Goal: Information Seeking & Learning: Compare options

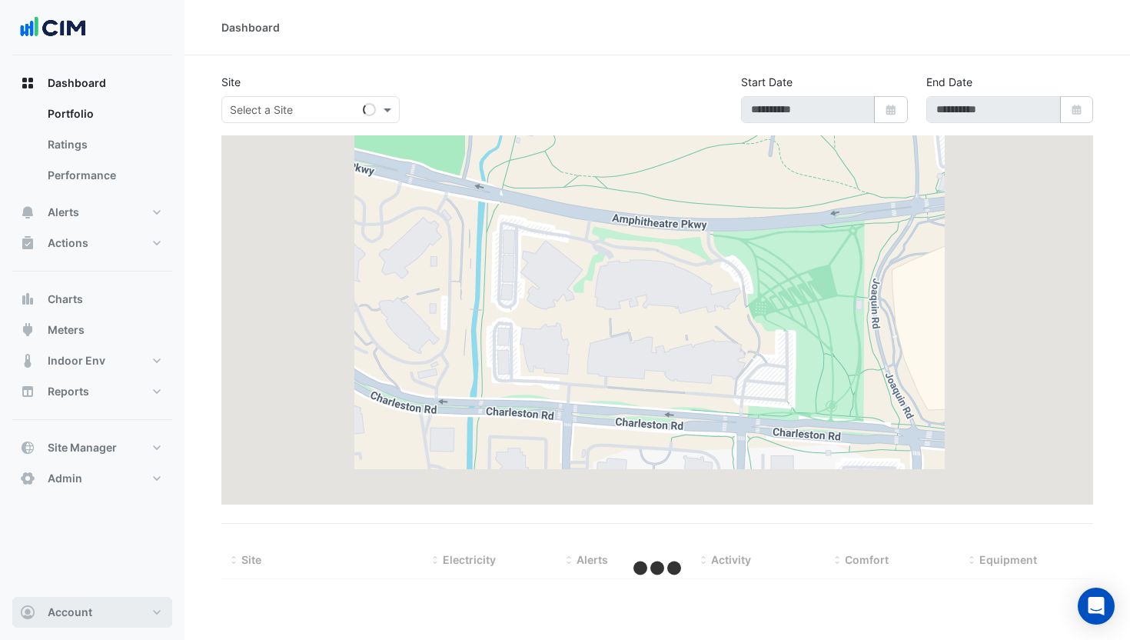
click at [82, 612] on span "Account" at bounding box center [70, 611] width 45 height 15
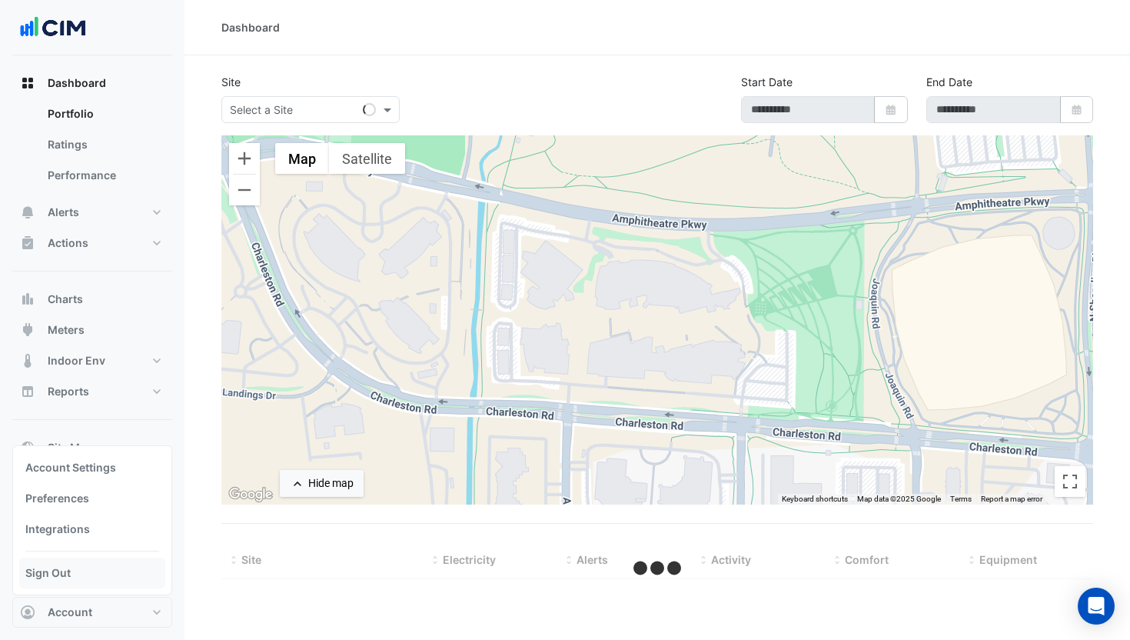
click at [81, 568] on link "Sign Out" at bounding box center [92, 572] width 146 height 31
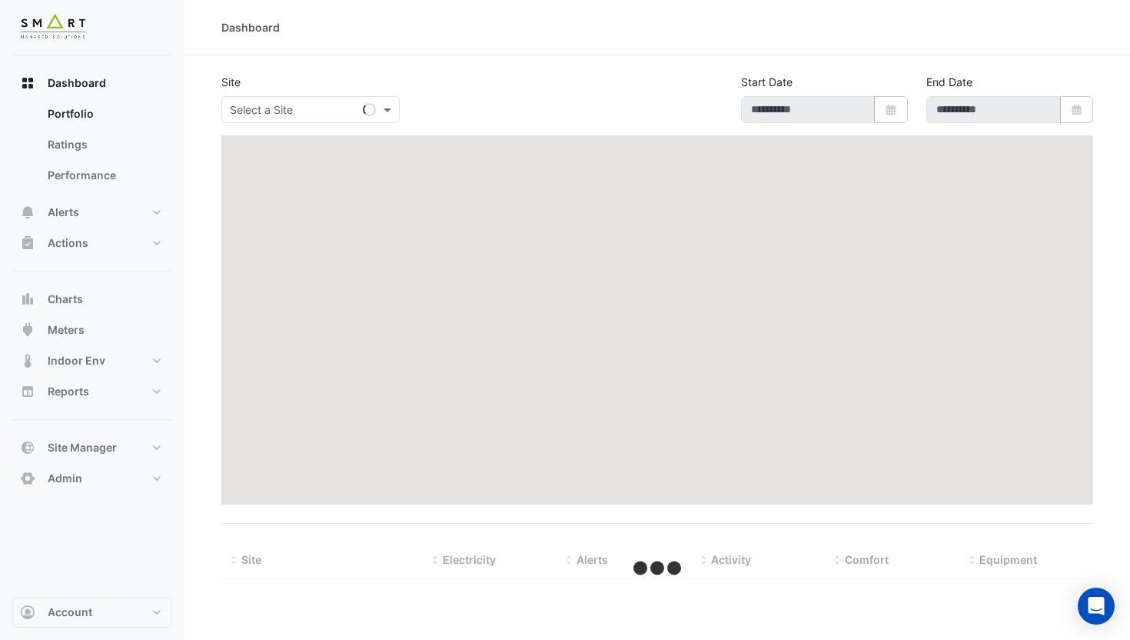
type input "**********"
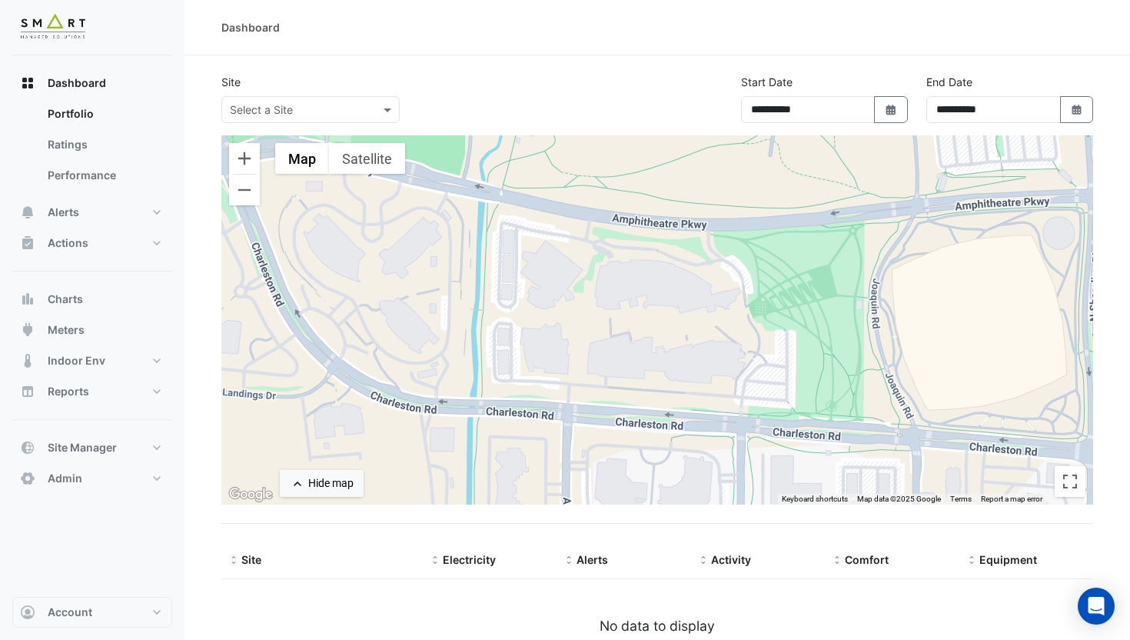
click at [321, 105] on input "text" at bounding box center [295, 110] width 131 height 16
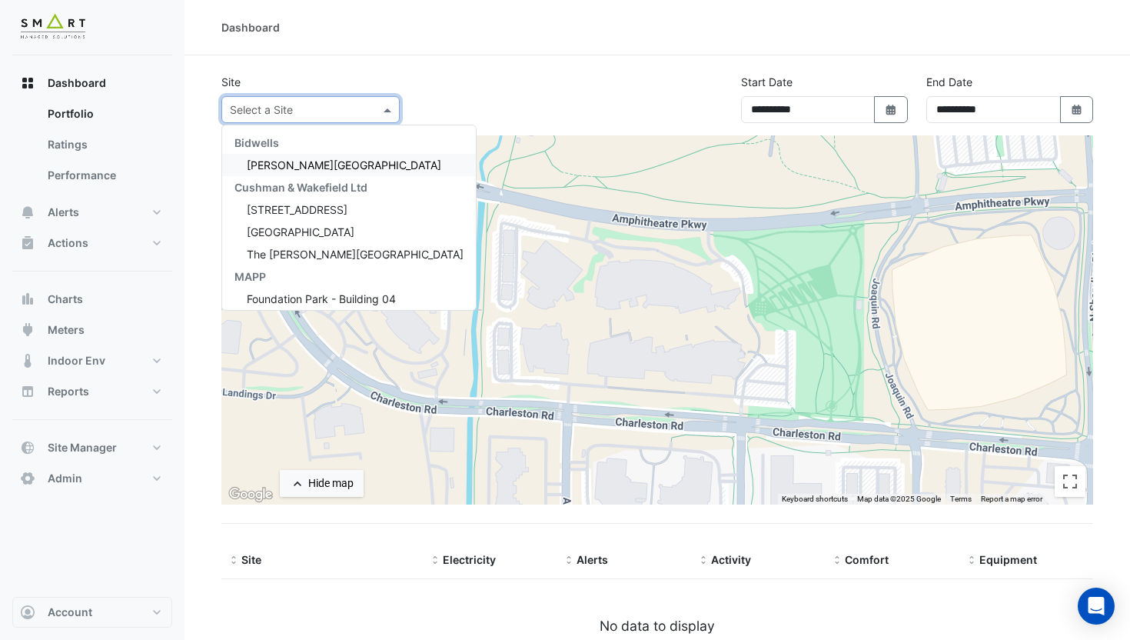
click at [290, 160] on span "[PERSON_NAME][GEOGRAPHIC_DATA]" at bounding box center [344, 164] width 195 height 13
select select "***"
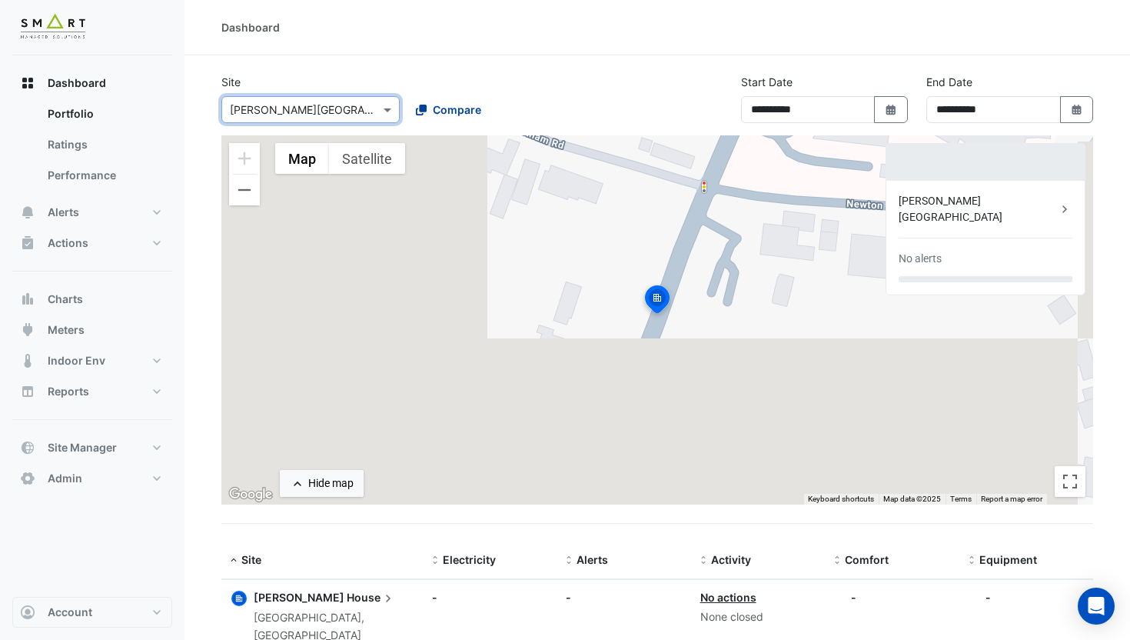
click at [456, 106] on span "Compare" at bounding box center [457, 109] width 48 height 16
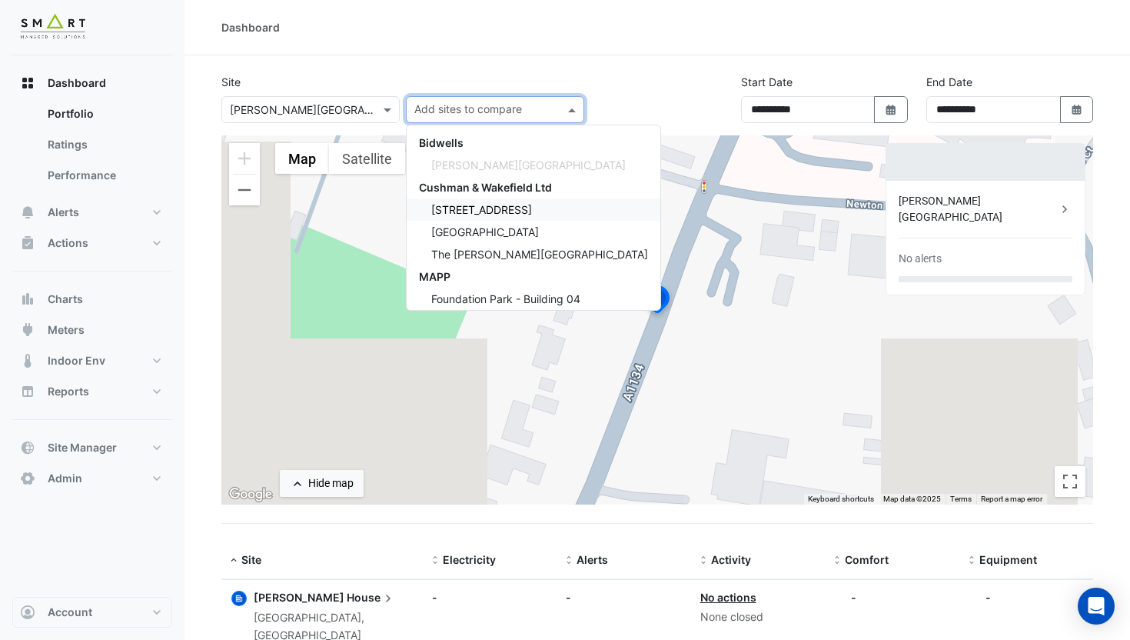
click at [494, 211] on span "[STREET_ADDRESS]" at bounding box center [481, 209] width 101 height 13
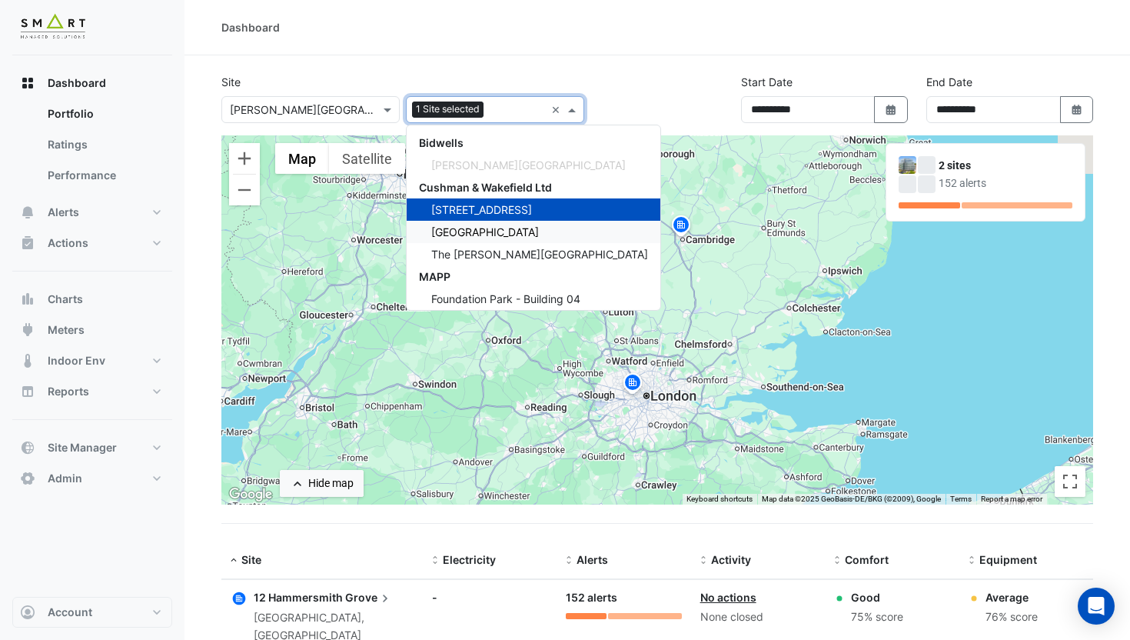
click at [486, 231] on span "[GEOGRAPHIC_DATA]" at bounding box center [485, 231] width 108 height 13
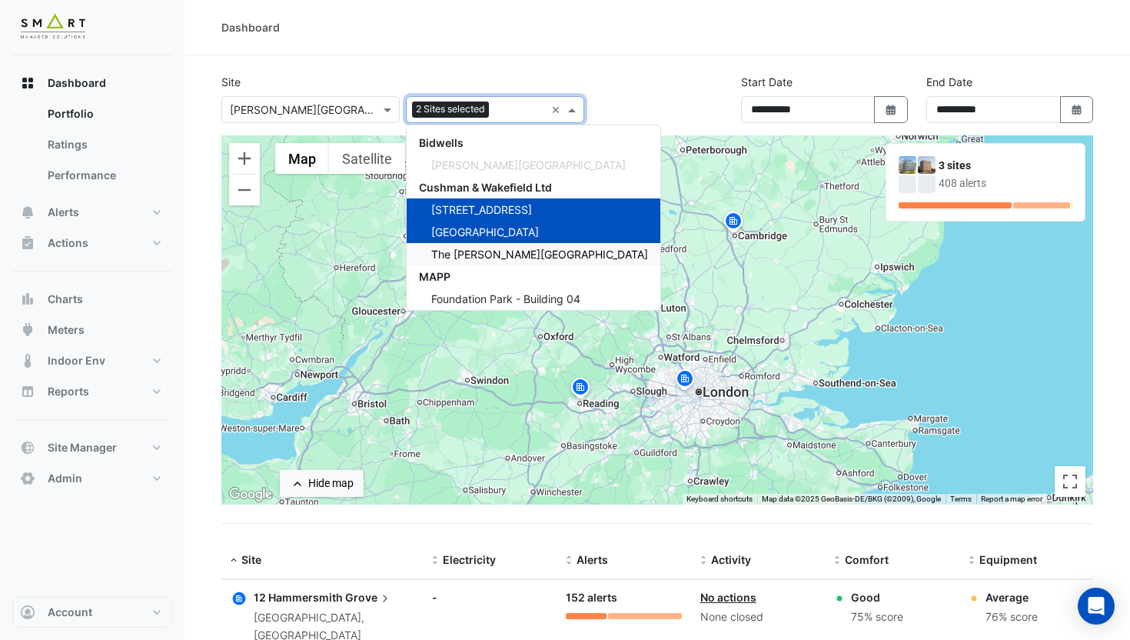
click at [497, 257] on span "The [PERSON_NAME][GEOGRAPHIC_DATA]" at bounding box center [539, 254] width 217 height 13
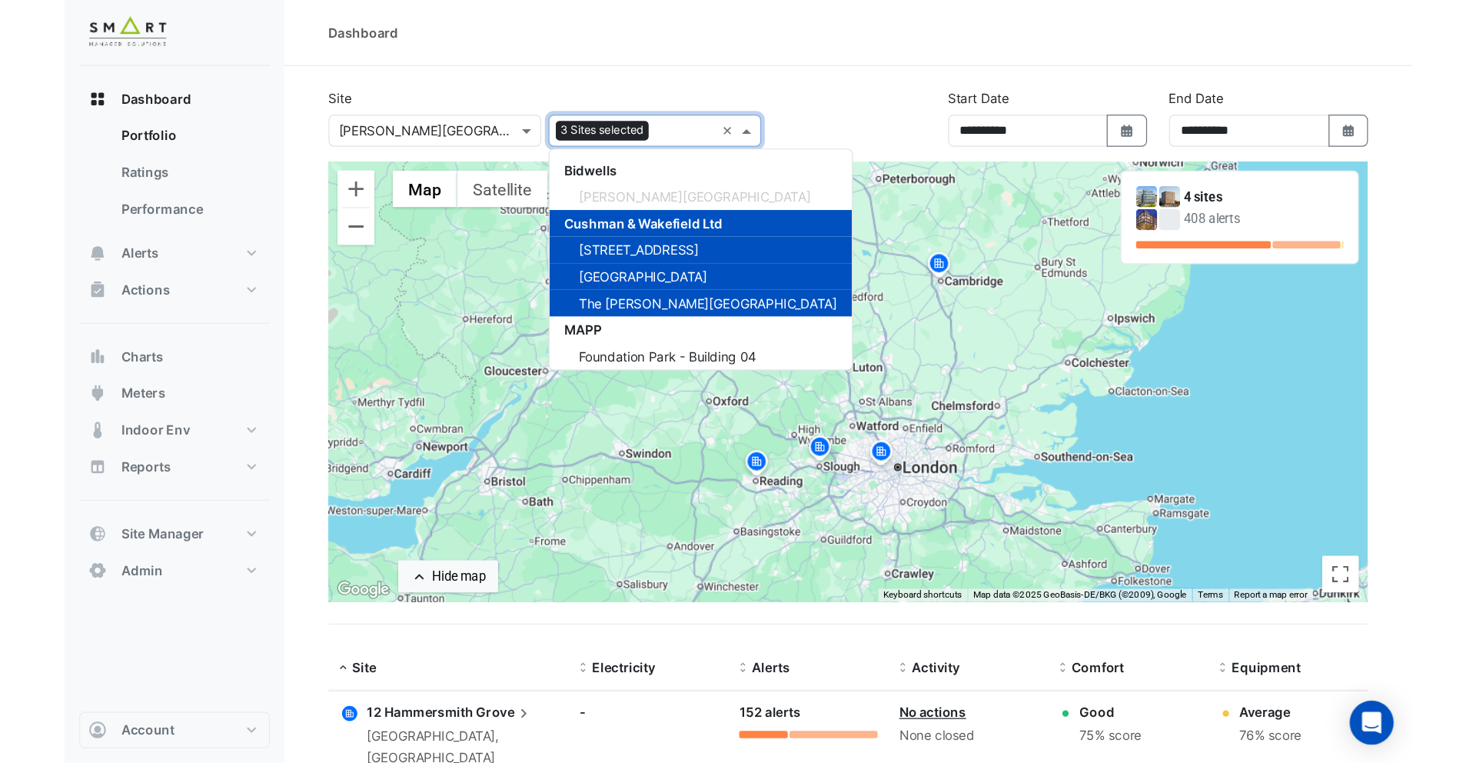
scroll to position [51, 0]
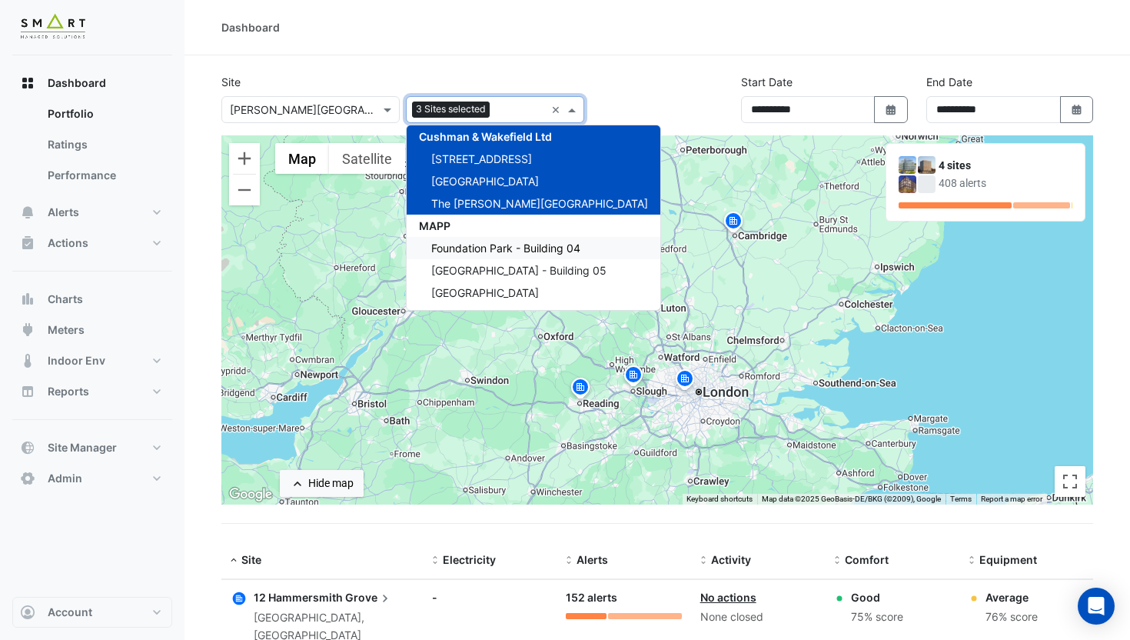
click at [494, 250] on span "Foundation Park - Building 04" at bounding box center [505, 247] width 149 height 13
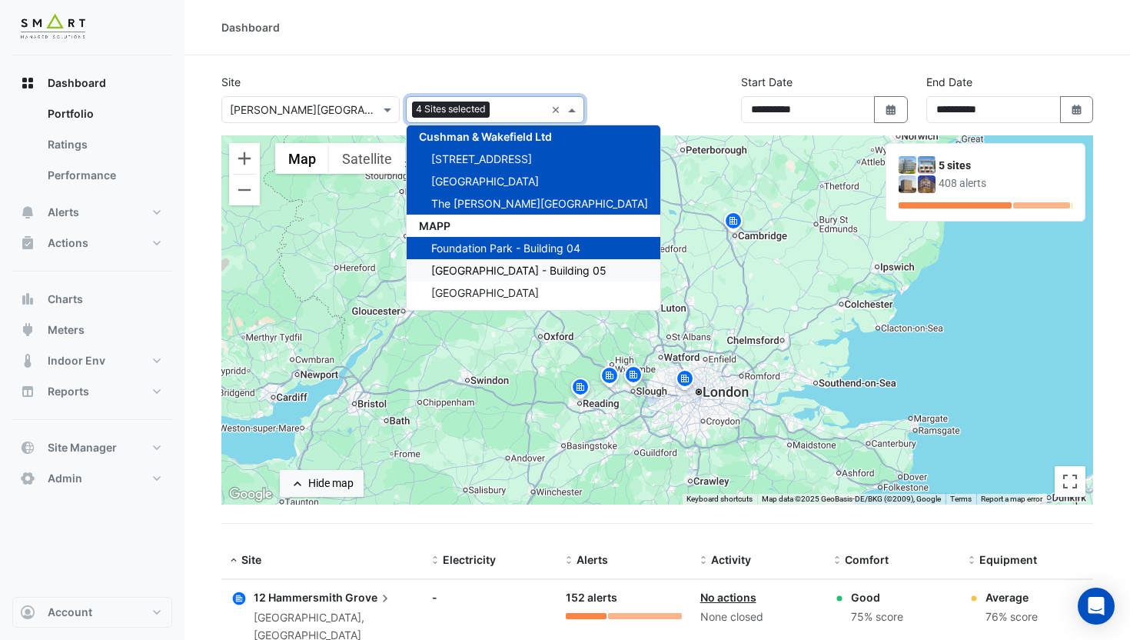
click at [498, 270] on span "[GEOGRAPHIC_DATA] - Building 05" at bounding box center [518, 270] width 175 height 13
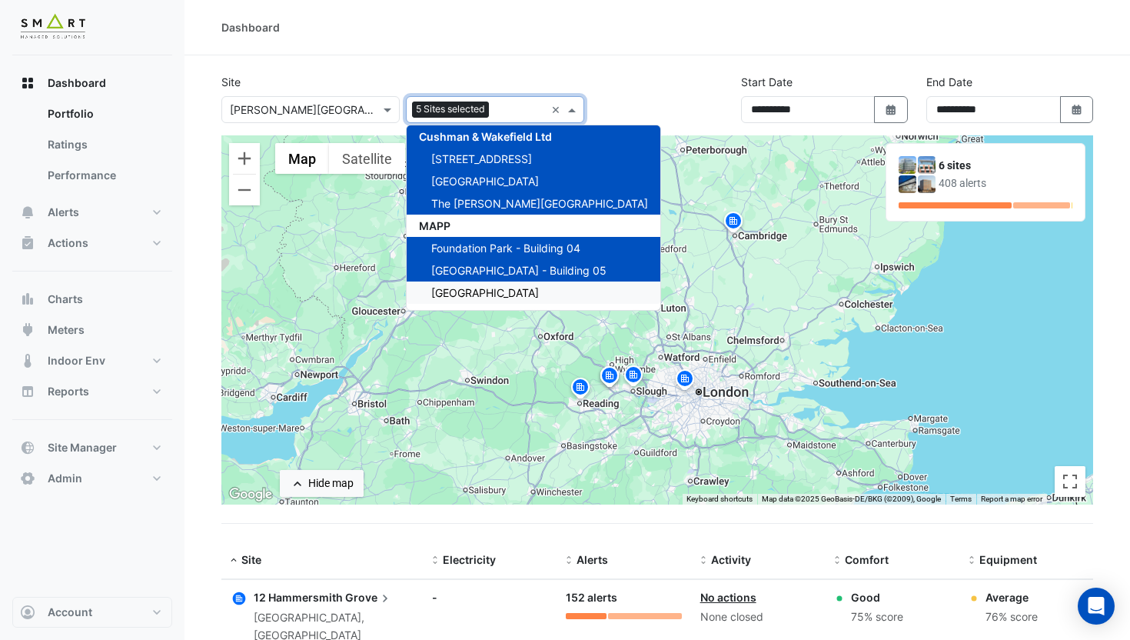
click at [498, 292] on span "[GEOGRAPHIC_DATA]" at bounding box center [485, 292] width 108 height 13
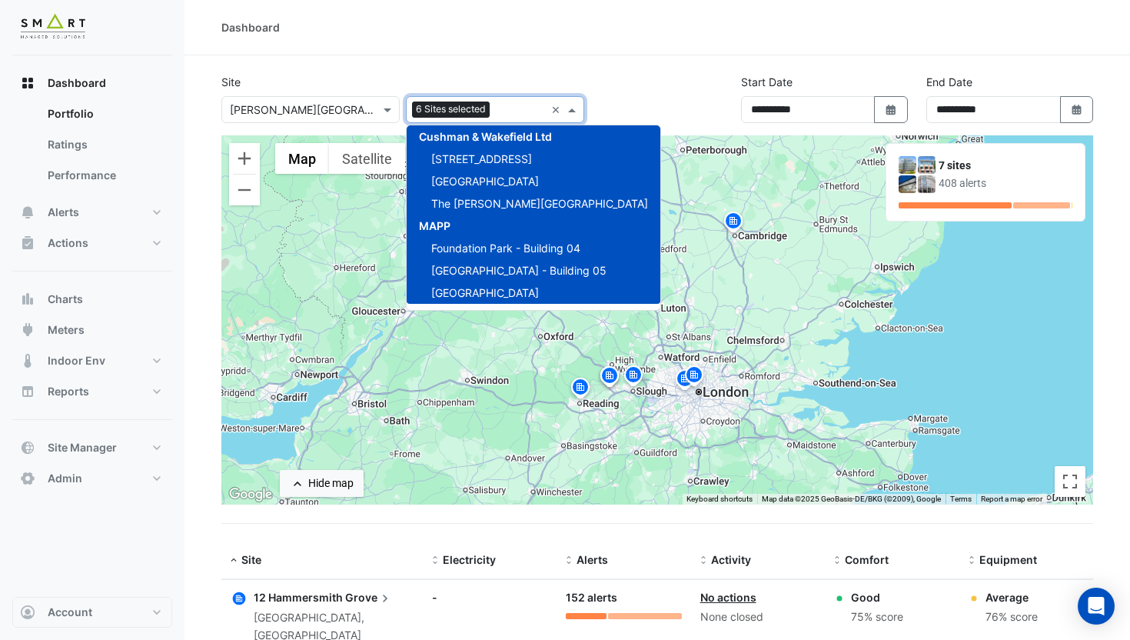
click at [647, 77] on div "**********" at bounding box center [657, 105] width 890 height 62
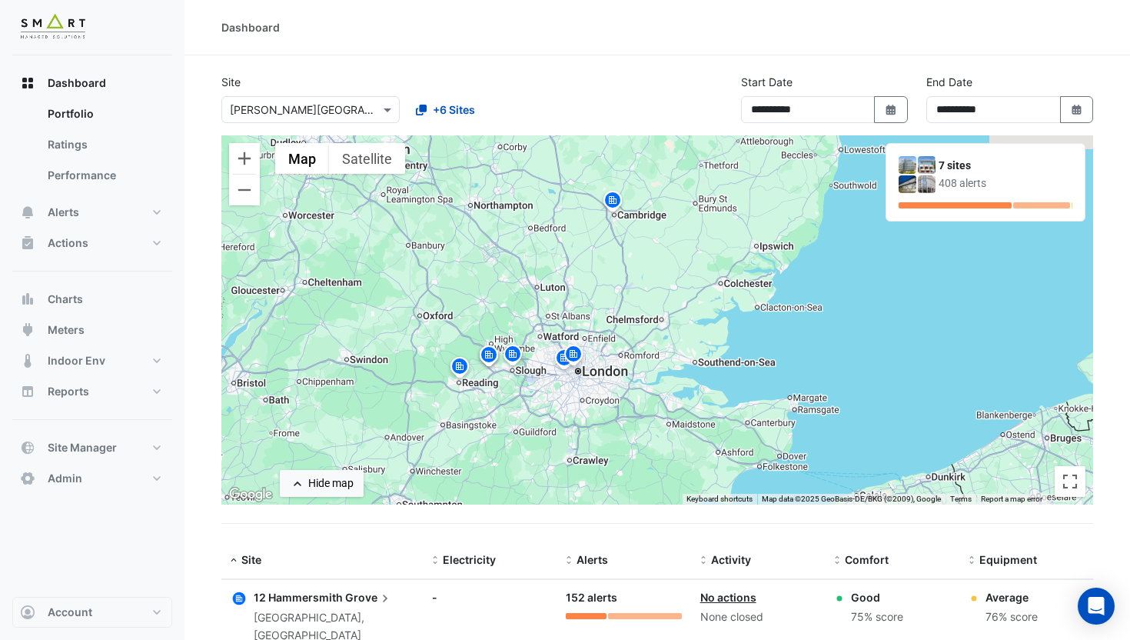
drag, startPoint x: 600, startPoint y: 317, endPoint x: 476, endPoint y: 296, distance: 125.5
click at [476, 296] on div "To activate drag with keyboard, press Alt + Enter. Once in keyboard drag state,…" at bounding box center [657, 319] width 872 height 369
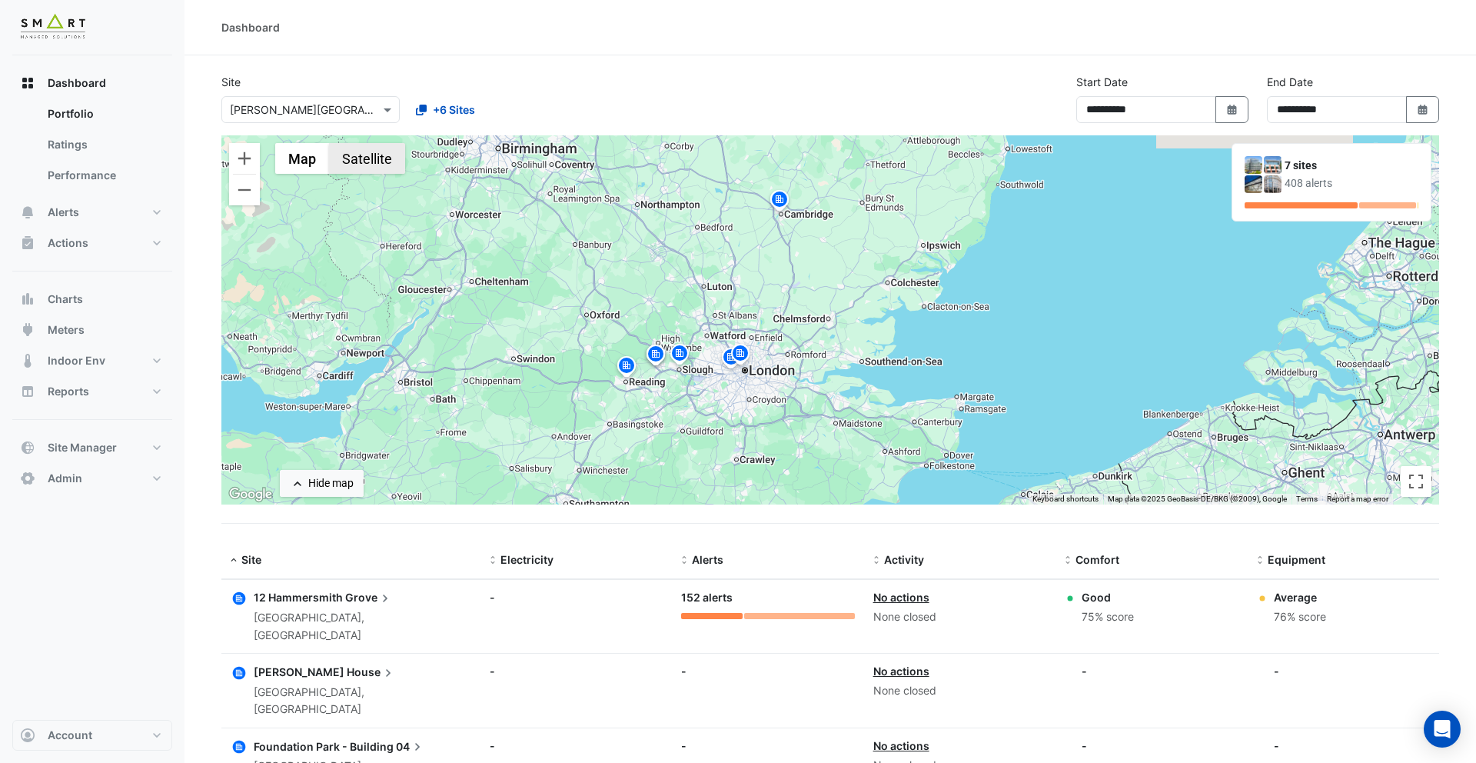
click at [358, 160] on button "Satellite" at bounding box center [367, 158] width 76 height 31
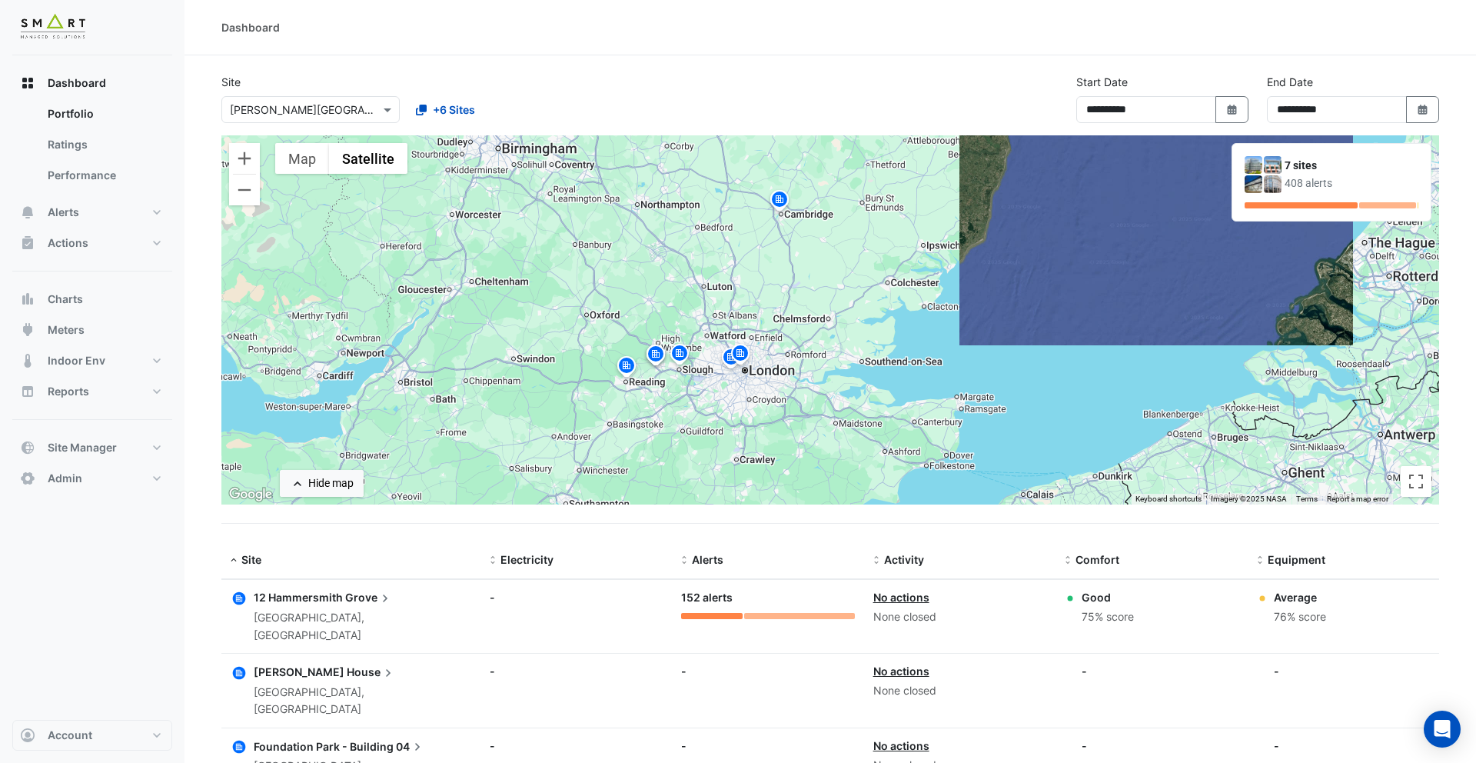
click at [243, 601] on icon "button" at bounding box center [239, 598] width 13 height 13
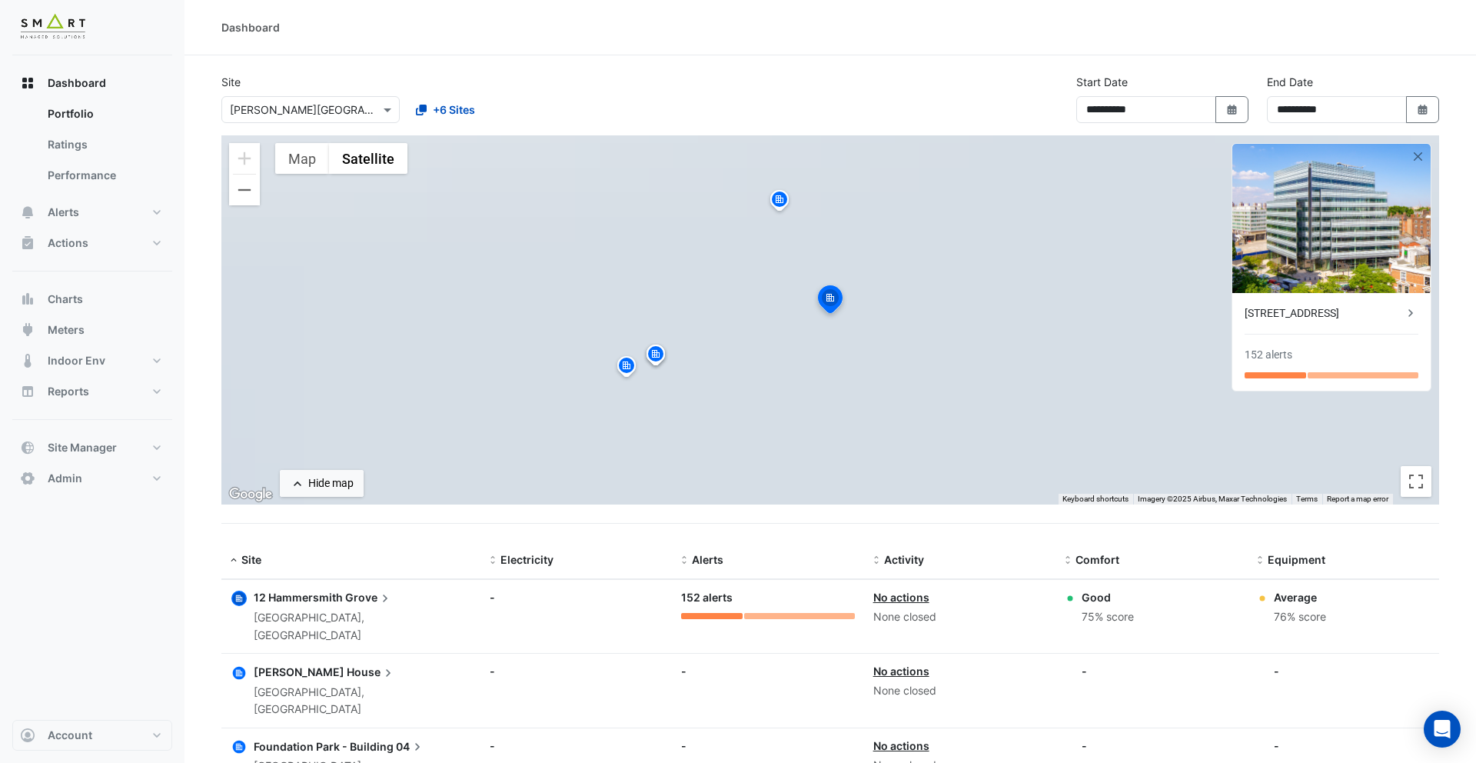
click at [240, 639] on icon "button" at bounding box center [239, 672] width 6 height 6
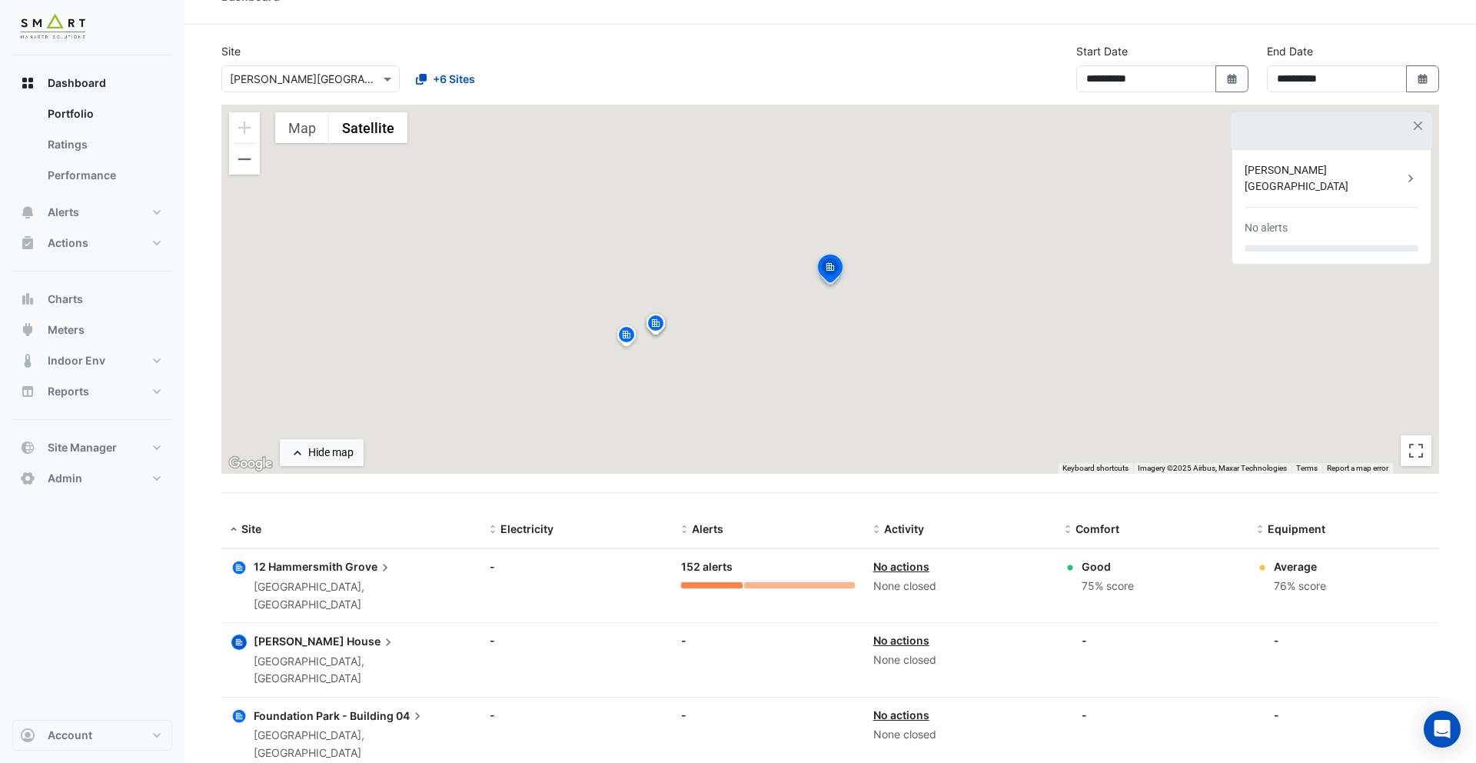
scroll to position [108, 0]
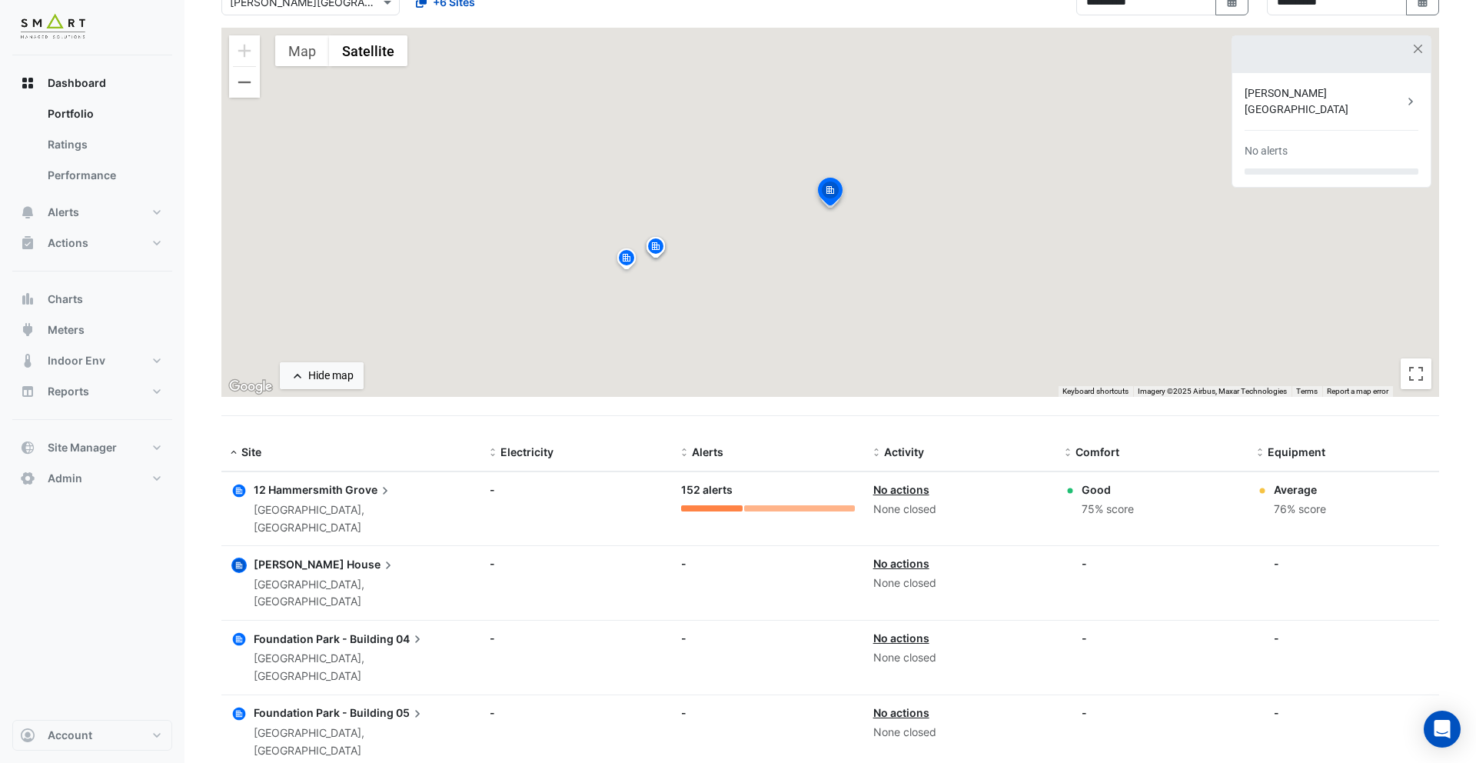
click at [238, 636] on icon "button" at bounding box center [239, 639] width 6 height 6
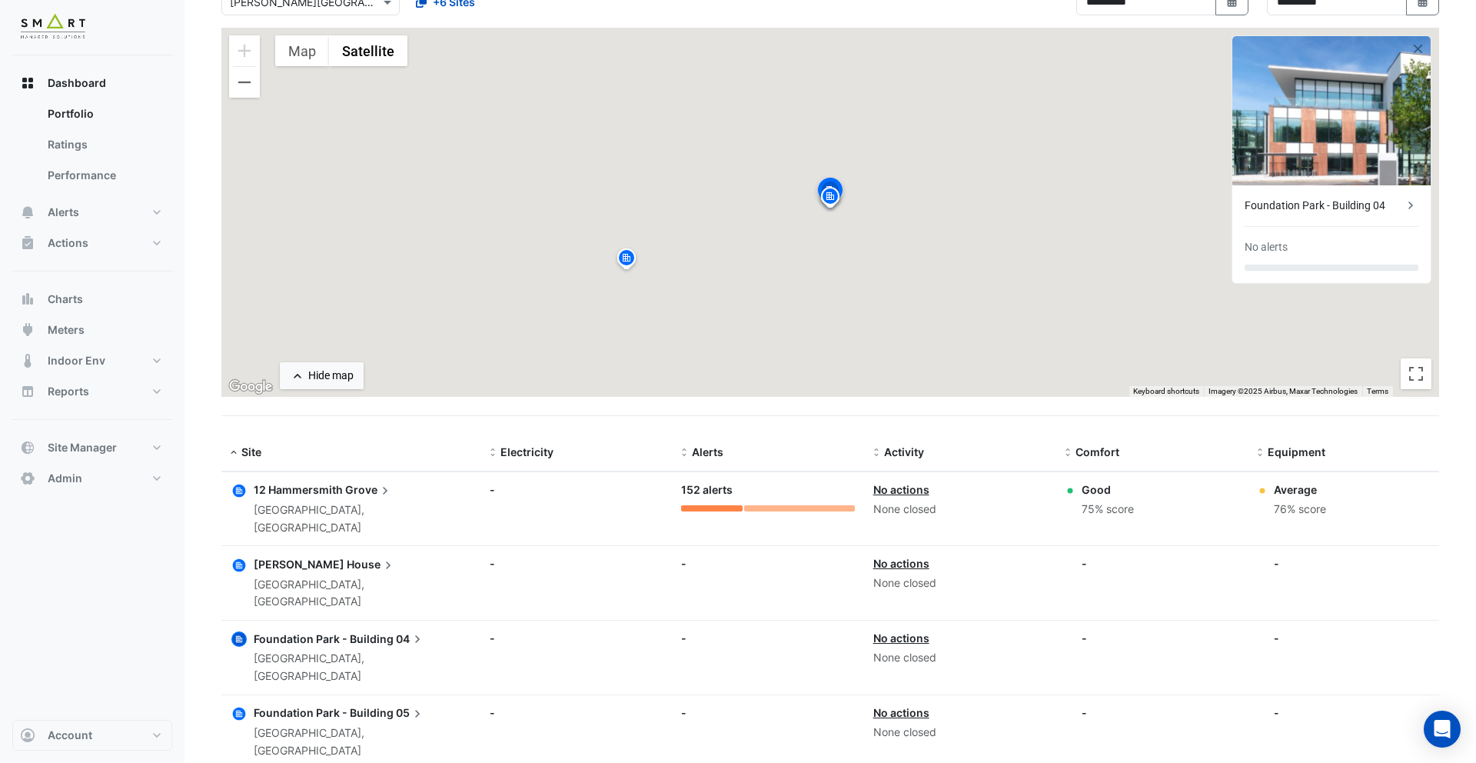
click at [244, 639] on circle "button" at bounding box center [238, 713] width 15 height 15
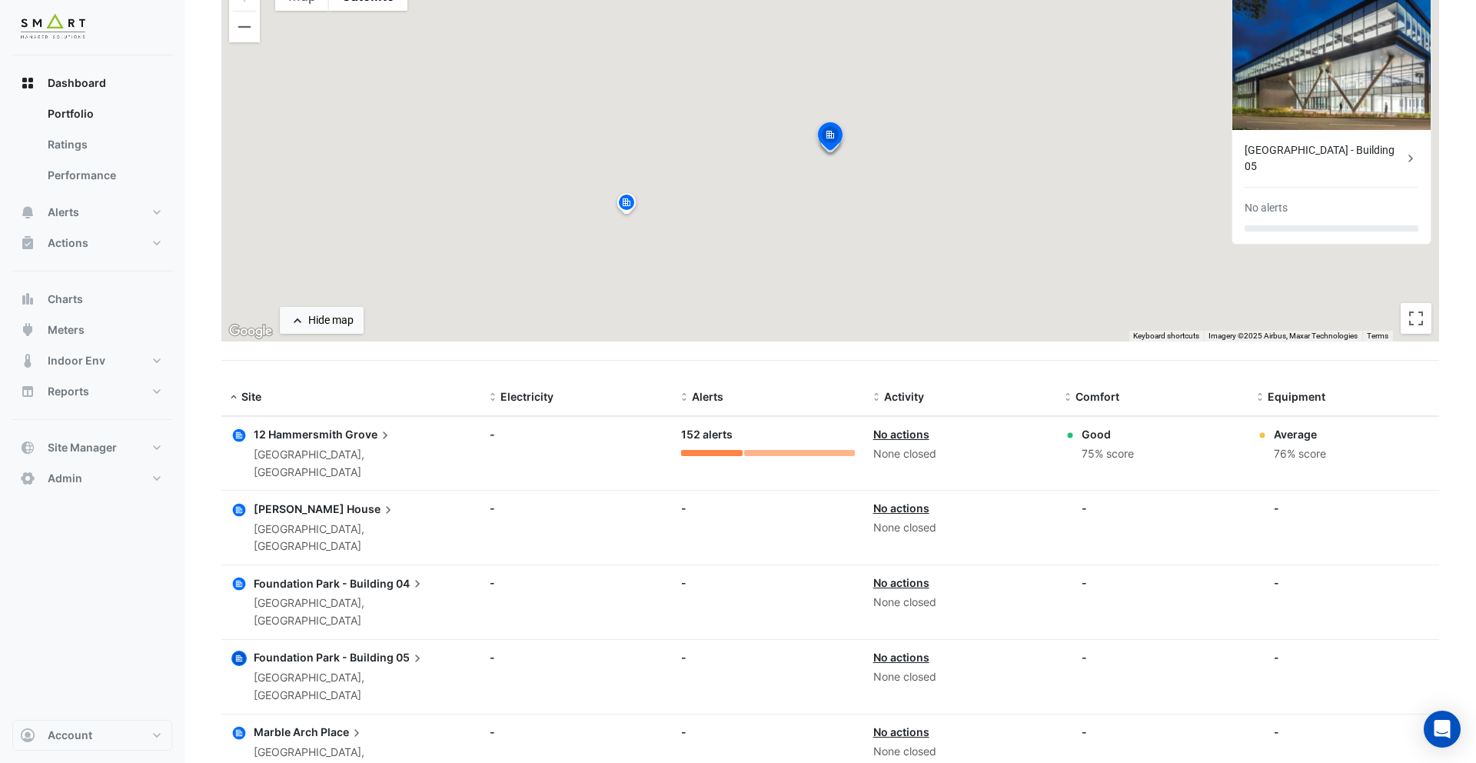
scroll to position [182, 0]
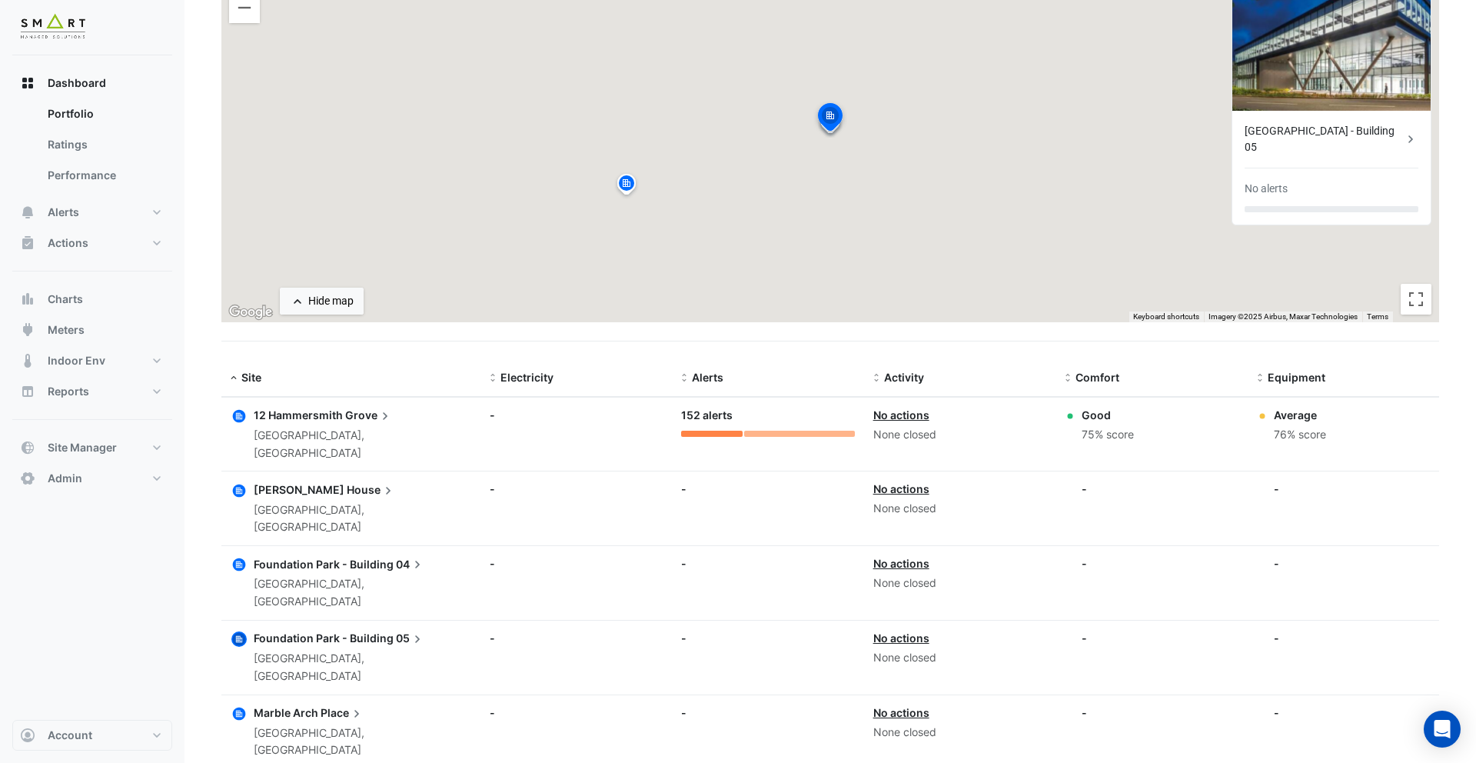
click at [243, 639] on icon "button" at bounding box center [239, 713] width 13 height 13
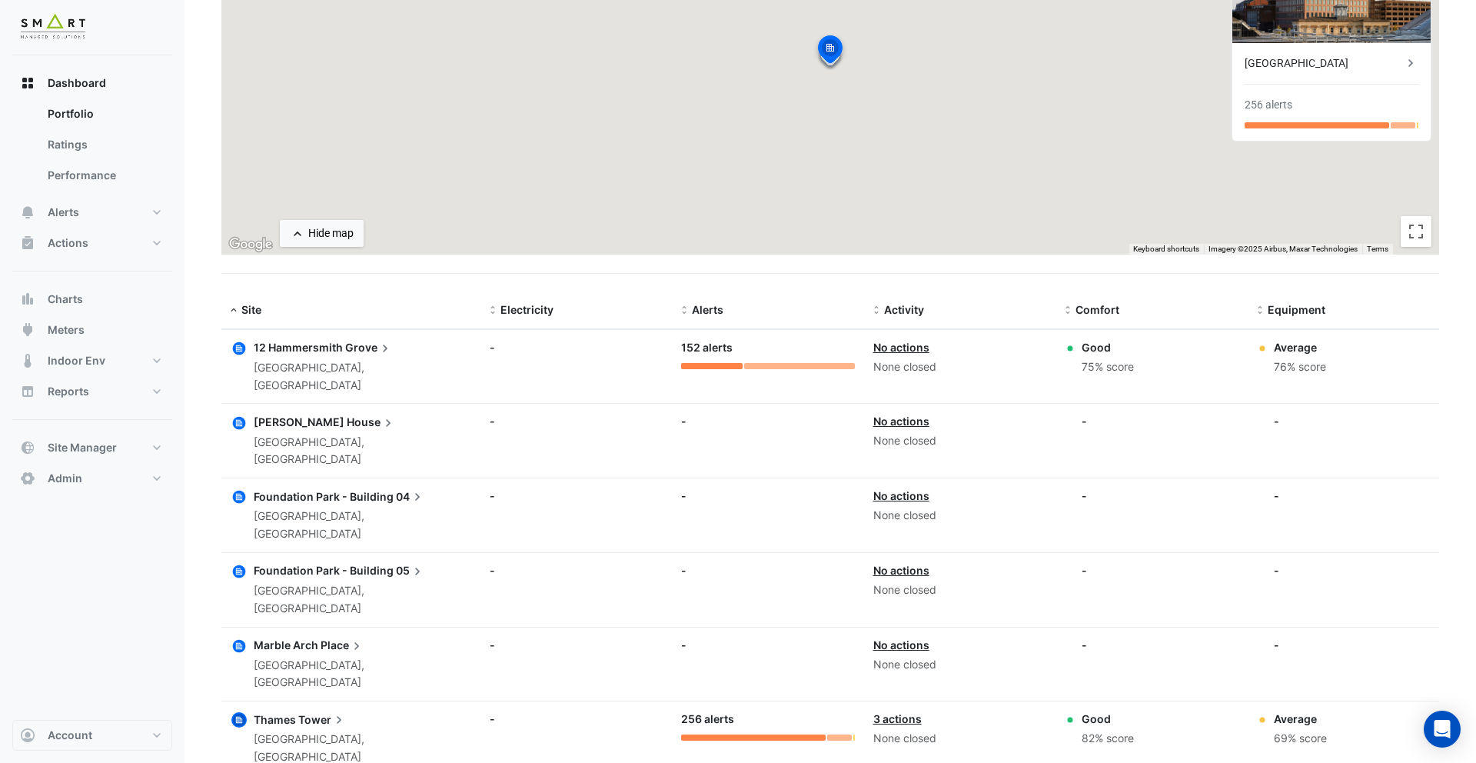
scroll to position [302, 0]
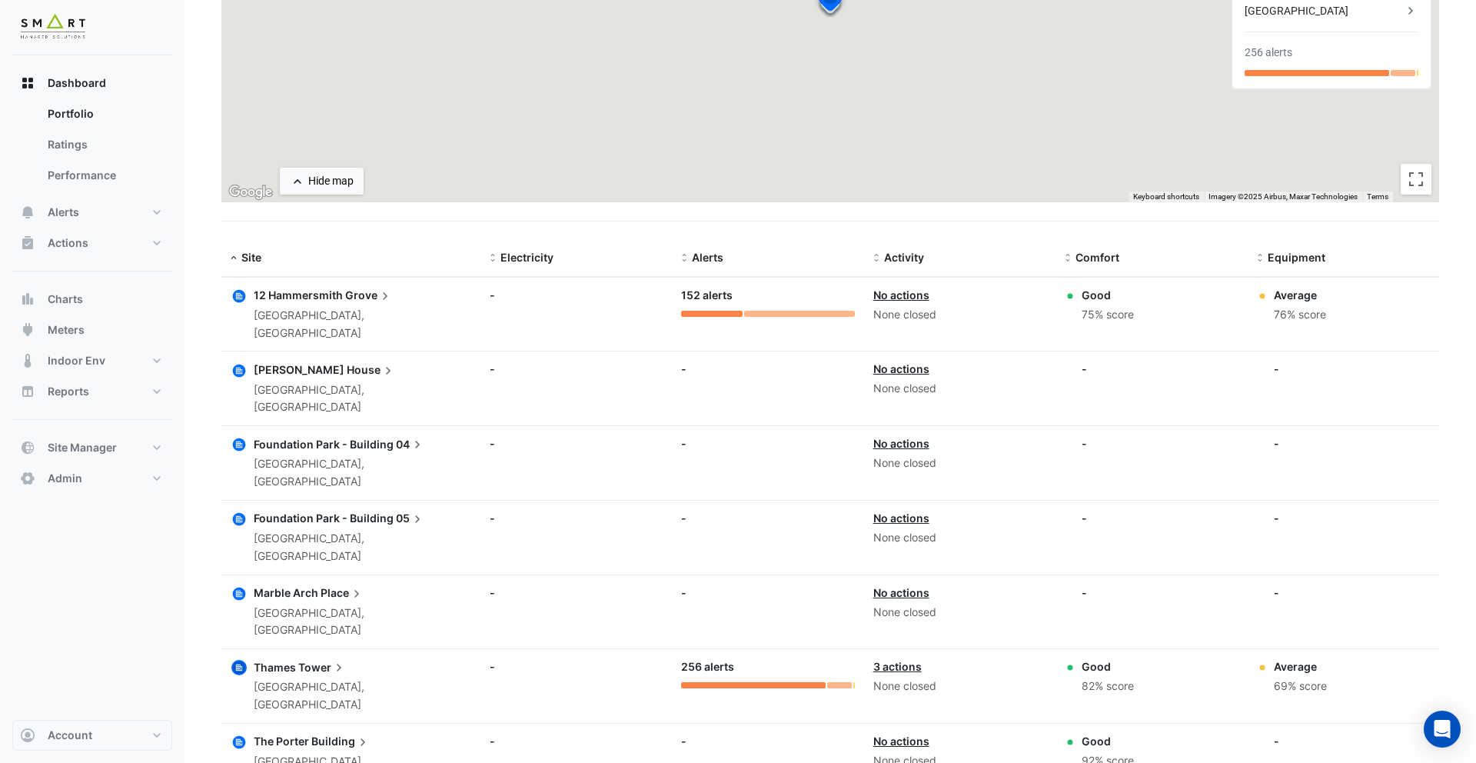
click at [245, 639] on icon "button" at bounding box center [239, 742] width 13 height 13
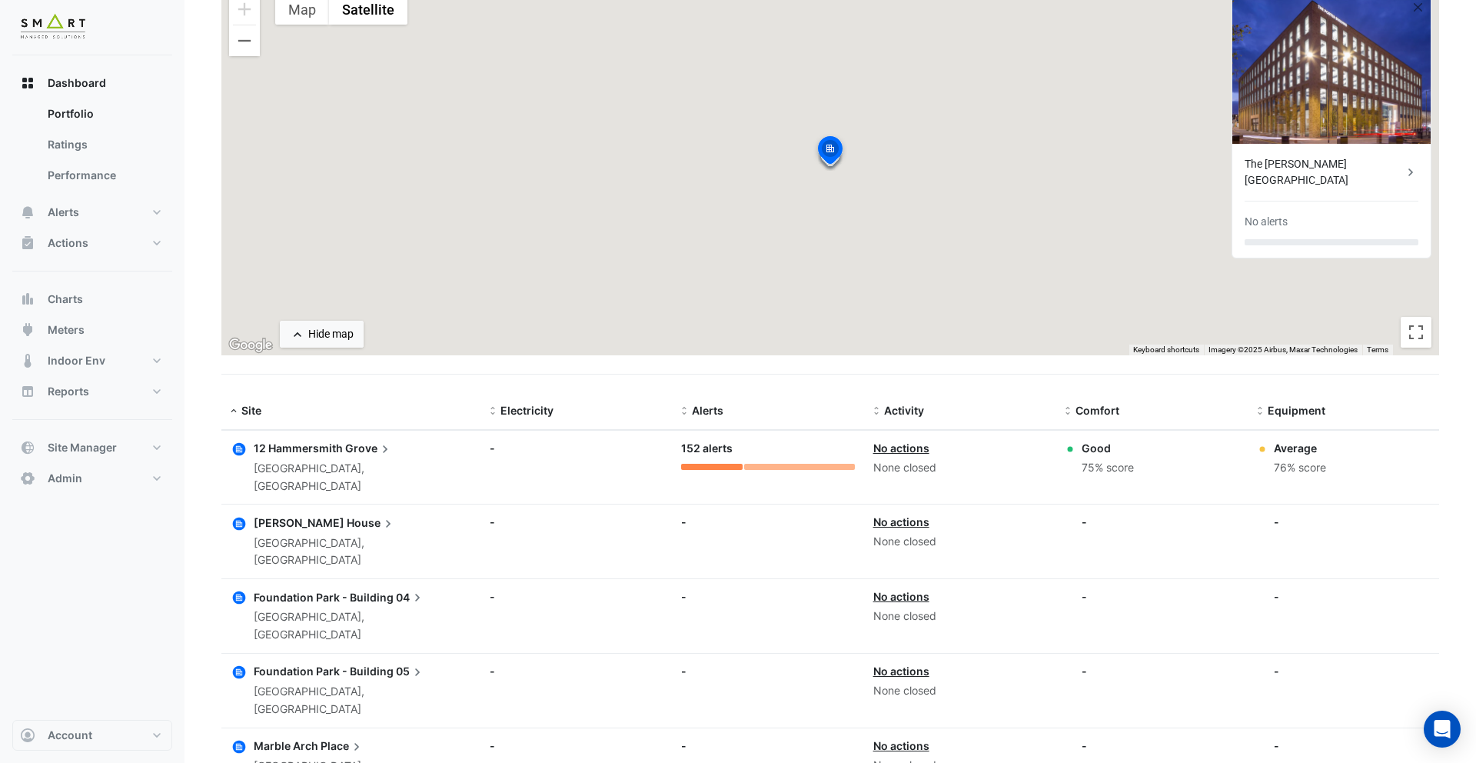
scroll to position [175, 0]
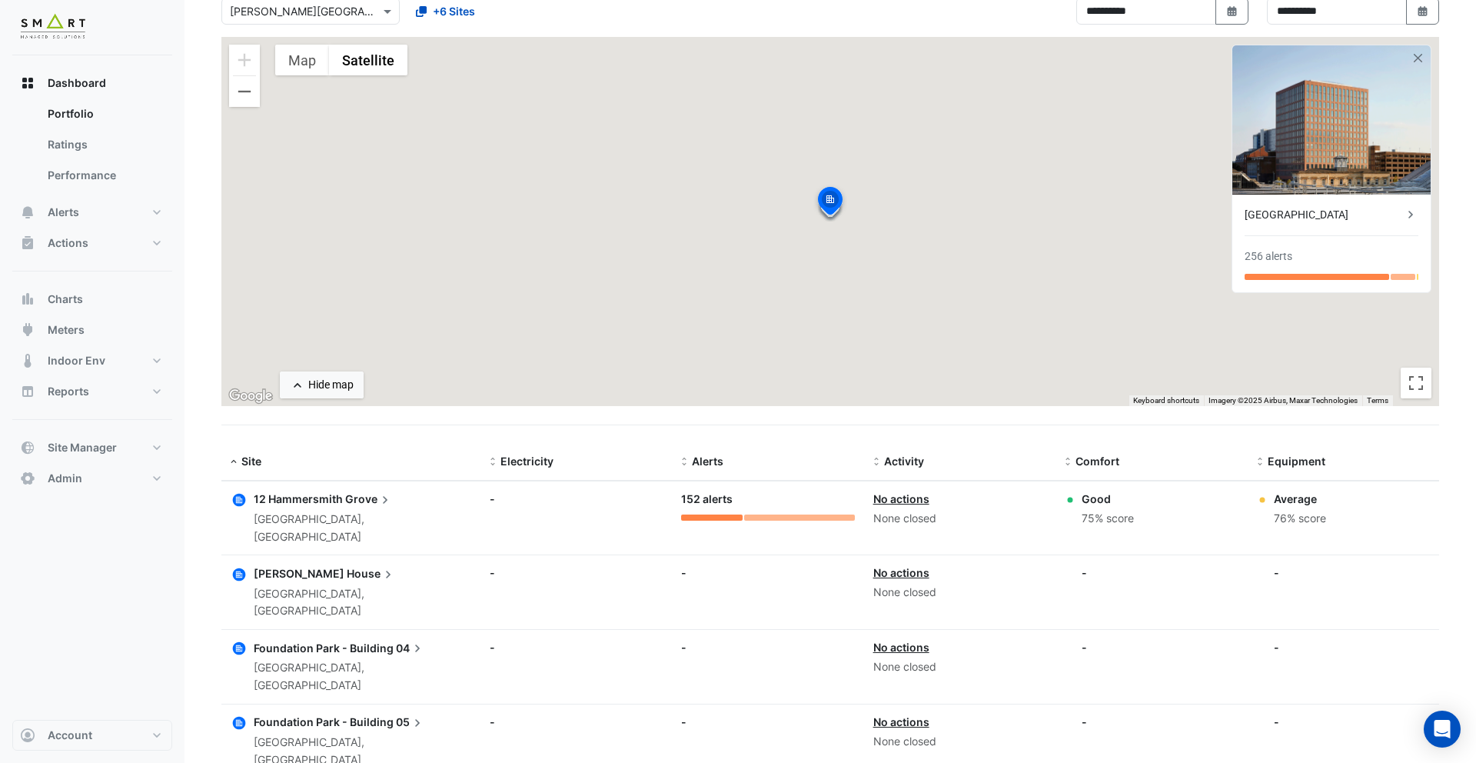
scroll to position [92, 0]
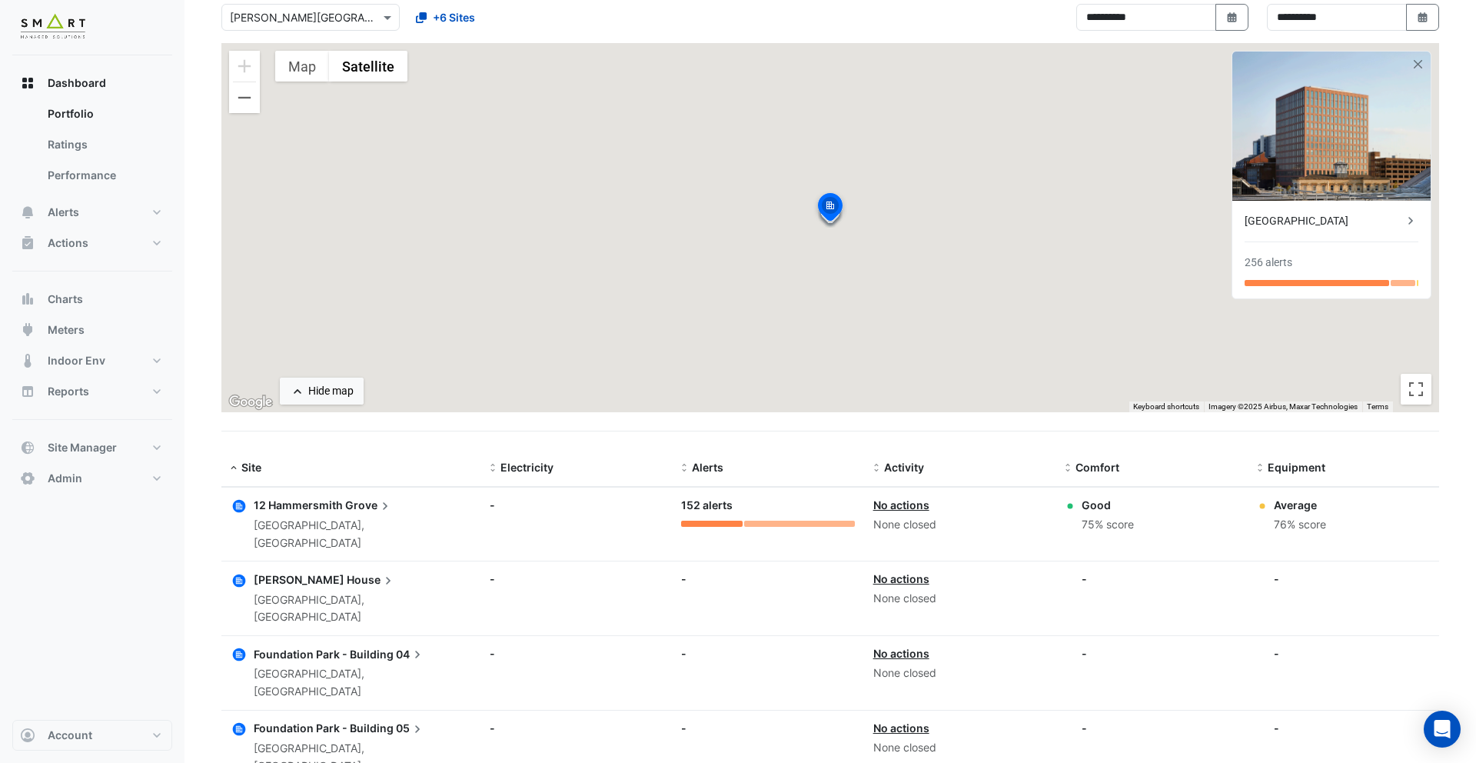
click at [1130, 223] on div "[GEOGRAPHIC_DATA]" at bounding box center [1324, 221] width 158 height 16
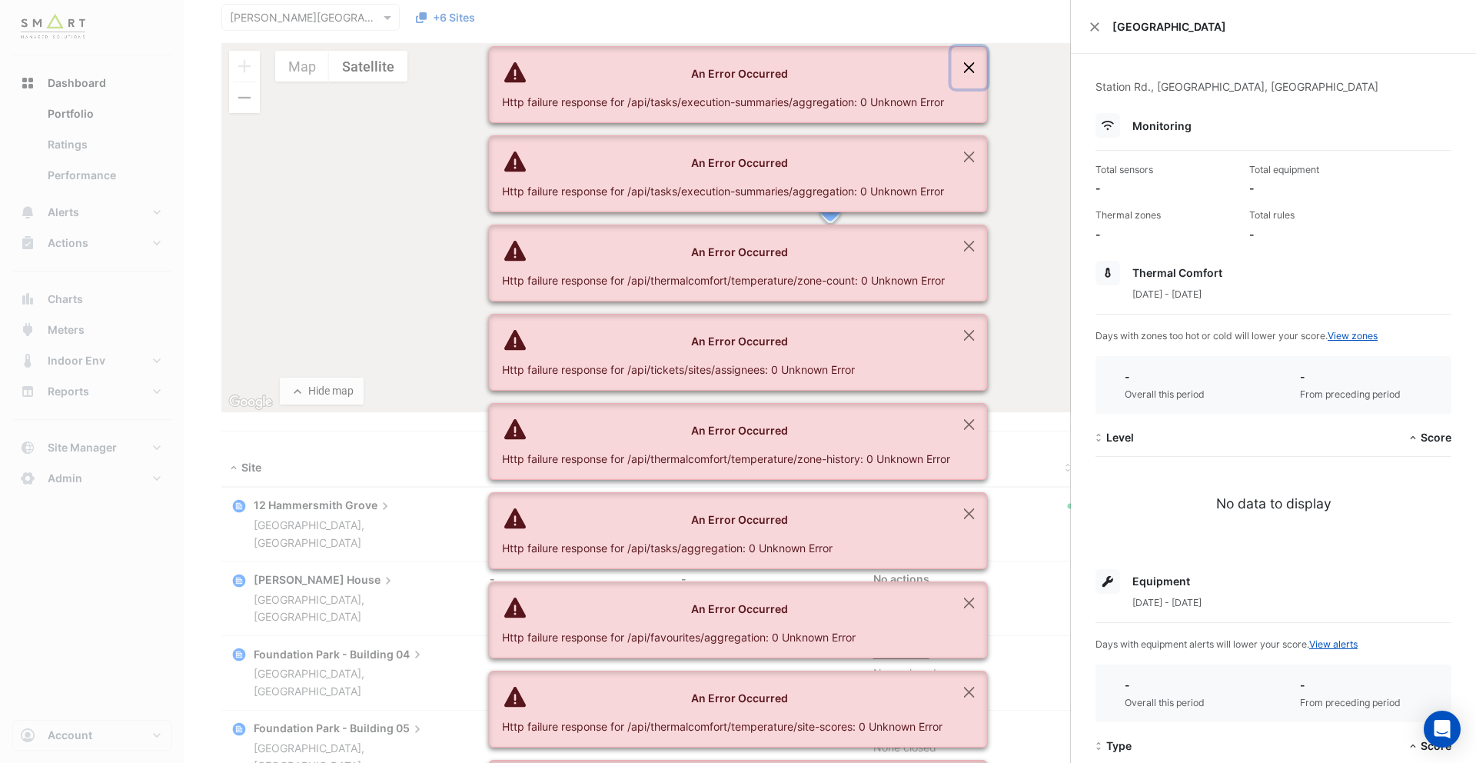
click at [966, 69] on button "Close" at bounding box center [969, 68] width 35 height 42
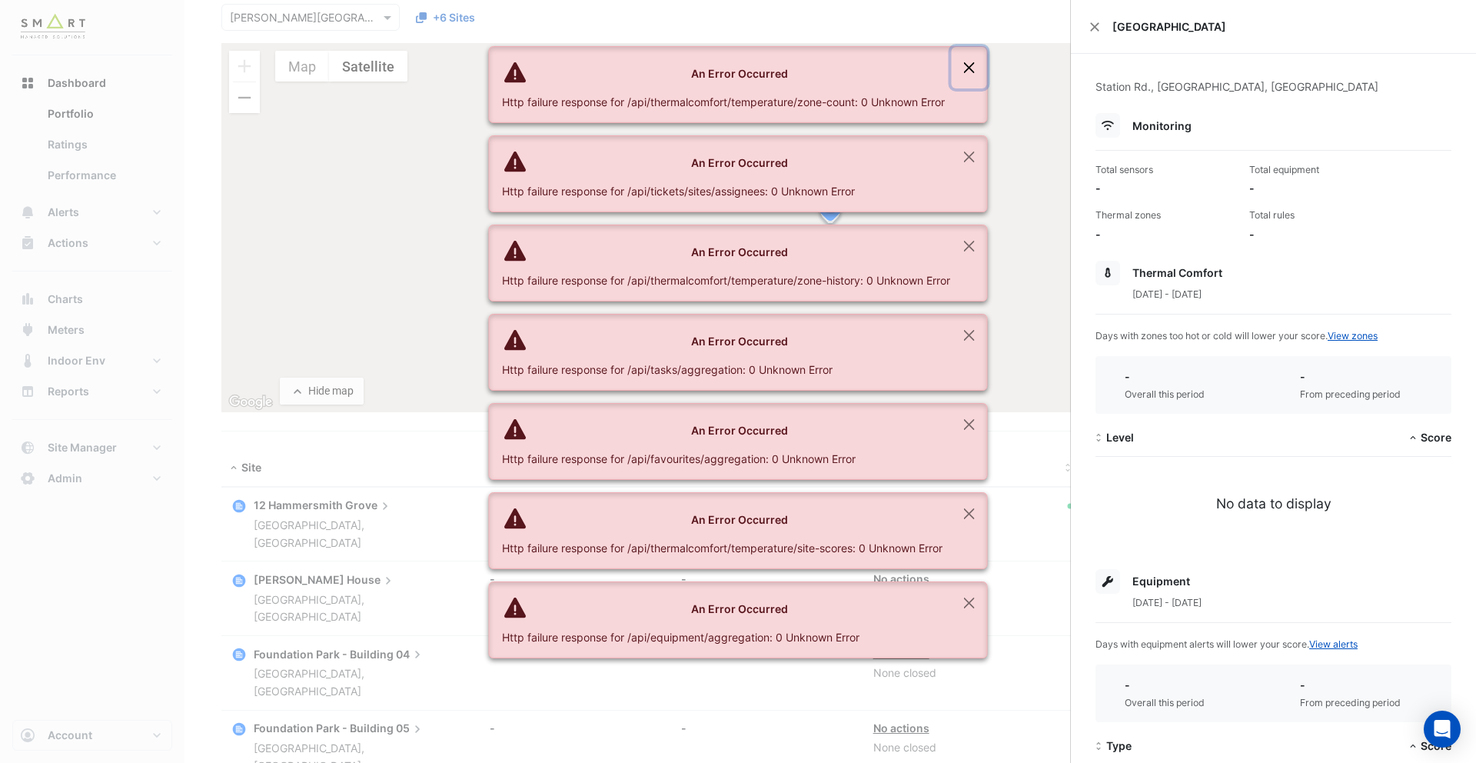
click at [966, 69] on button "Close" at bounding box center [969, 68] width 35 height 42
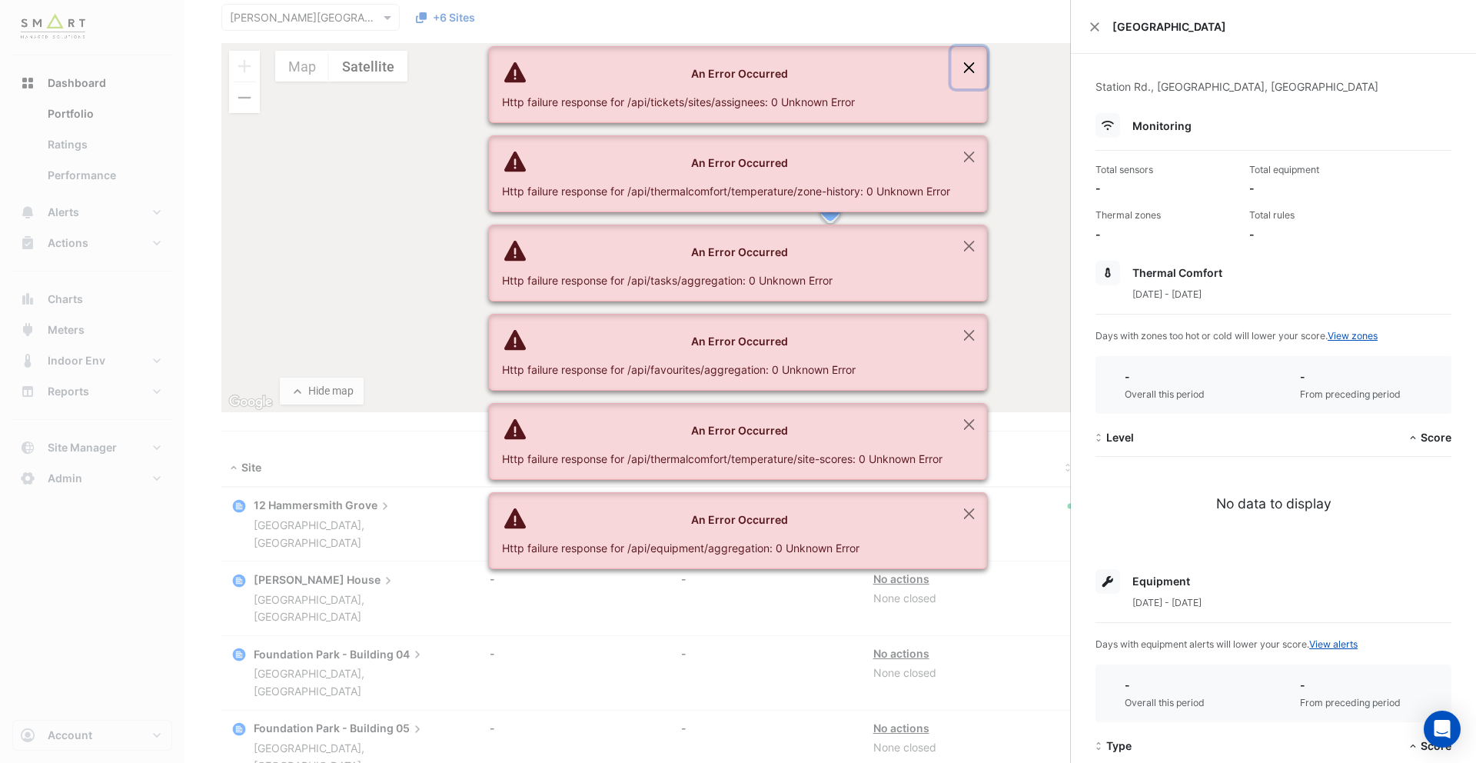
click at [966, 69] on button "Close" at bounding box center [969, 68] width 35 height 42
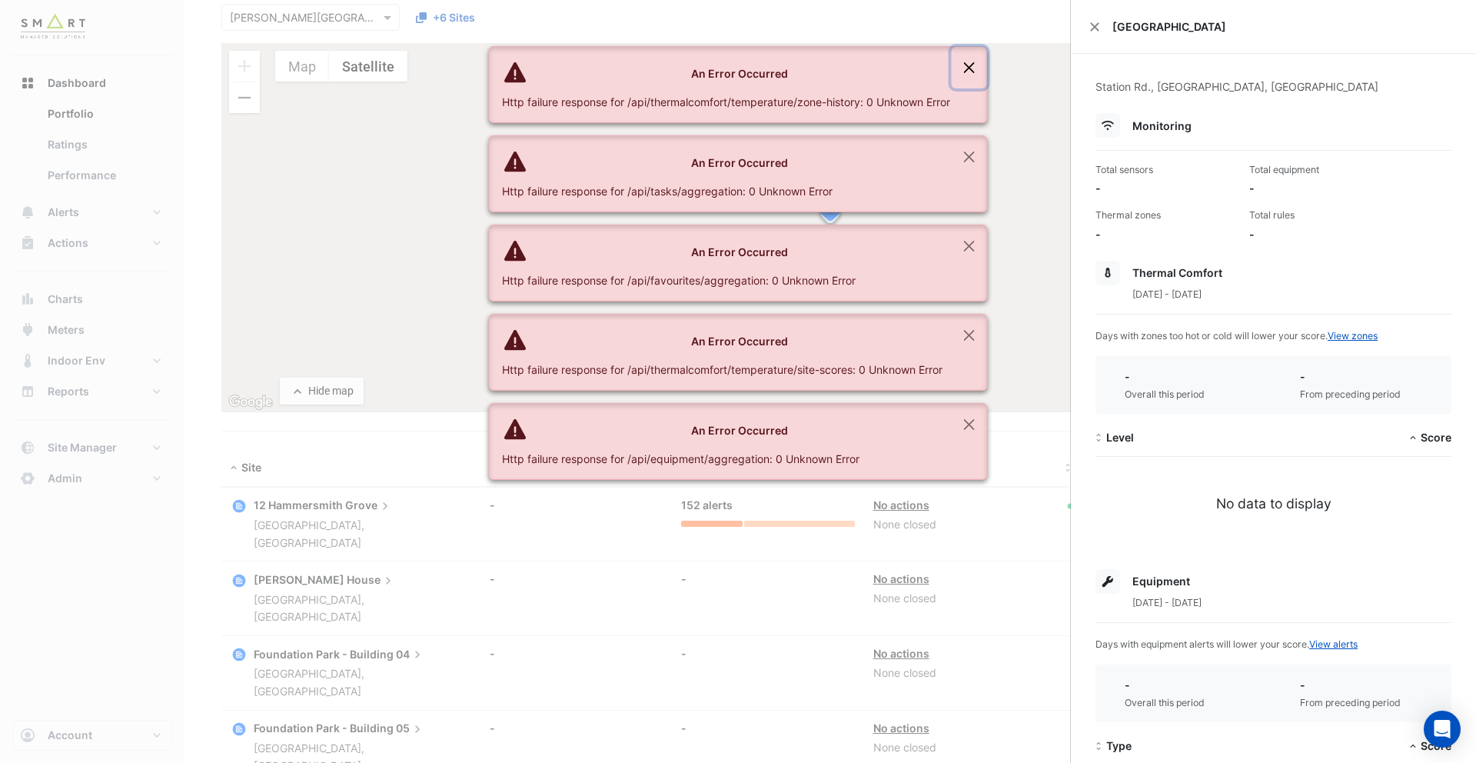
click at [966, 69] on button "Close" at bounding box center [969, 68] width 35 height 42
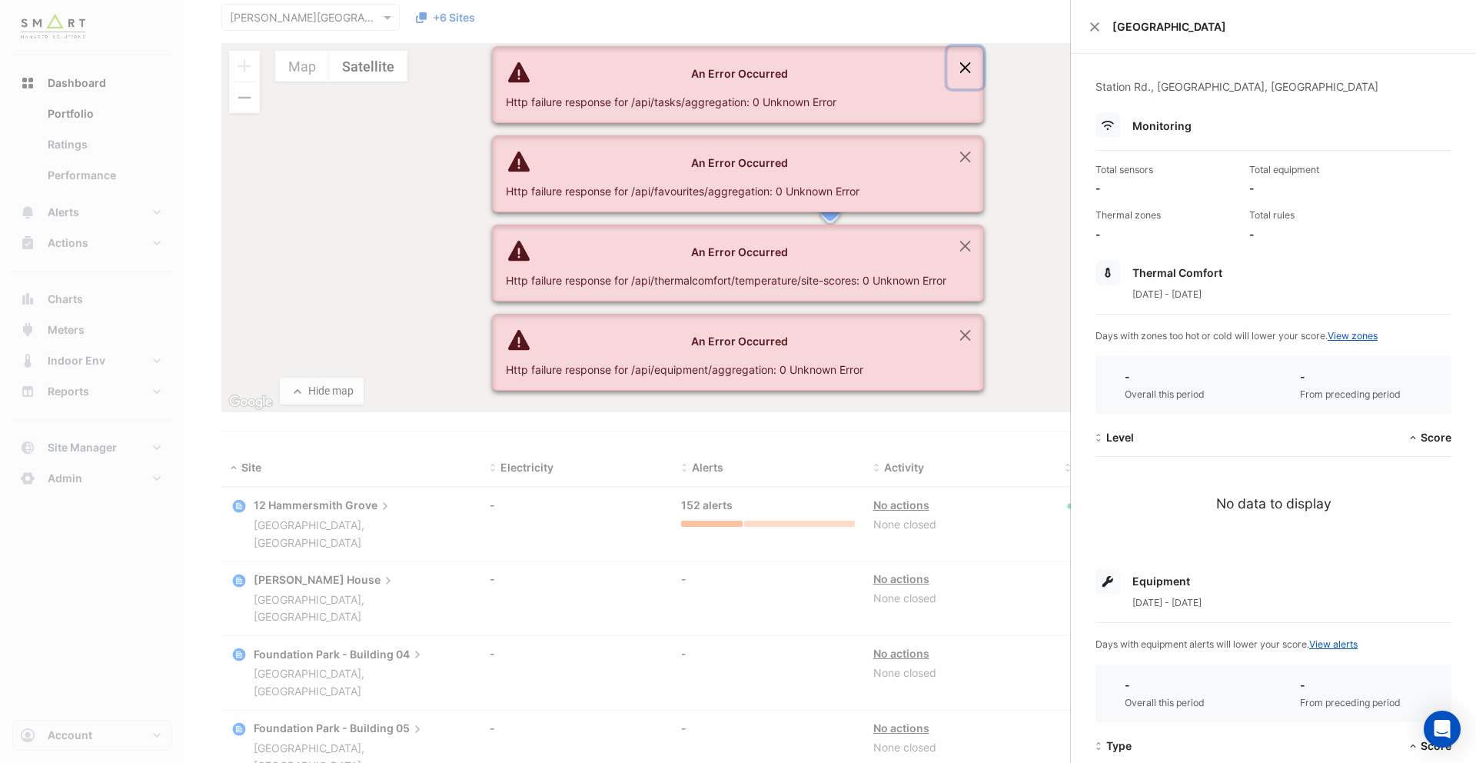
click at [966, 69] on button "Close" at bounding box center [965, 68] width 35 height 42
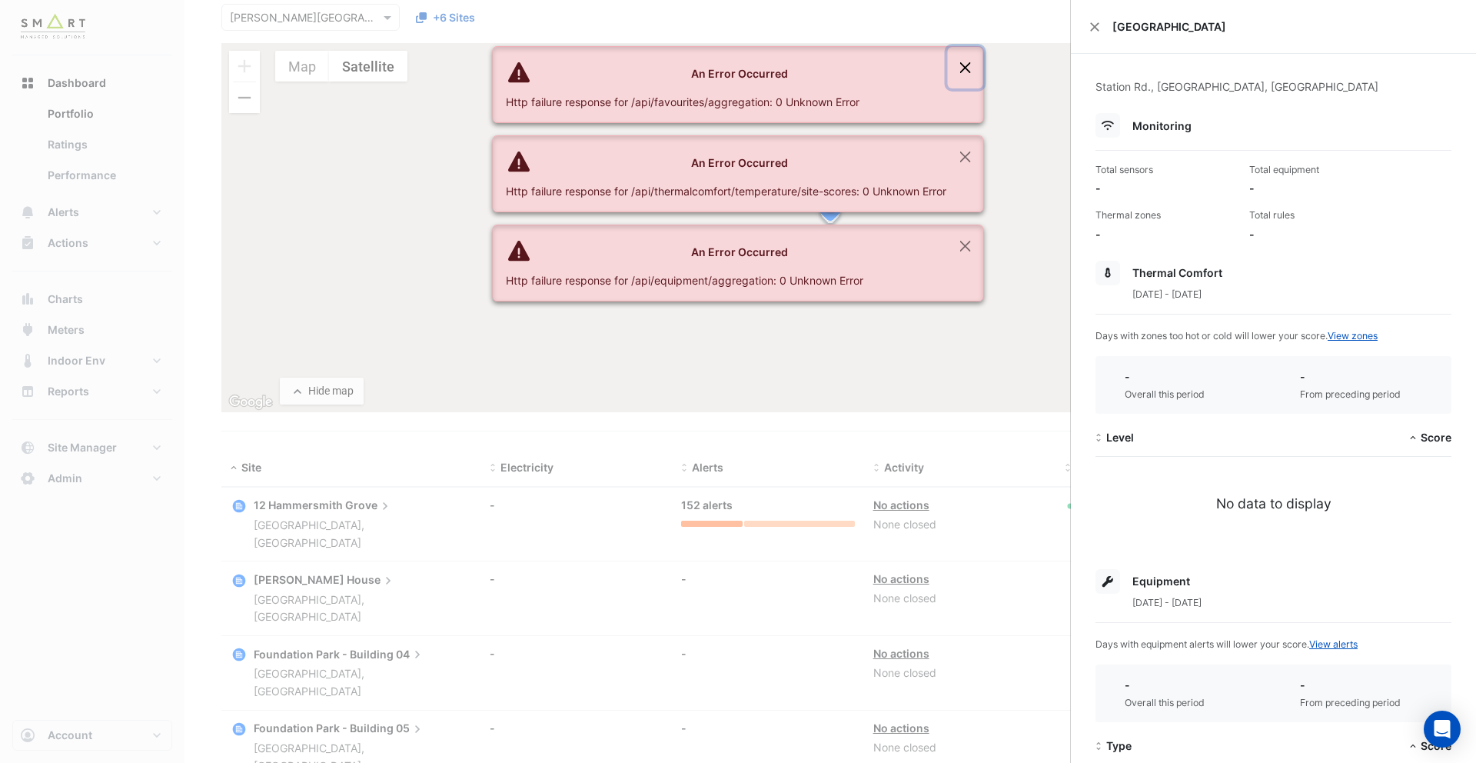
click at [966, 69] on button "Close" at bounding box center [965, 68] width 35 height 42
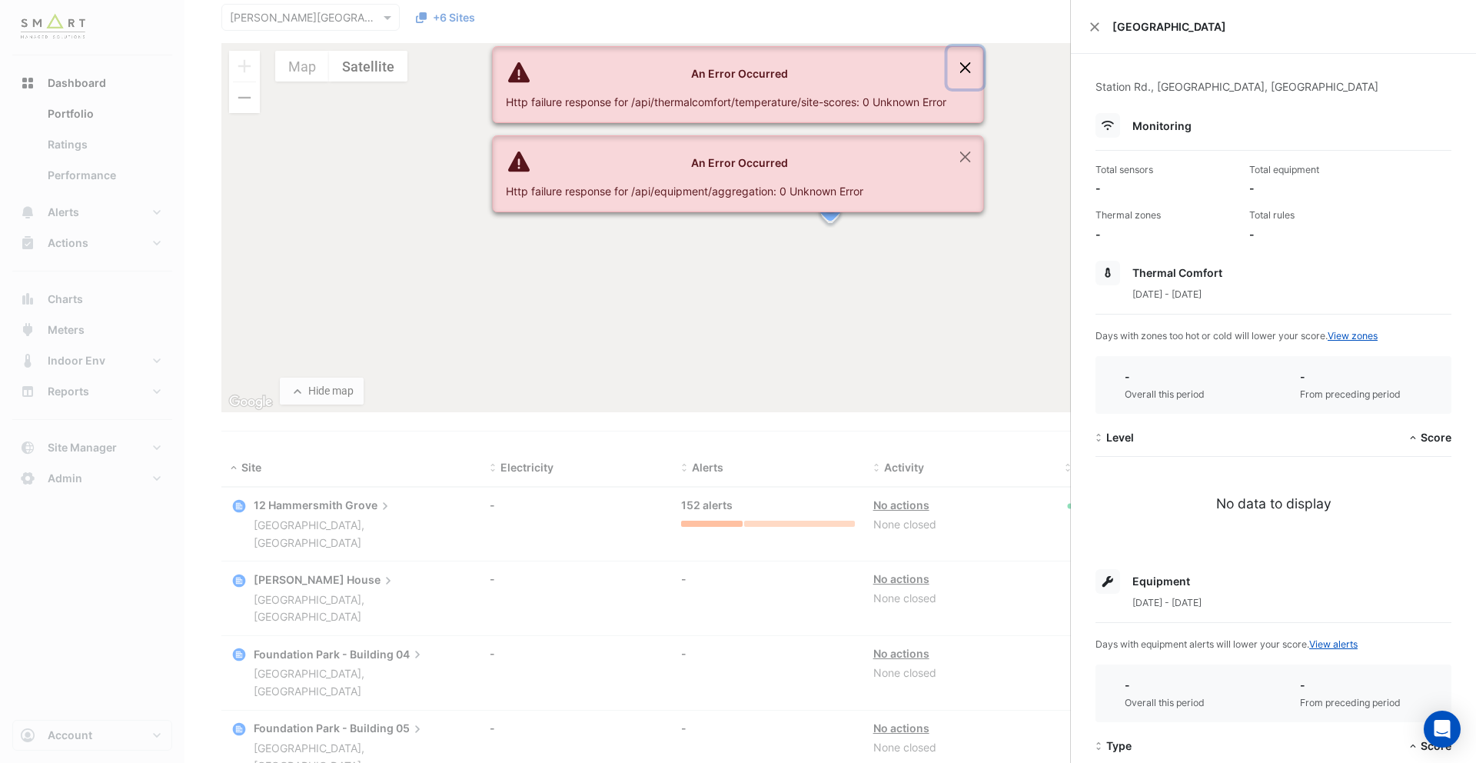
click at [966, 69] on button "Close" at bounding box center [965, 68] width 35 height 42
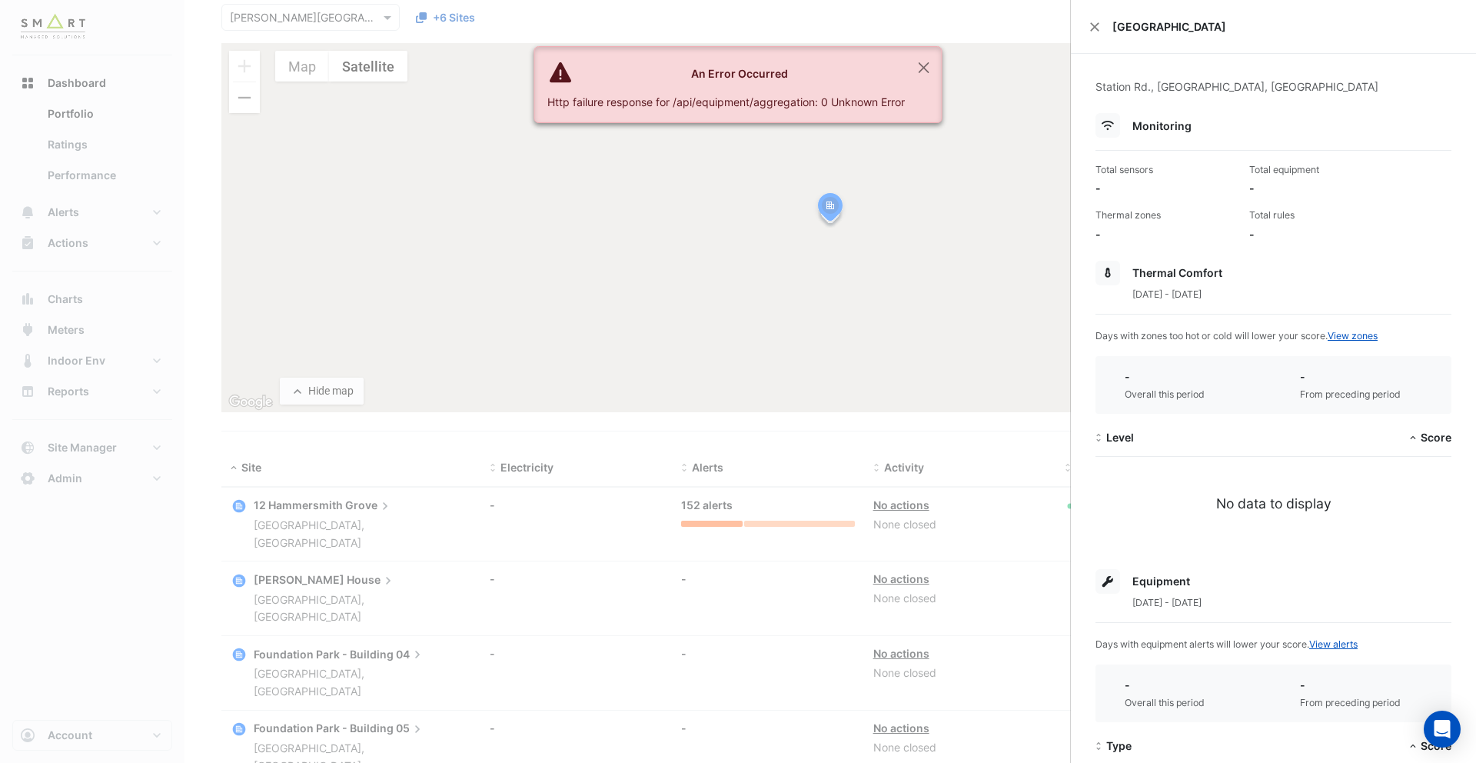
click at [966, 69] on ngb-offcanvas-backdrop at bounding box center [738, 381] width 1476 height 763
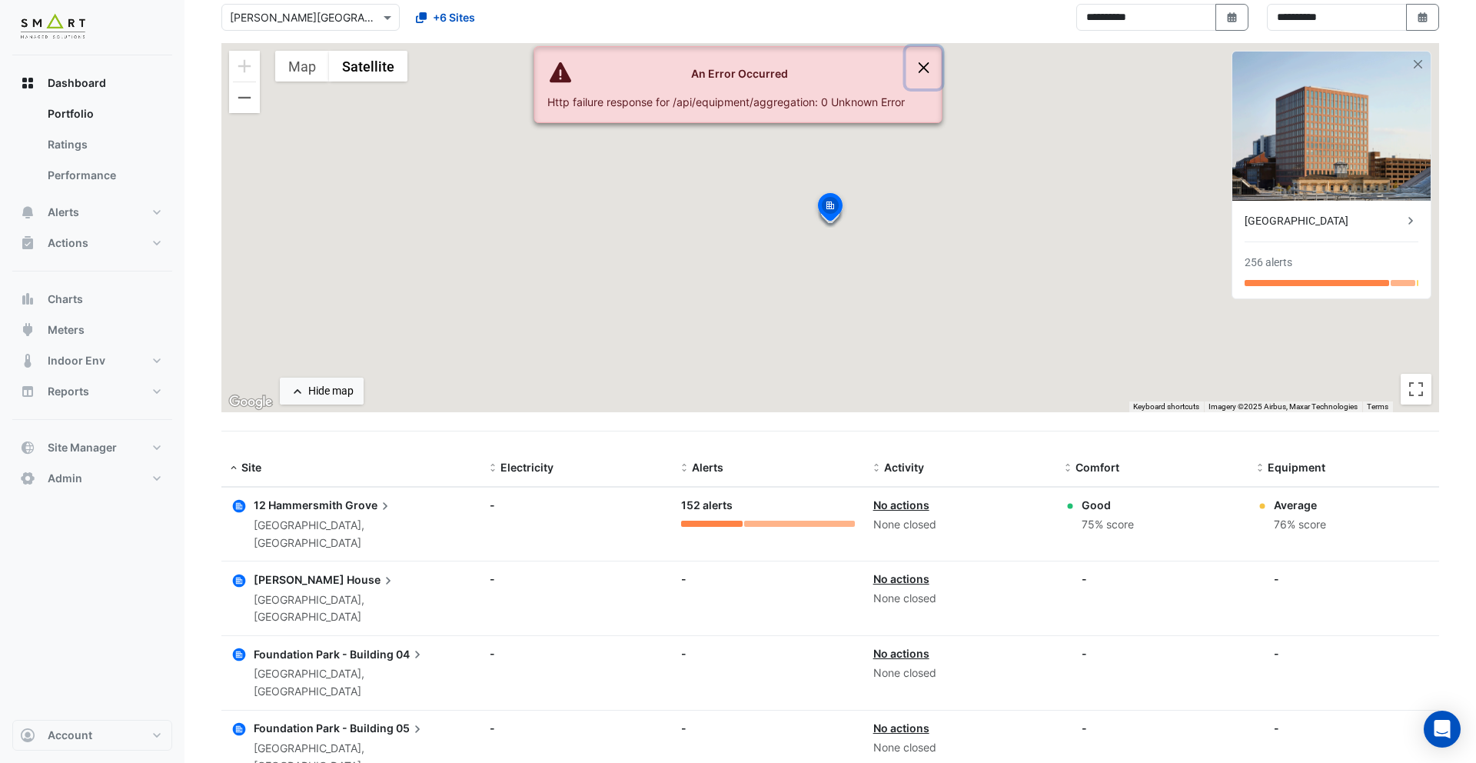
click at [924, 68] on button "Close" at bounding box center [924, 68] width 35 height 42
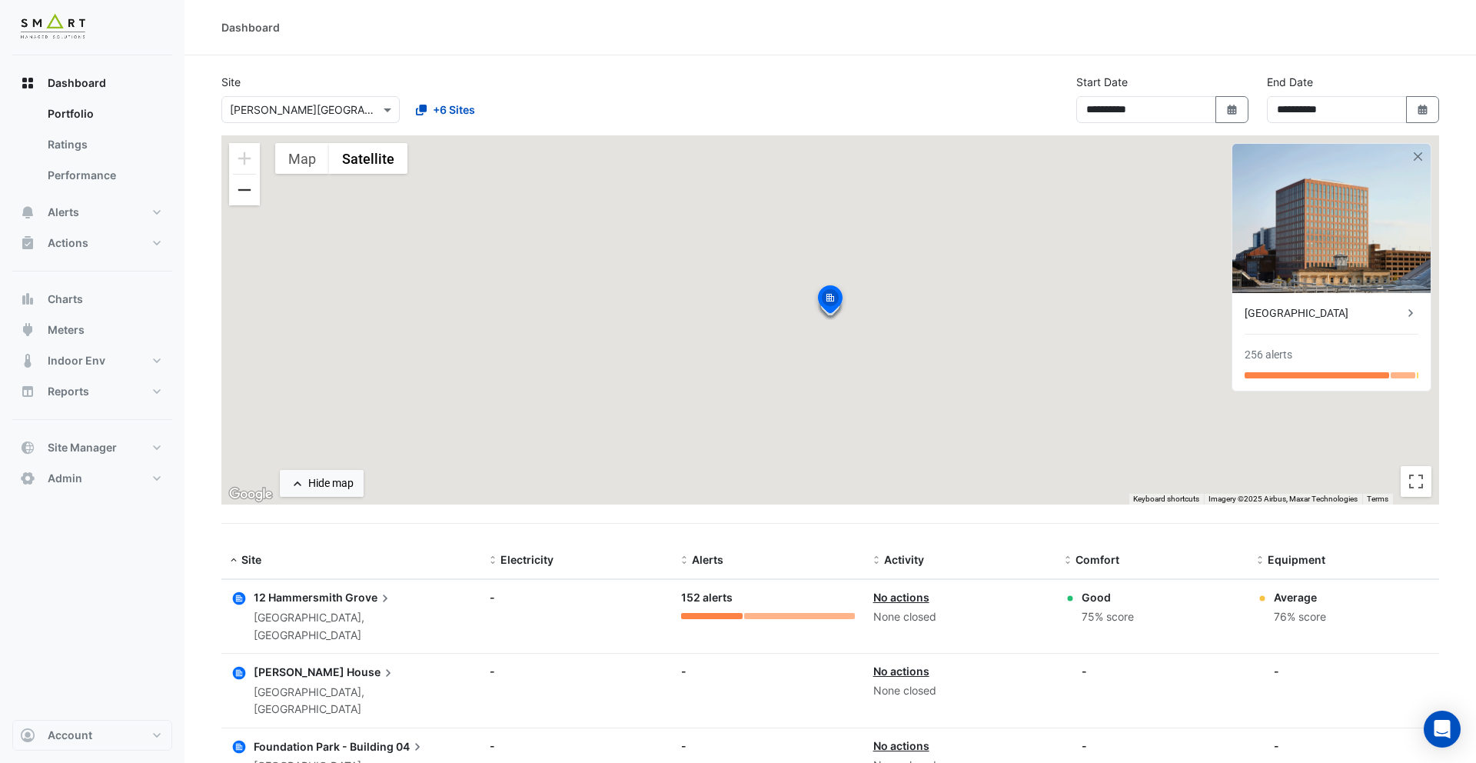
click at [245, 194] on button "Zoom out" at bounding box center [244, 190] width 31 height 31
click at [1130, 313] on div "[GEOGRAPHIC_DATA]" at bounding box center [1324, 313] width 158 height 16
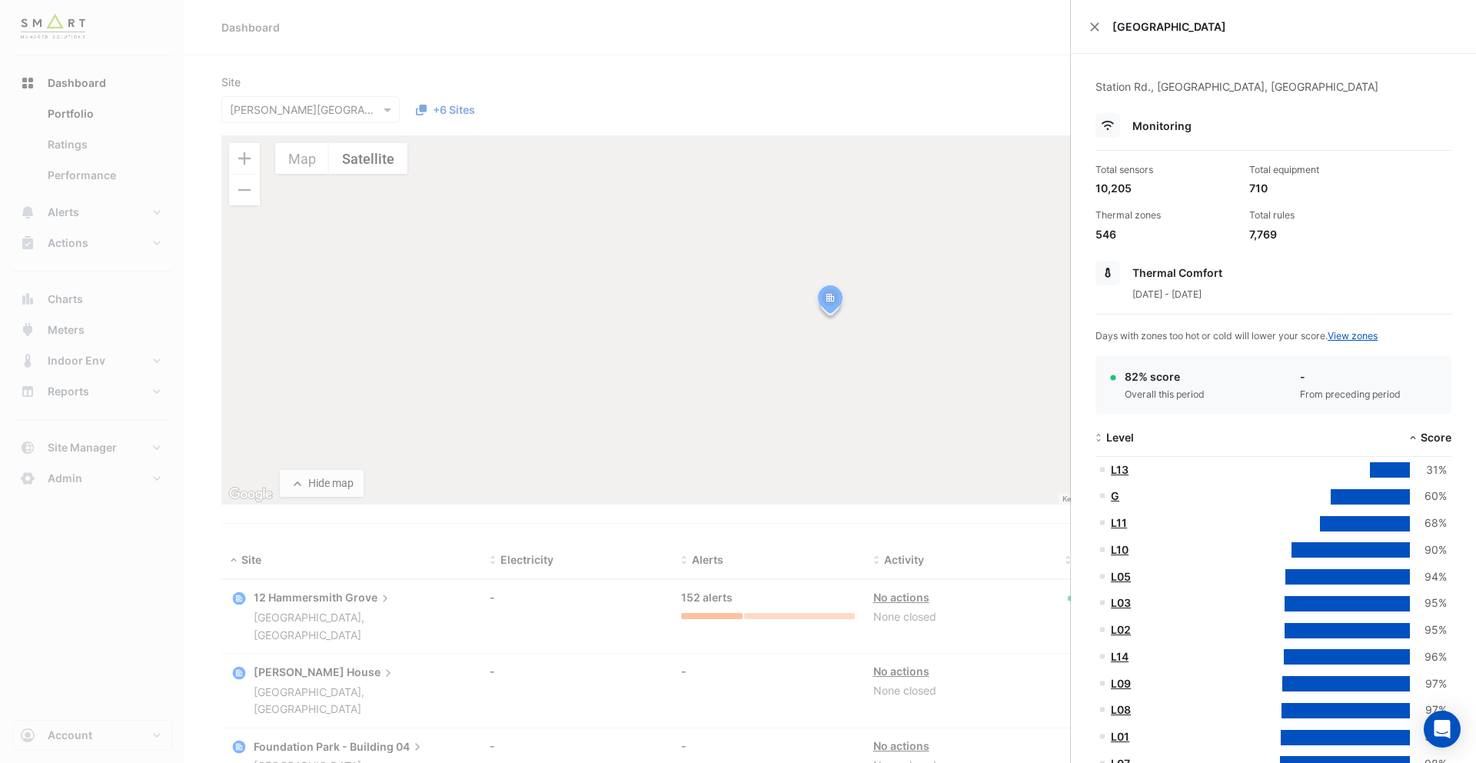
click at [947, 94] on ngb-offcanvas-backdrop at bounding box center [738, 381] width 1476 height 763
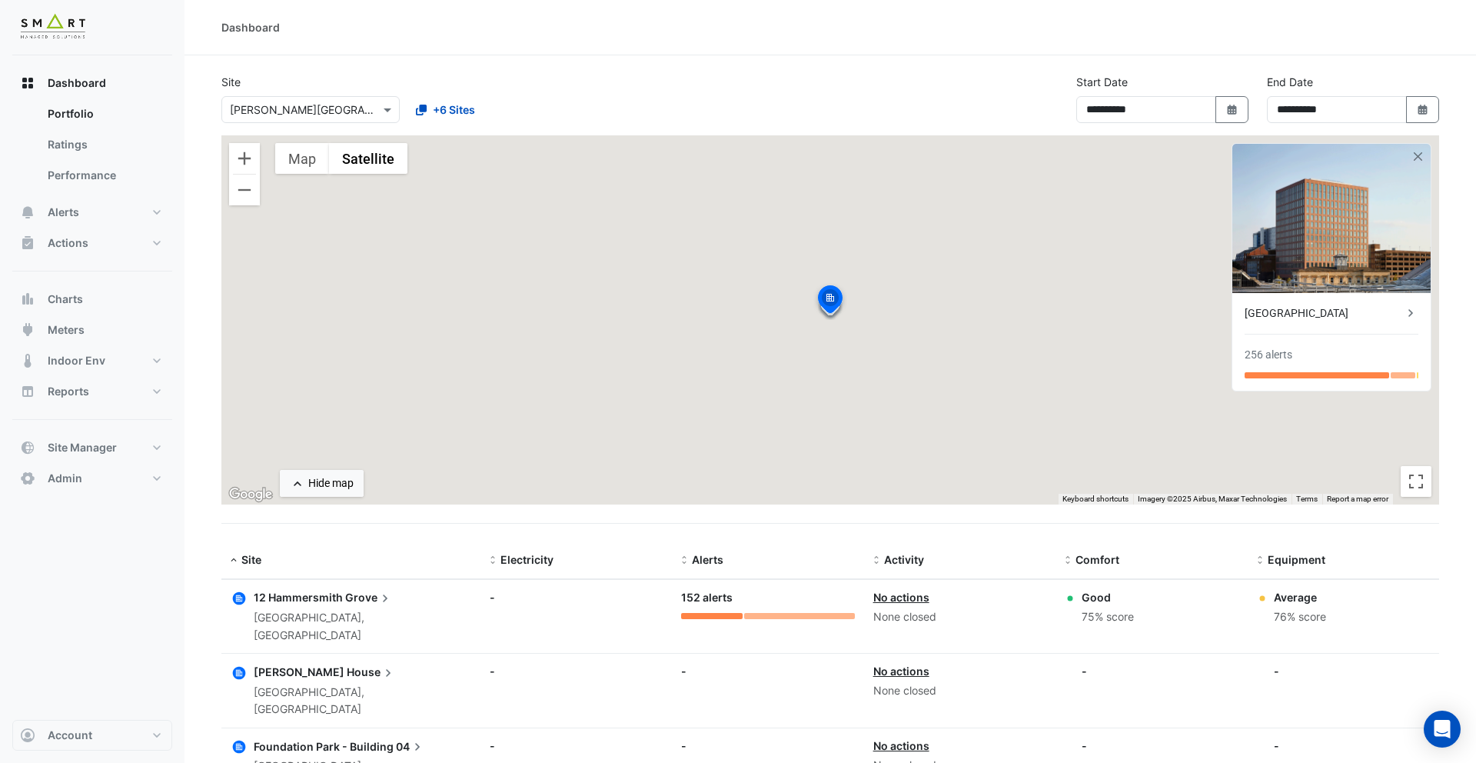
click at [1130, 320] on div "[GEOGRAPHIC_DATA]" at bounding box center [1324, 313] width 158 height 16
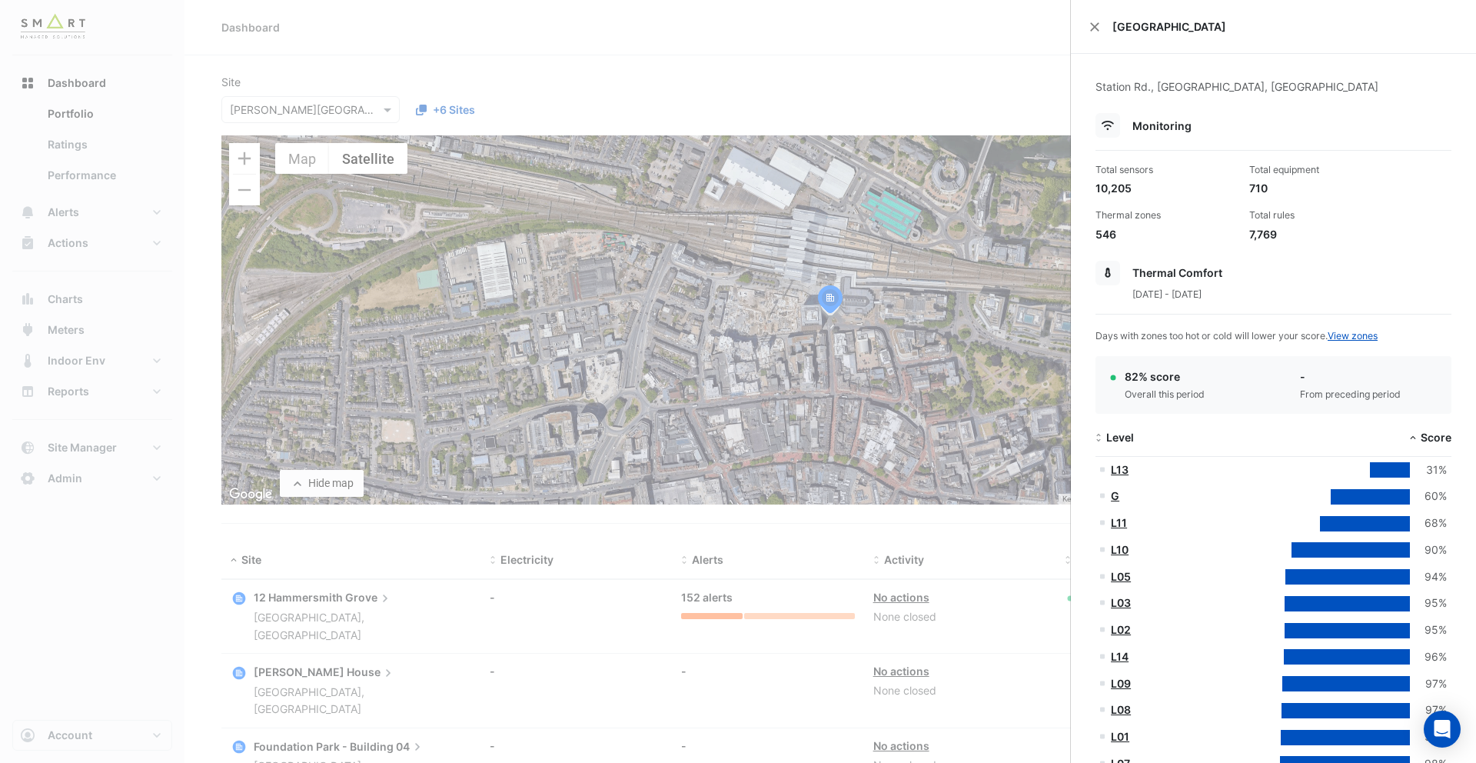
click at [915, 92] on ngb-offcanvas-backdrop at bounding box center [738, 381] width 1476 height 763
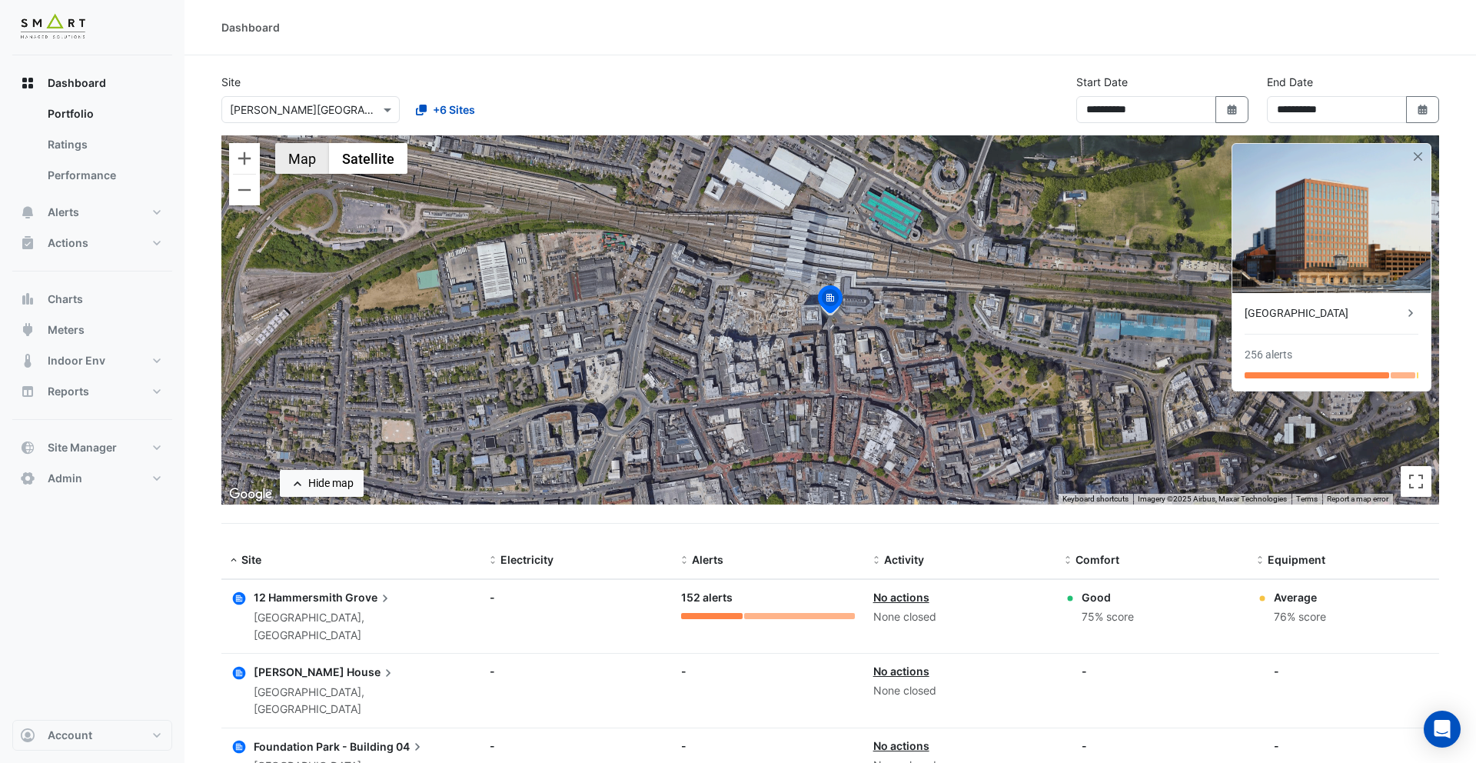
click at [308, 162] on button "Map" at bounding box center [302, 158] width 54 height 31
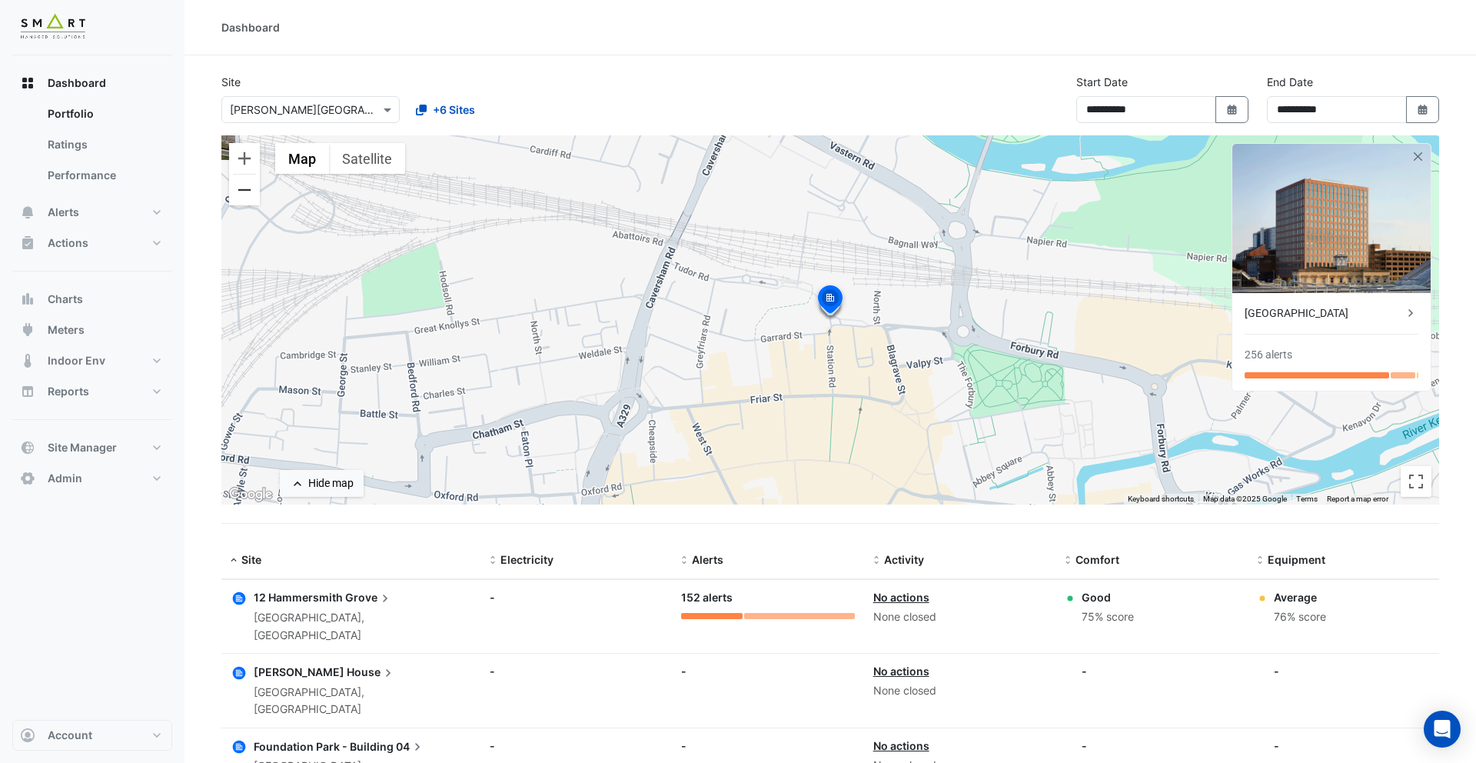
click at [249, 197] on button "Zoom out" at bounding box center [244, 190] width 31 height 31
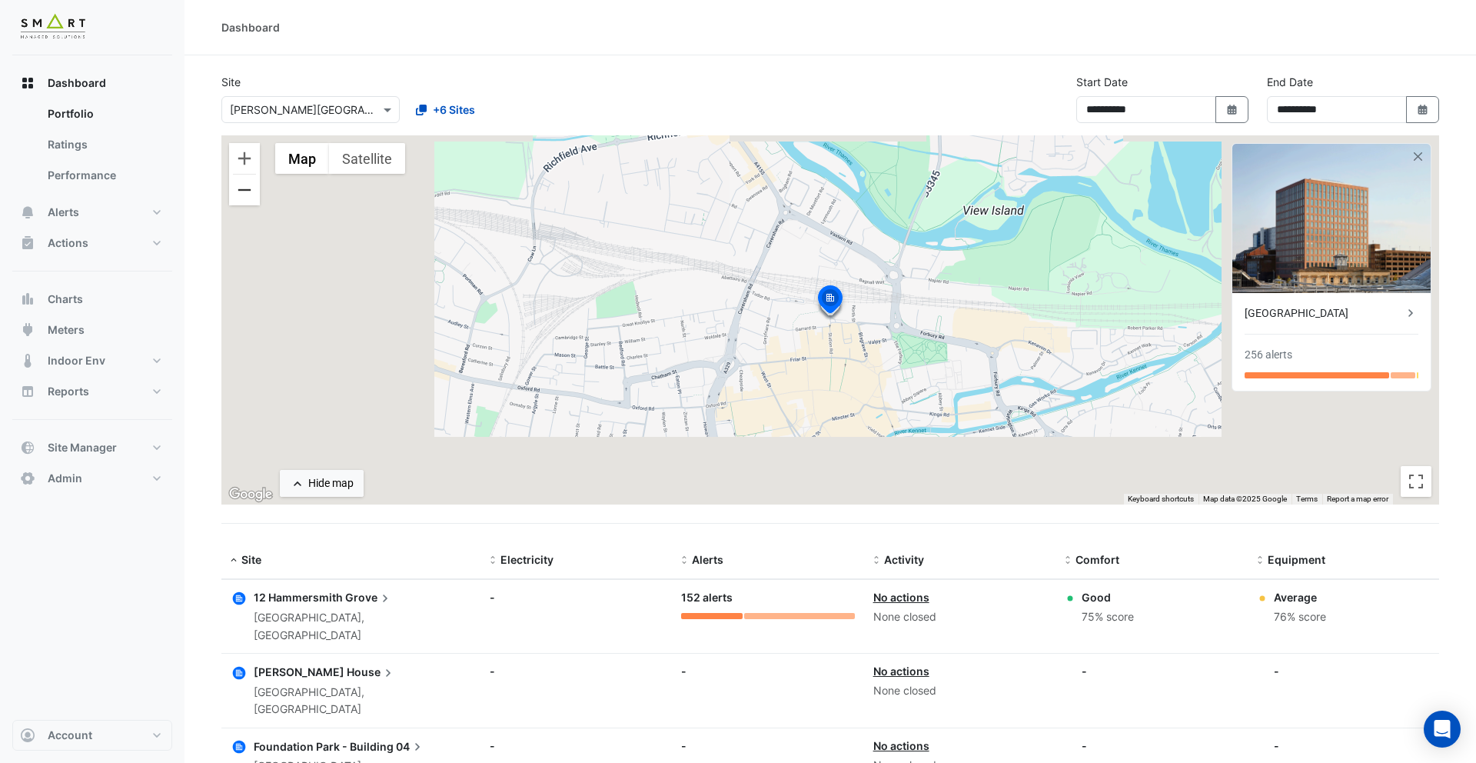
click at [249, 197] on button "Zoom out" at bounding box center [244, 190] width 31 height 31
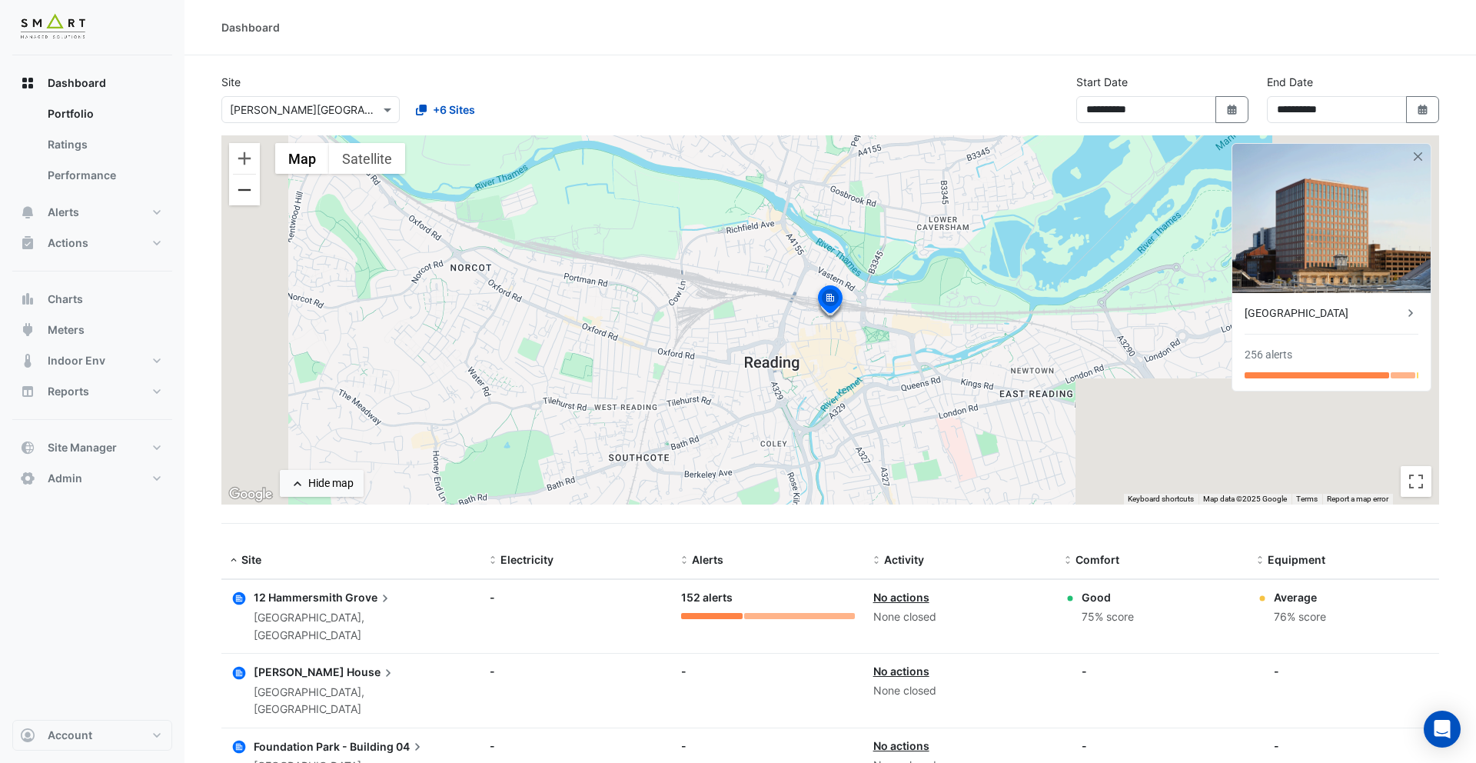
click at [249, 197] on button "Zoom out" at bounding box center [244, 190] width 31 height 31
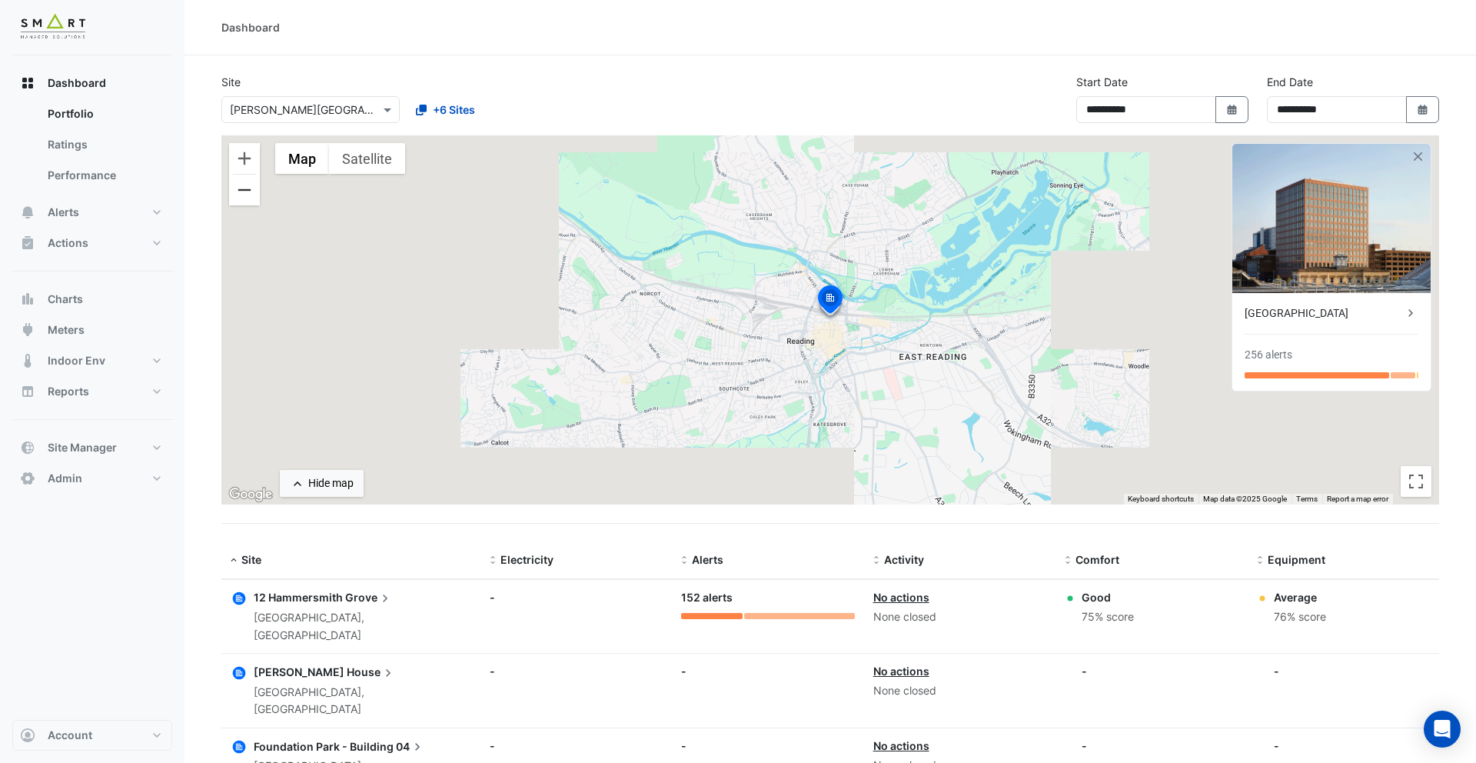
click at [249, 197] on button "Zoom out" at bounding box center [244, 190] width 31 height 31
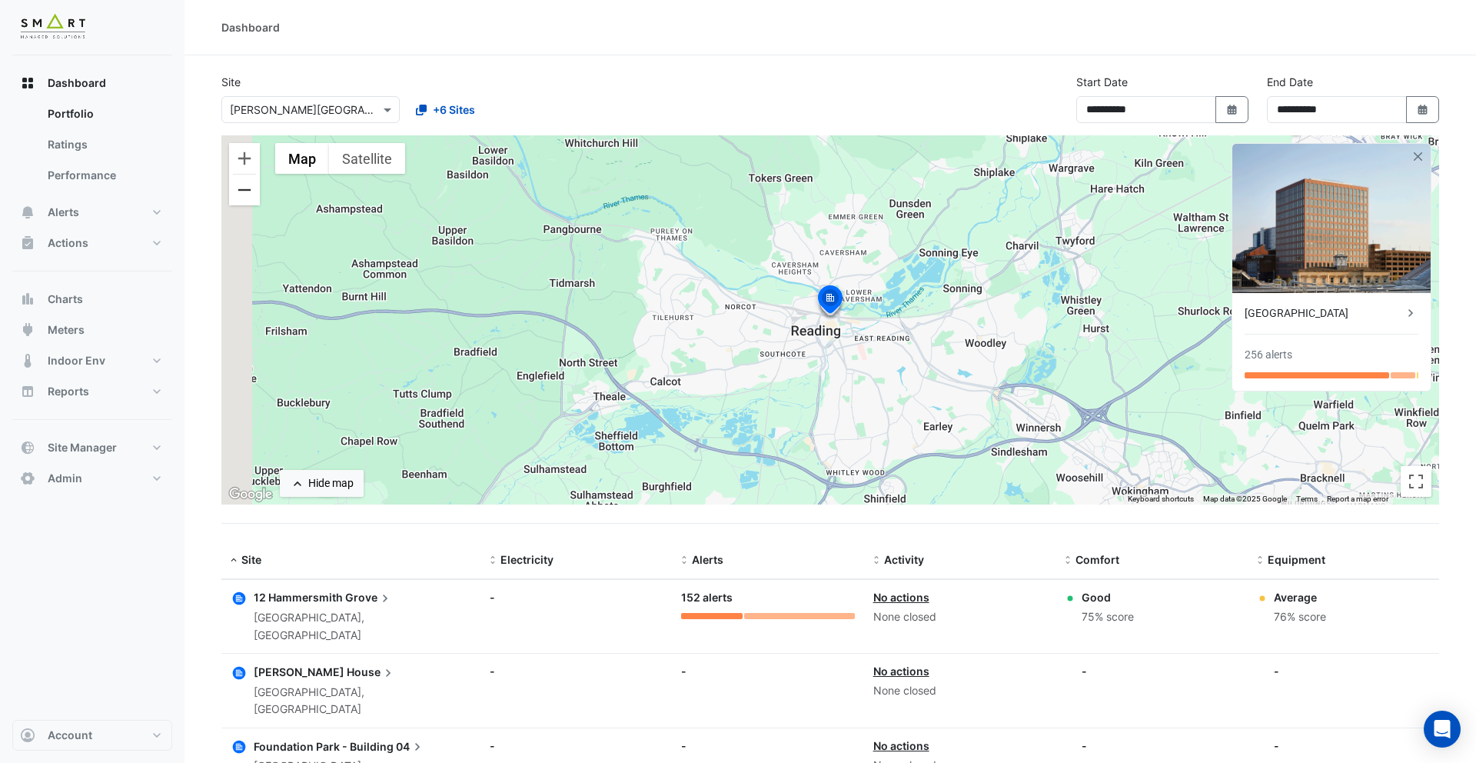
click at [249, 197] on button "Zoom out" at bounding box center [244, 190] width 31 height 31
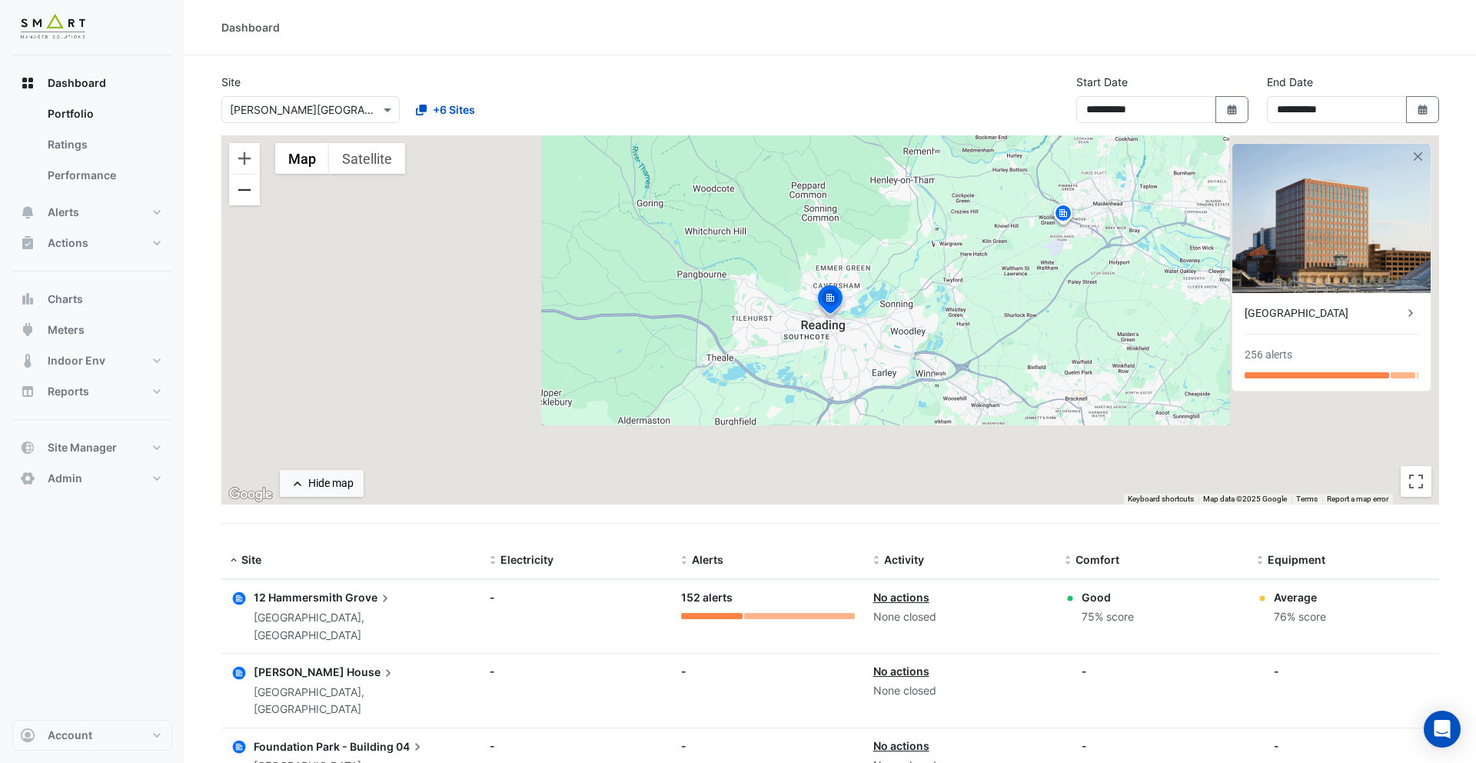
click at [249, 197] on button "Zoom out" at bounding box center [244, 190] width 31 height 31
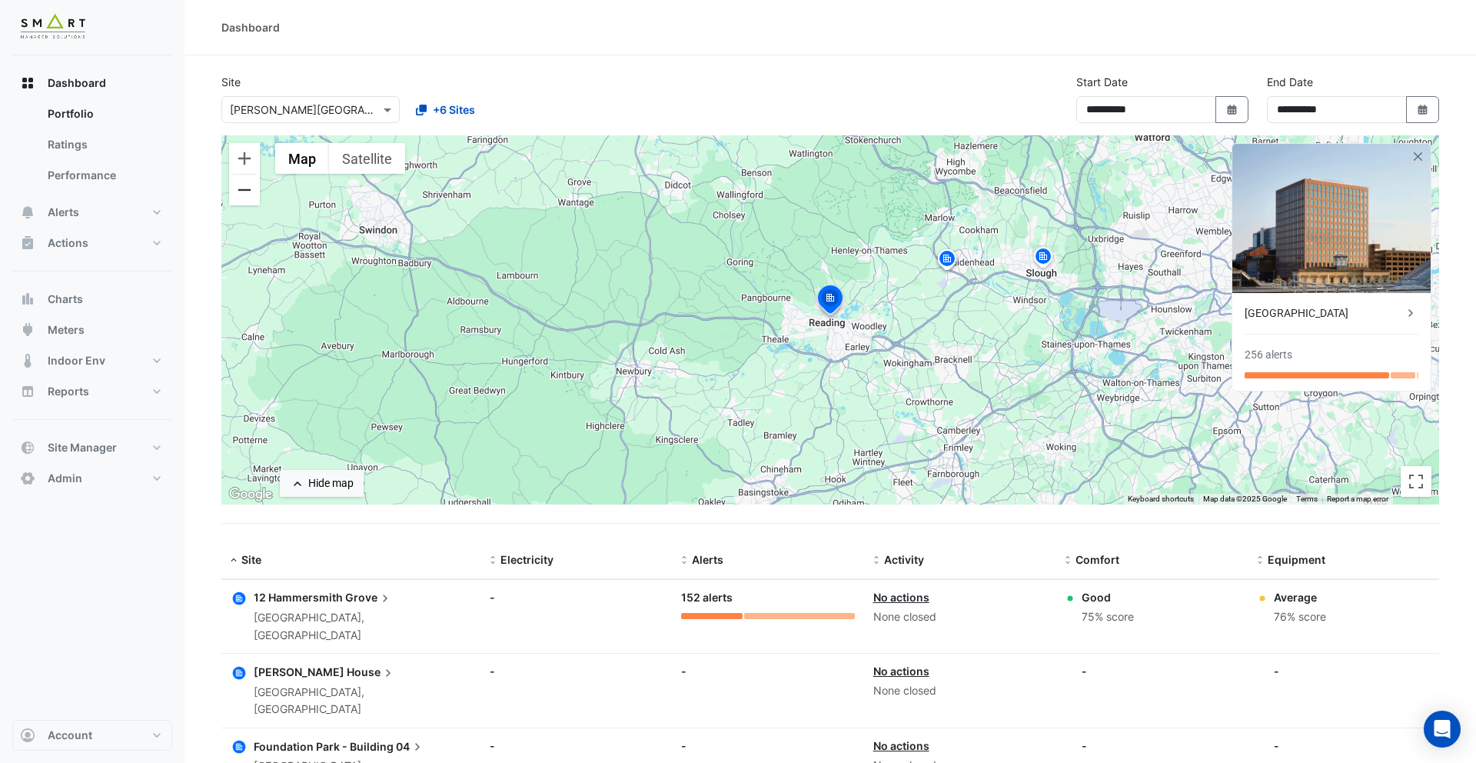
click at [249, 197] on button "Zoom out" at bounding box center [244, 190] width 31 height 31
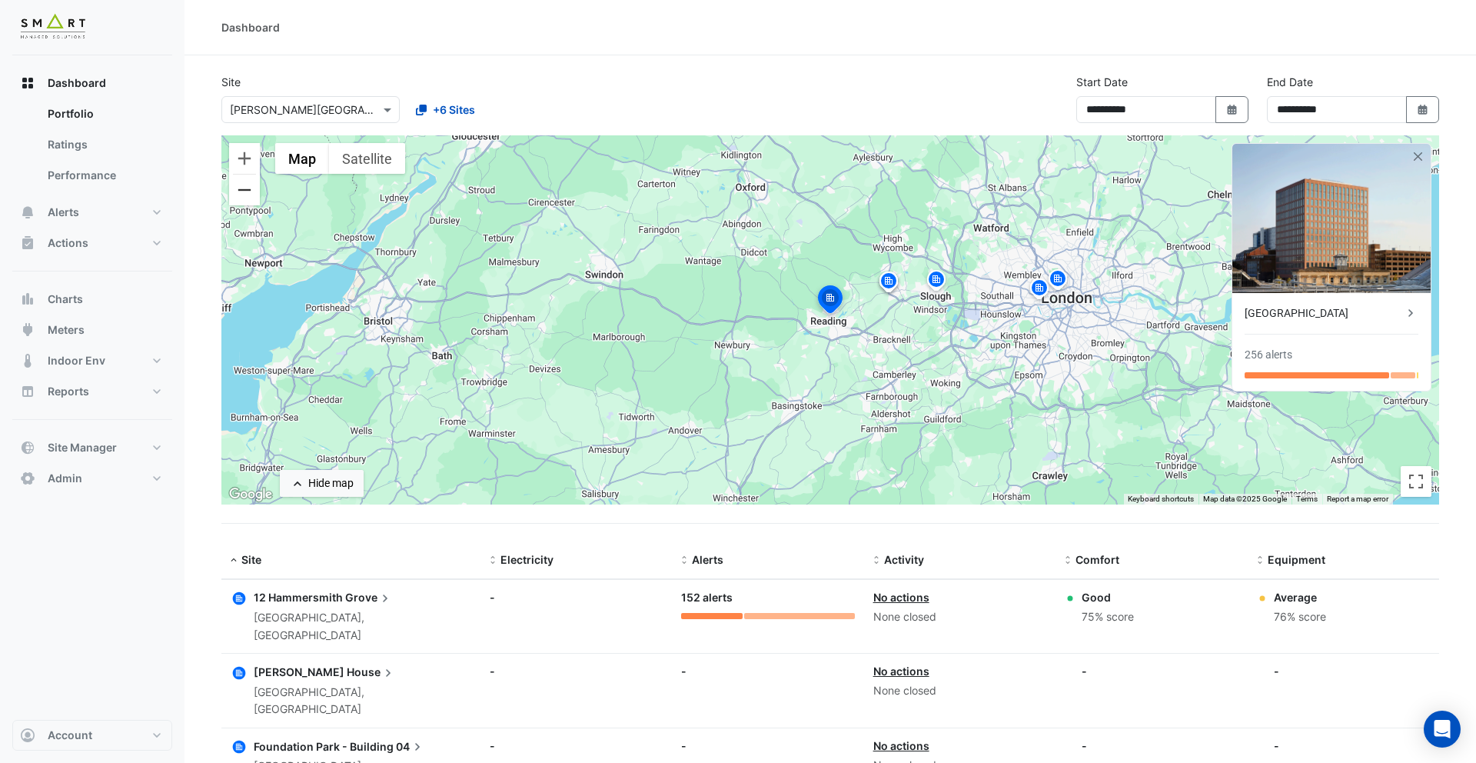
click at [250, 196] on button "Zoom out" at bounding box center [244, 190] width 31 height 31
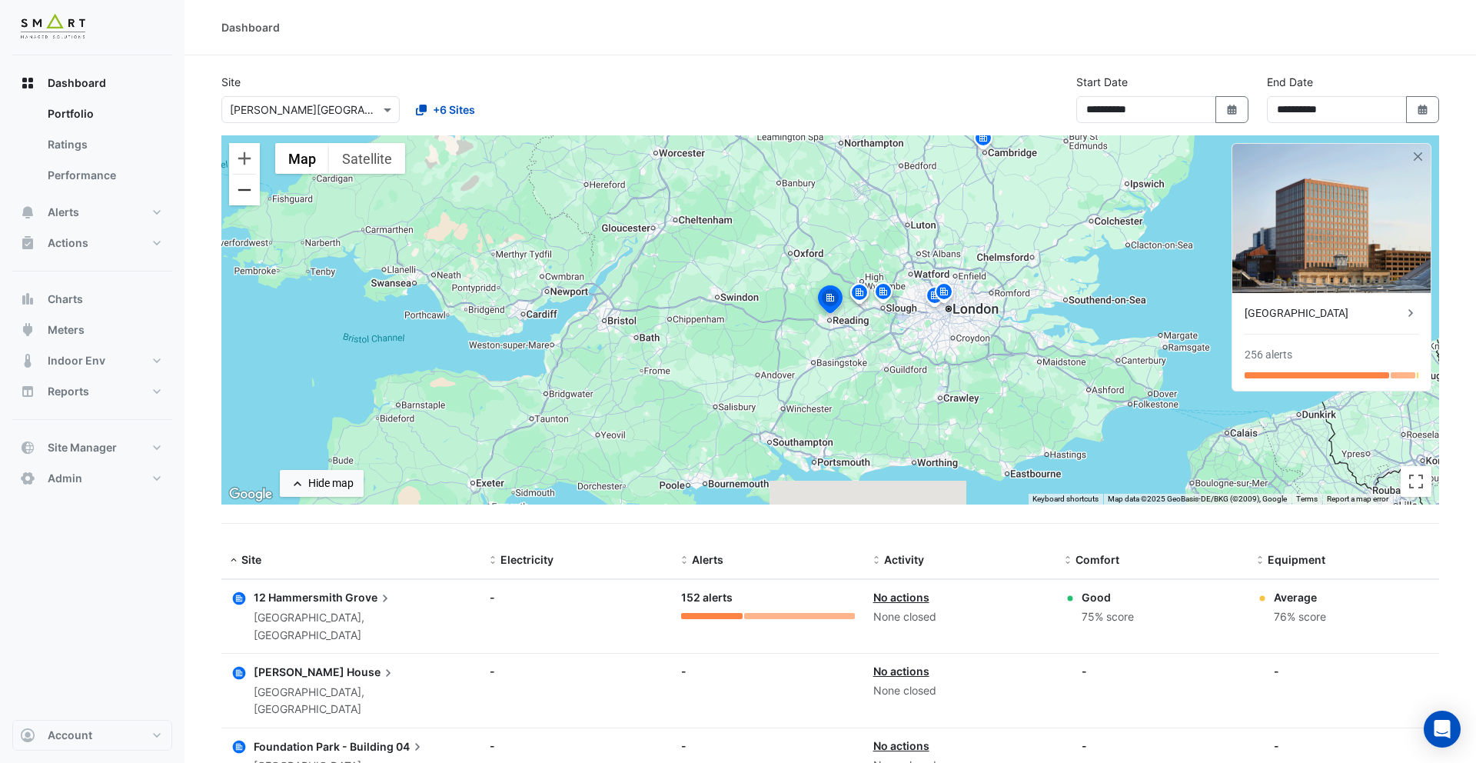
click at [251, 196] on button "Zoom out" at bounding box center [244, 190] width 31 height 31
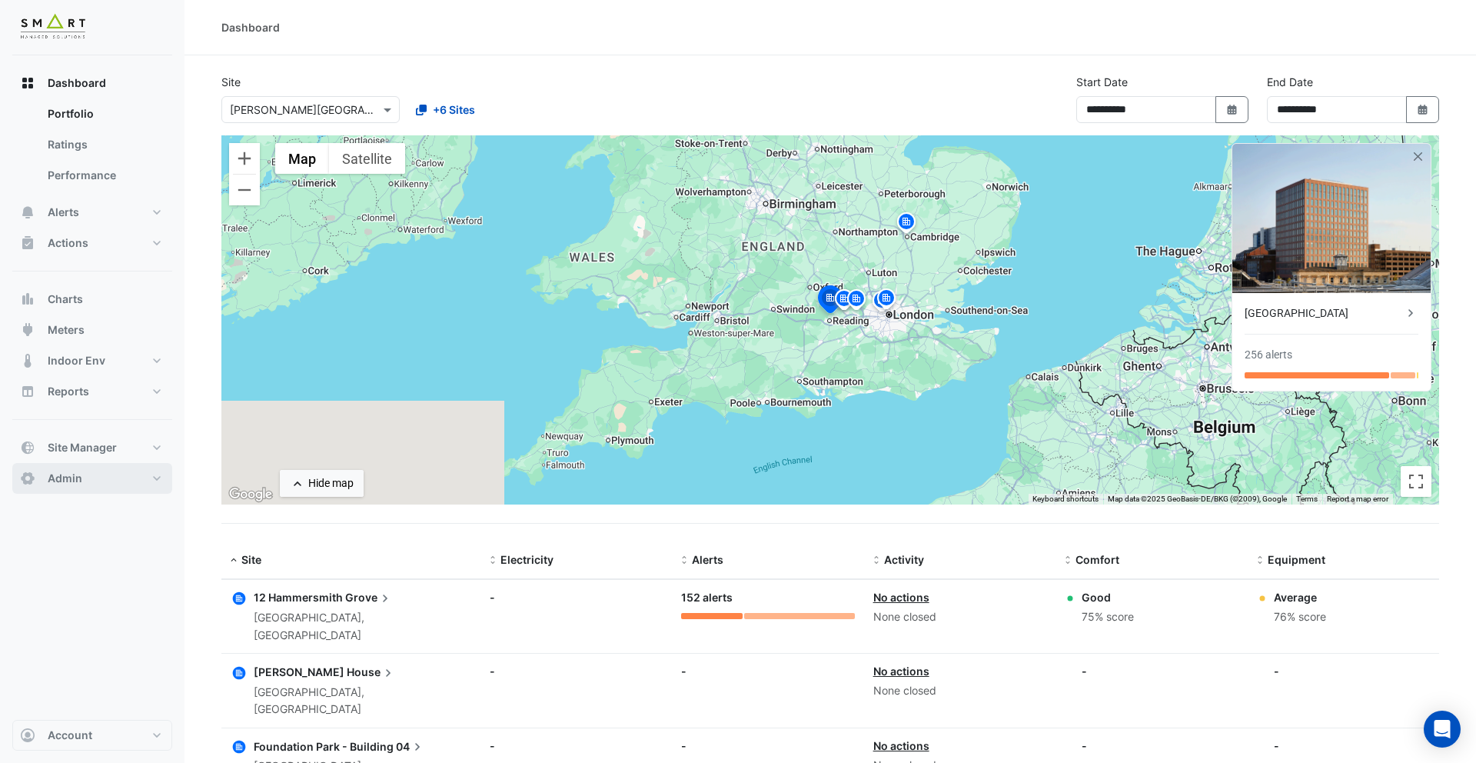
click at [121, 479] on button "Admin" at bounding box center [92, 478] width 160 height 31
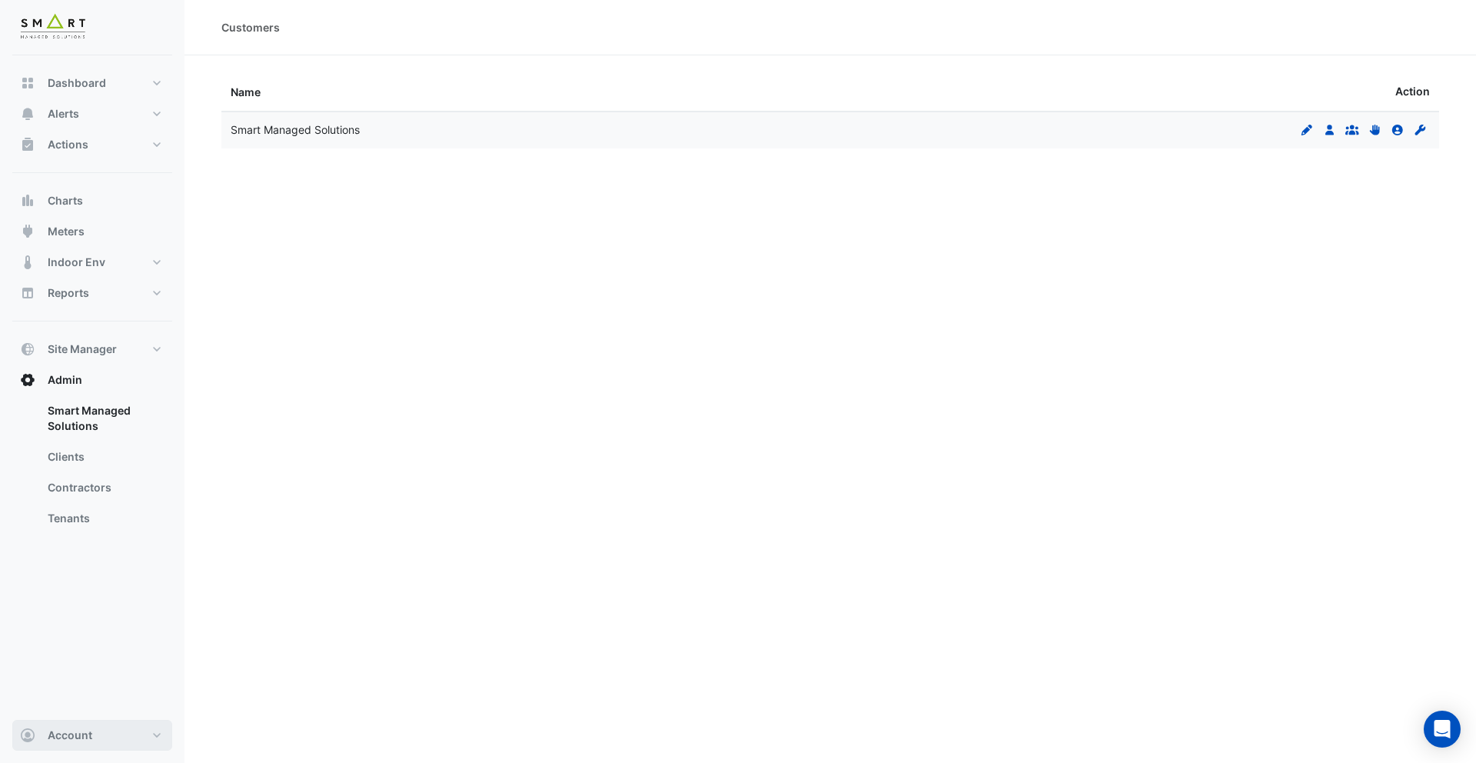
click at [68, 639] on span "Account" at bounding box center [70, 734] width 45 height 15
click at [76, 639] on link "Sign Out" at bounding box center [92, 696] width 146 height 31
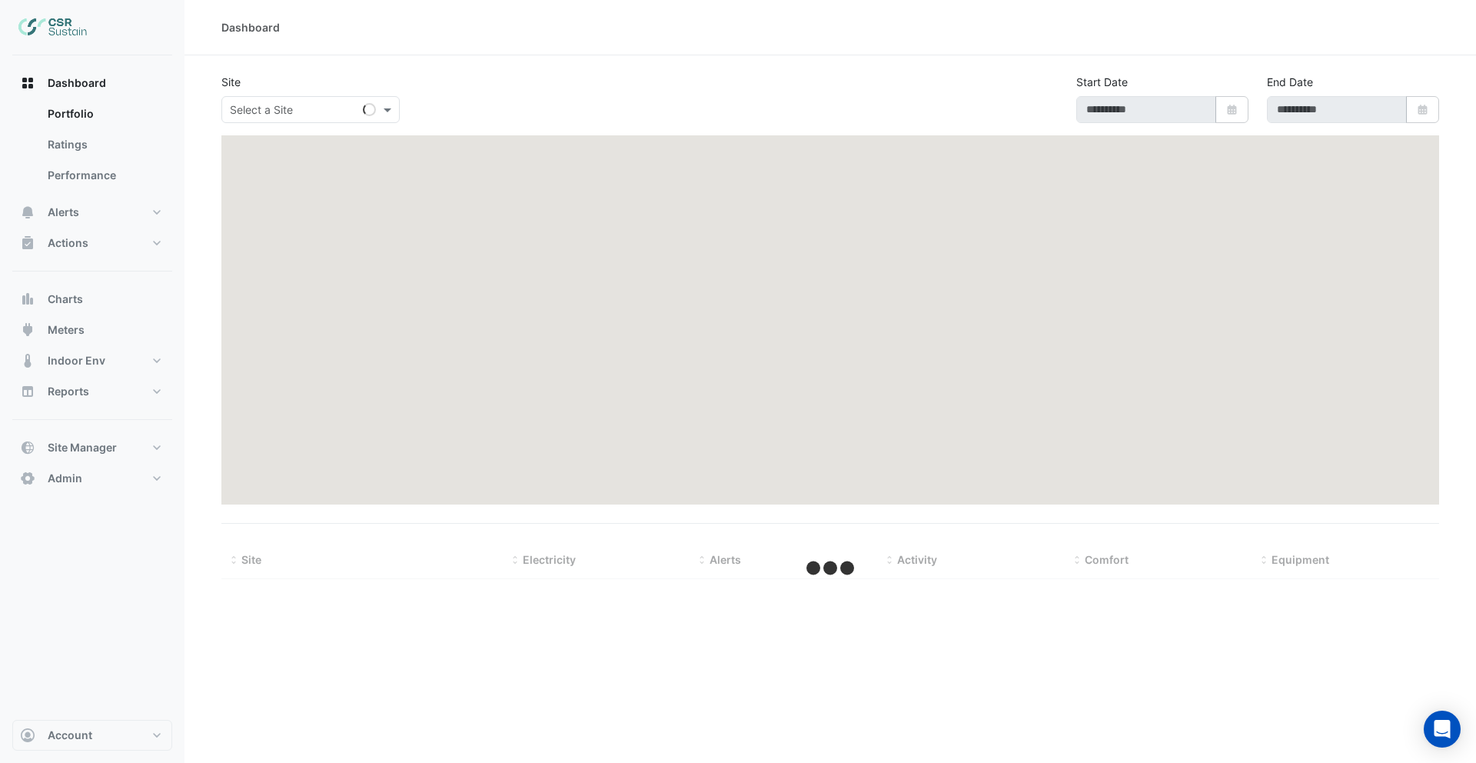
type input "**********"
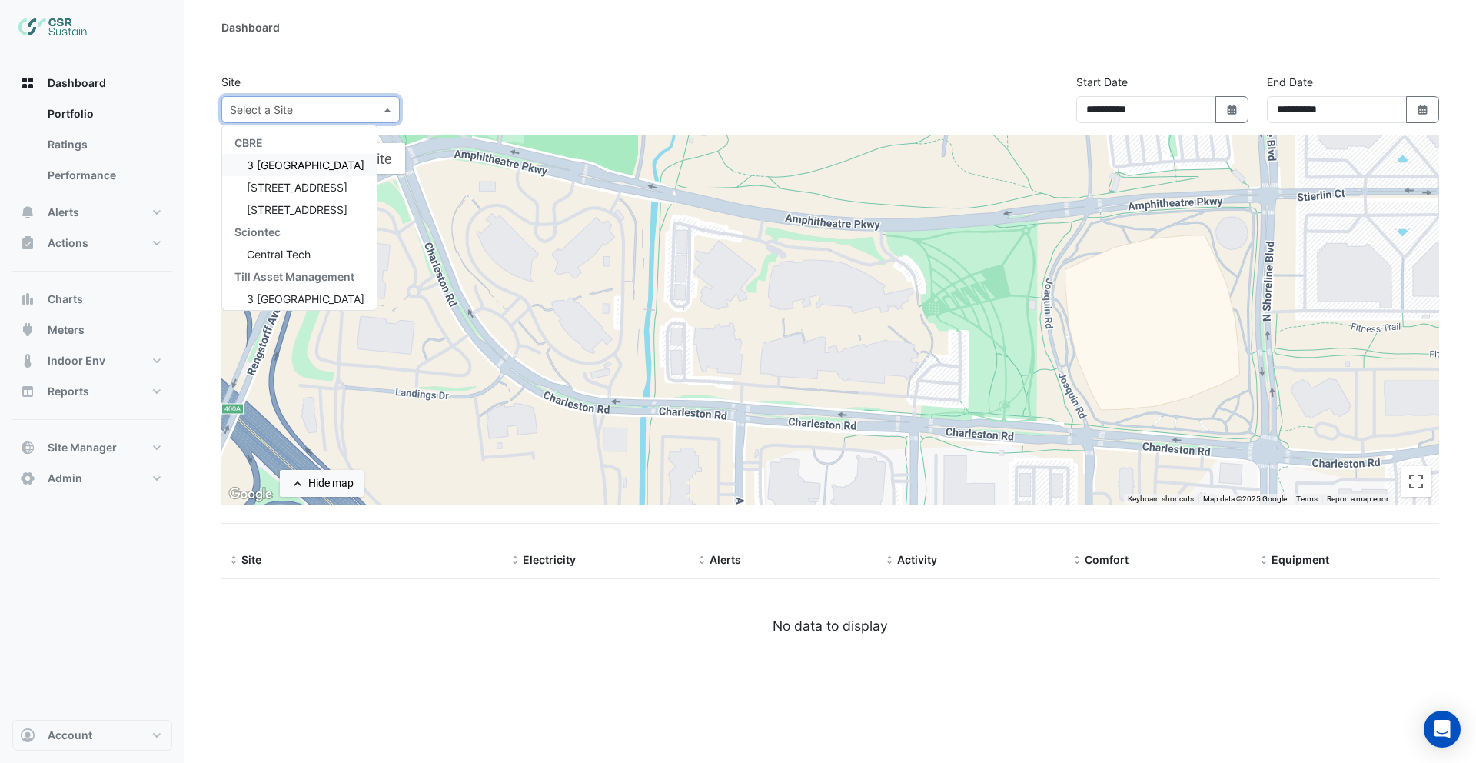
click at [339, 118] on div "Select a Site" at bounding box center [310, 109] width 178 height 27
click at [310, 168] on span "3 [GEOGRAPHIC_DATA]" at bounding box center [306, 164] width 118 height 13
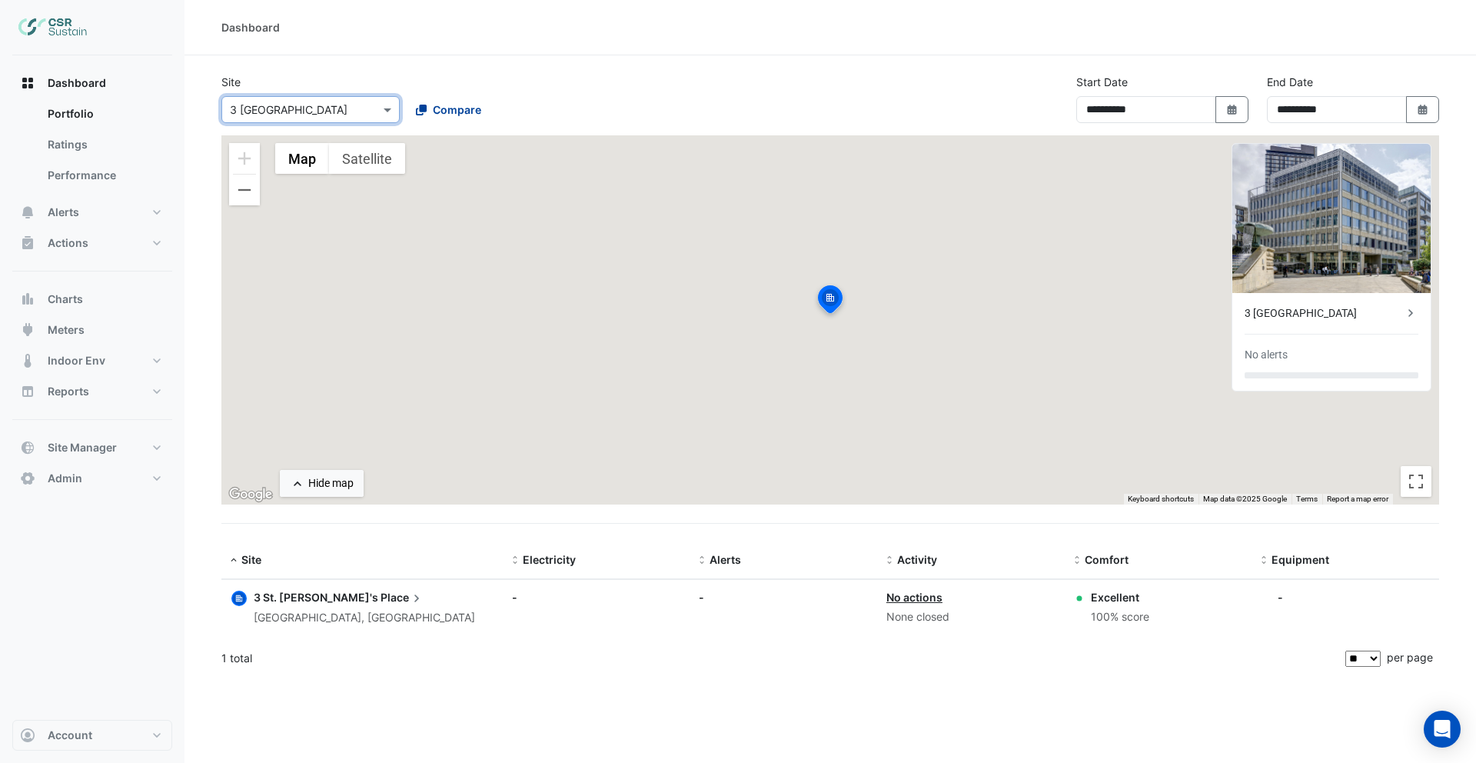
click at [451, 112] on span "Compare" at bounding box center [457, 109] width 48 height 16
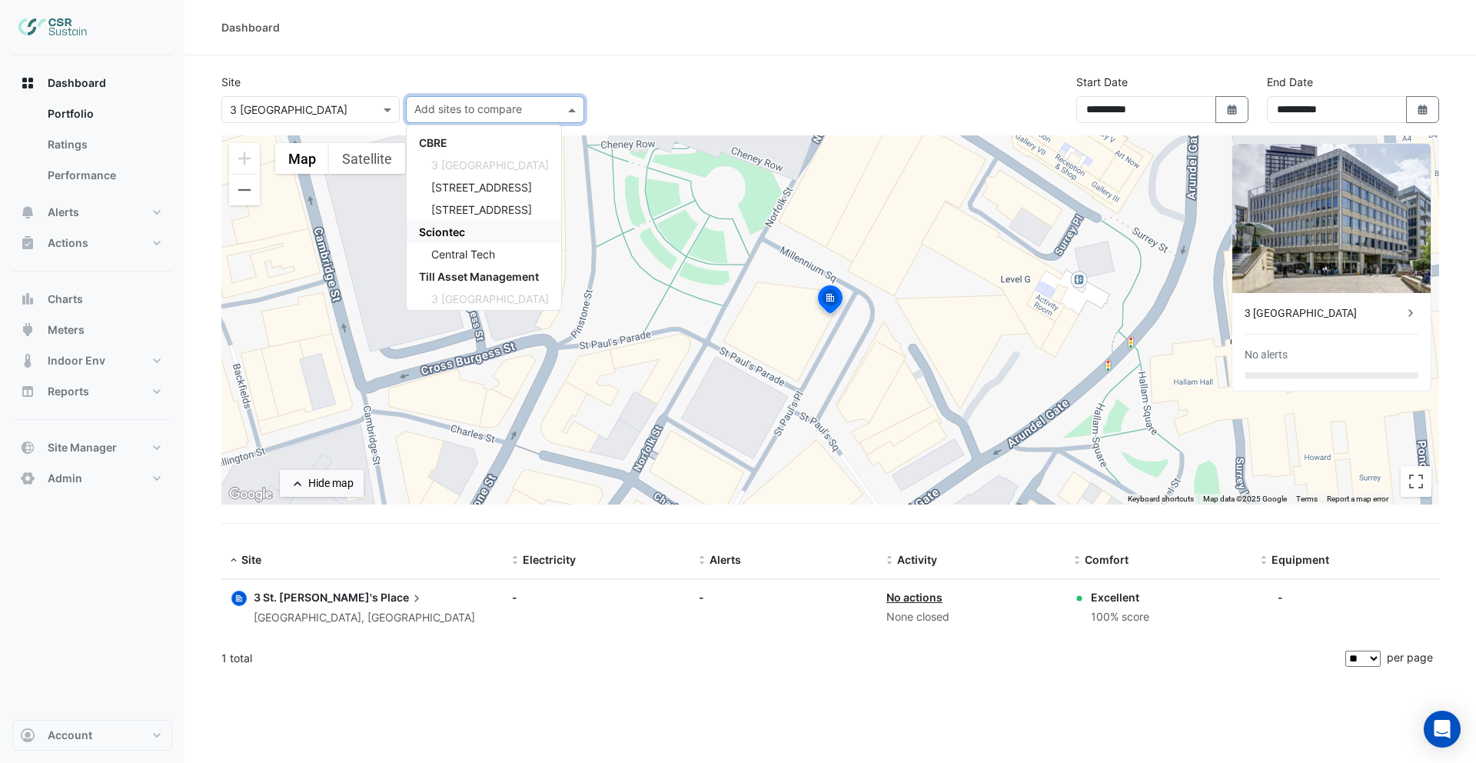
scroll to position [51, 0]
click at [461, 235] on div "Till Asset Management" at bounding box center [484, 226] width 155 height 22
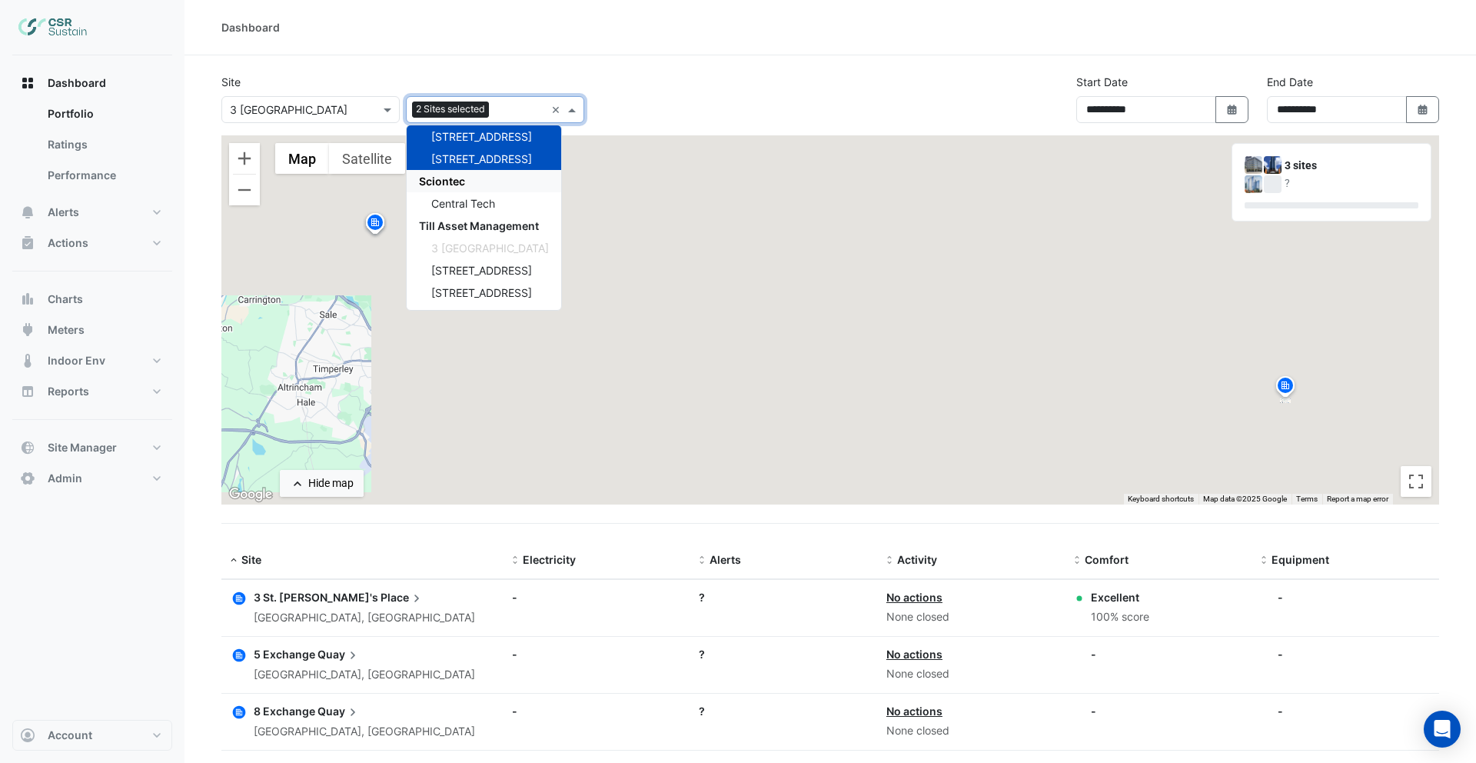
click at [458, 187] on span "Sciontec" at bounding box center [442, 181] width 46 height 13
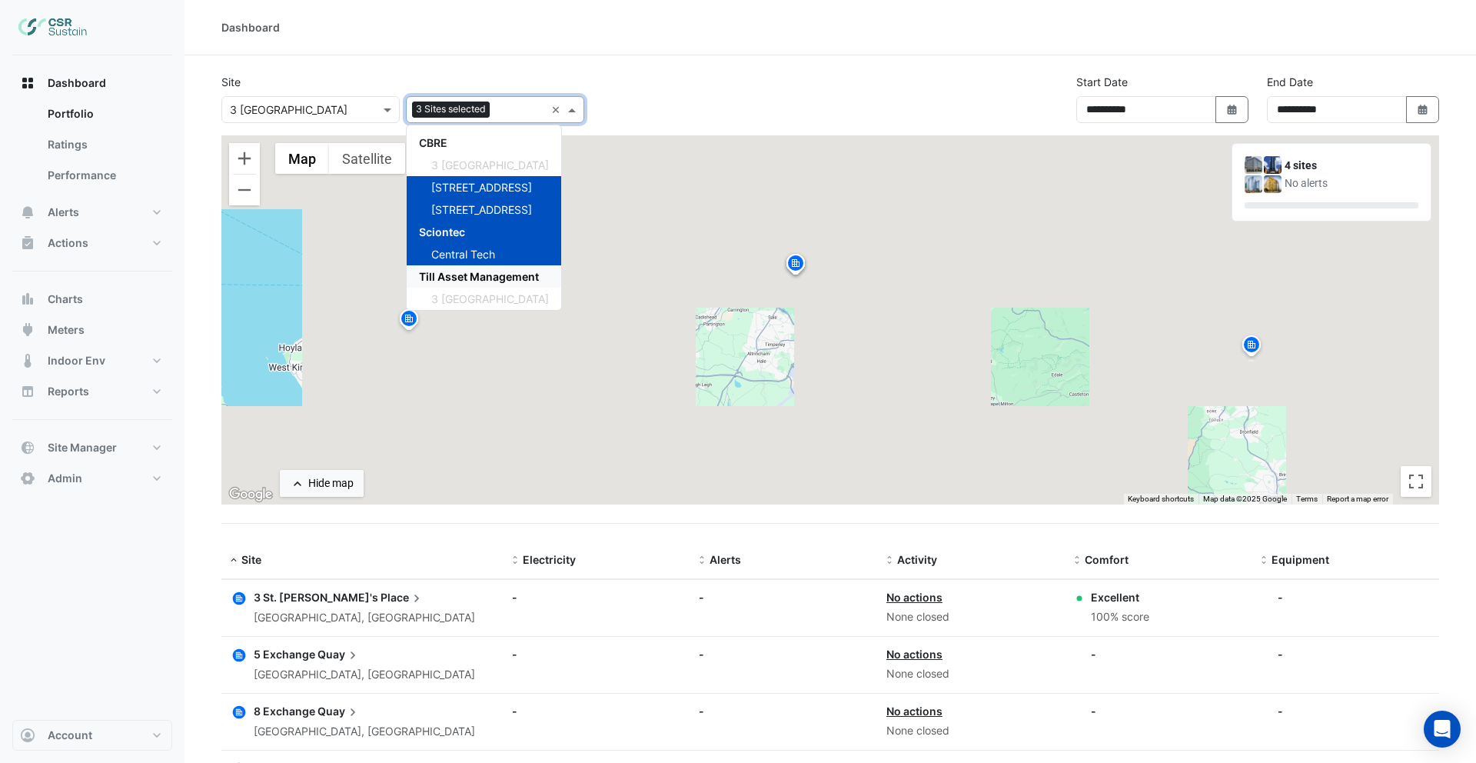
click at [484, 280] on span "Till Asset Management" at bounding box center [479, 276] width 120 height 13
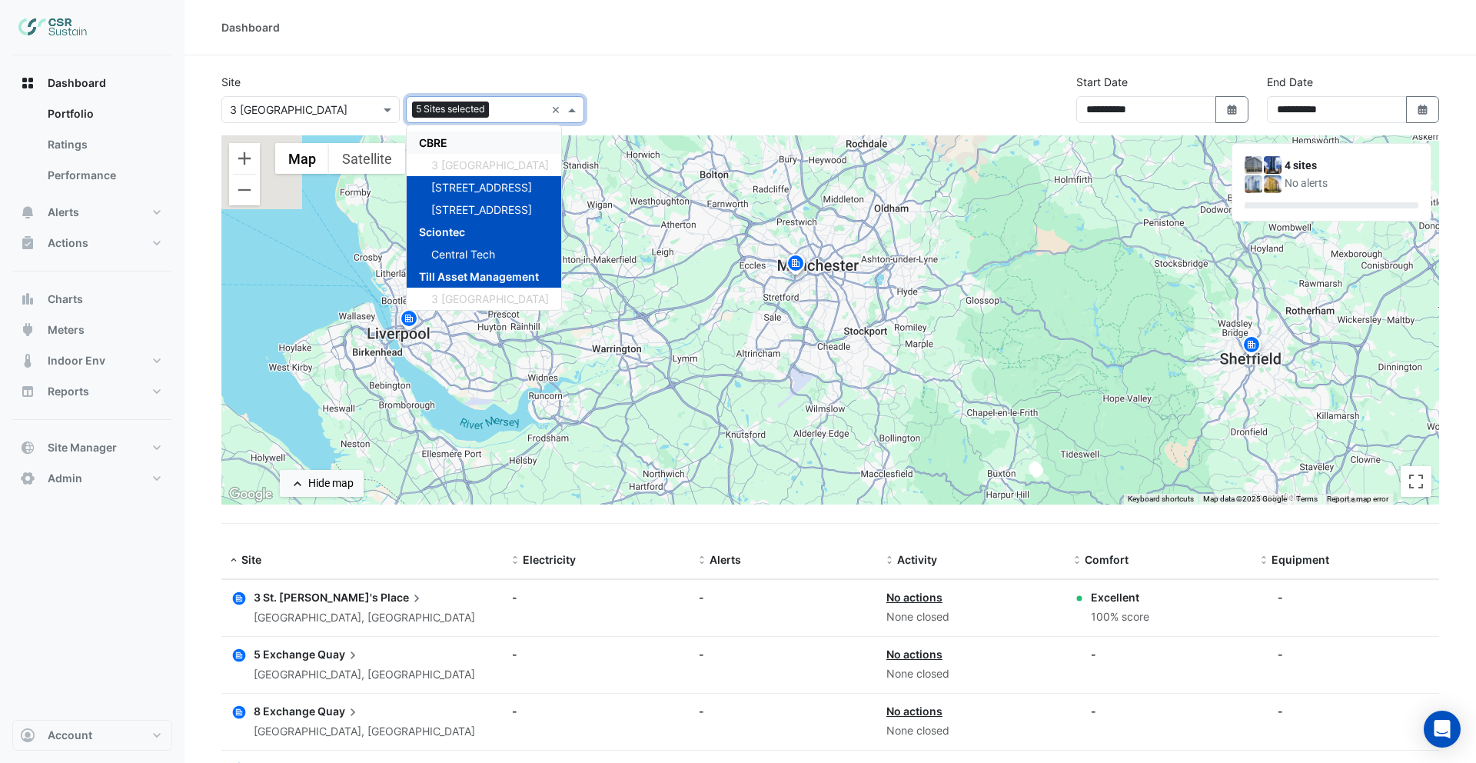
click at [549, 46] on div "Dashboard" at bounding box center [831, 27] width 1292 height 55
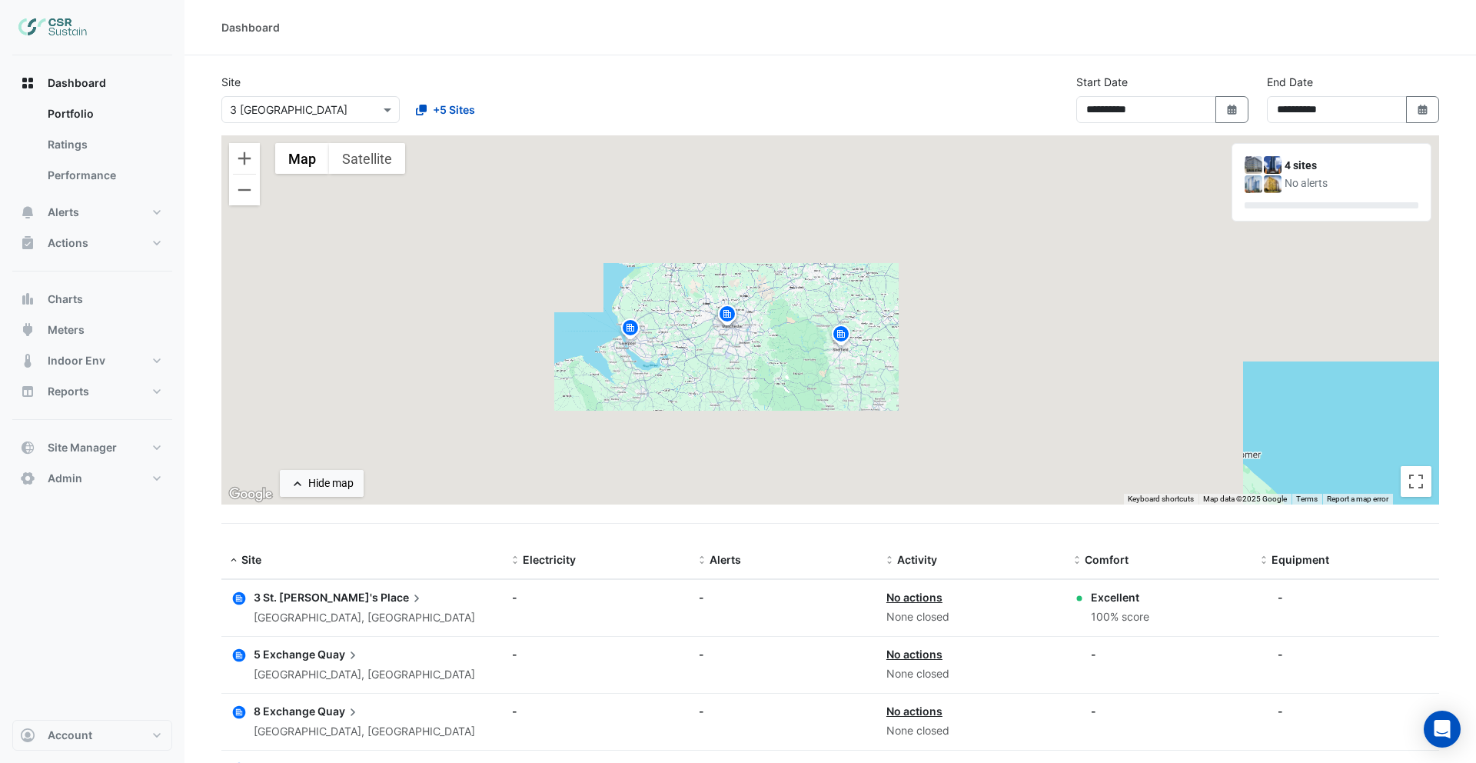
drag, startPoint x: 715, startPoint y: 311, endPoint x: 686, endPoint y: 341, distance: 41.3
click at [686, 341] on div "To activate drag with keyboard, press Alt + Enter. Once in keyboard drag state,…" at bounding box center [830, 319] width 1218 height 369
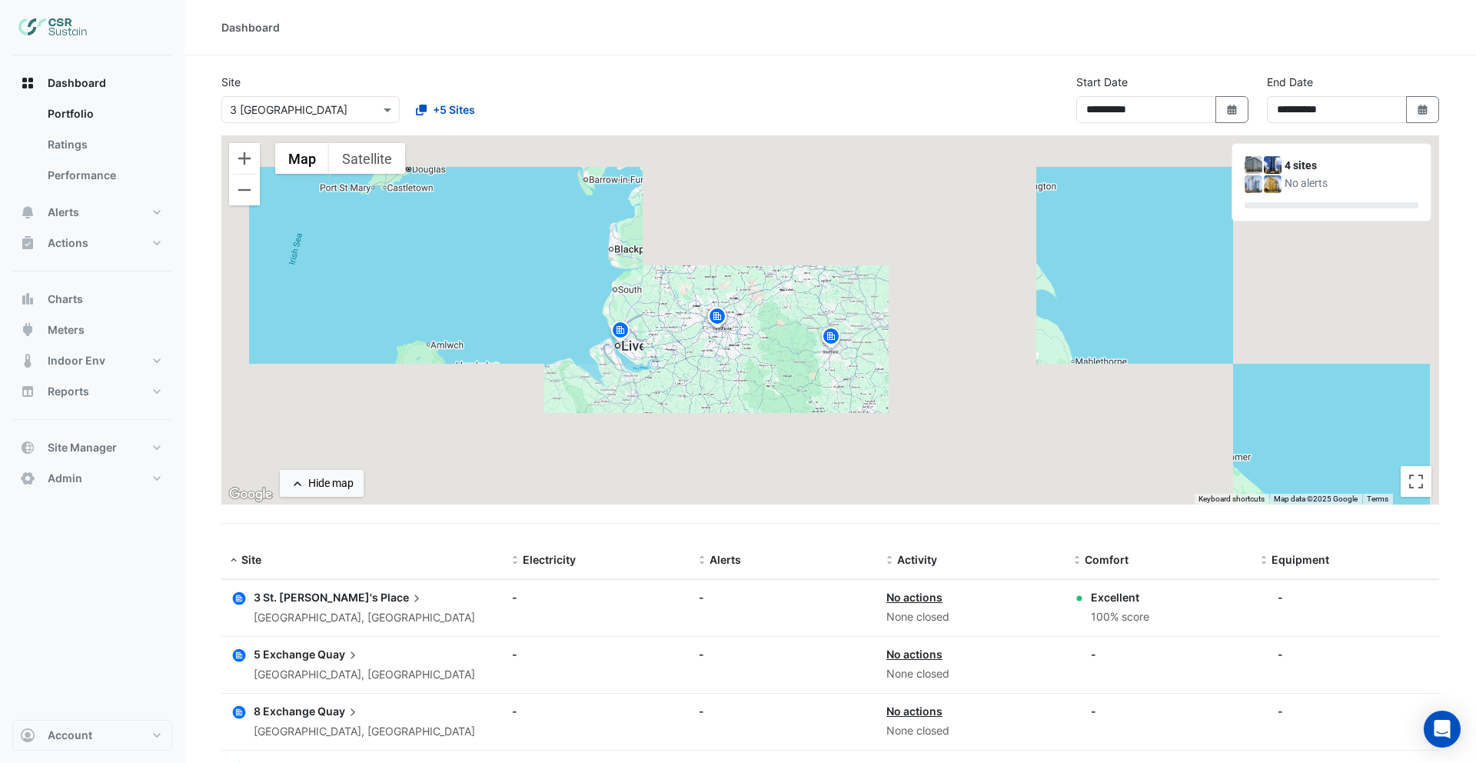
drag, startPoint x: 686, startPoint y: 341, endPoint x: 655, endPoint y: 329, distance: 32.8
click at [655, 329] on div "To activate drag with keyboard, press Alt + Enter. Once in keyboard drag state,…" at bounding box center [830, 319] width 1218 height 369
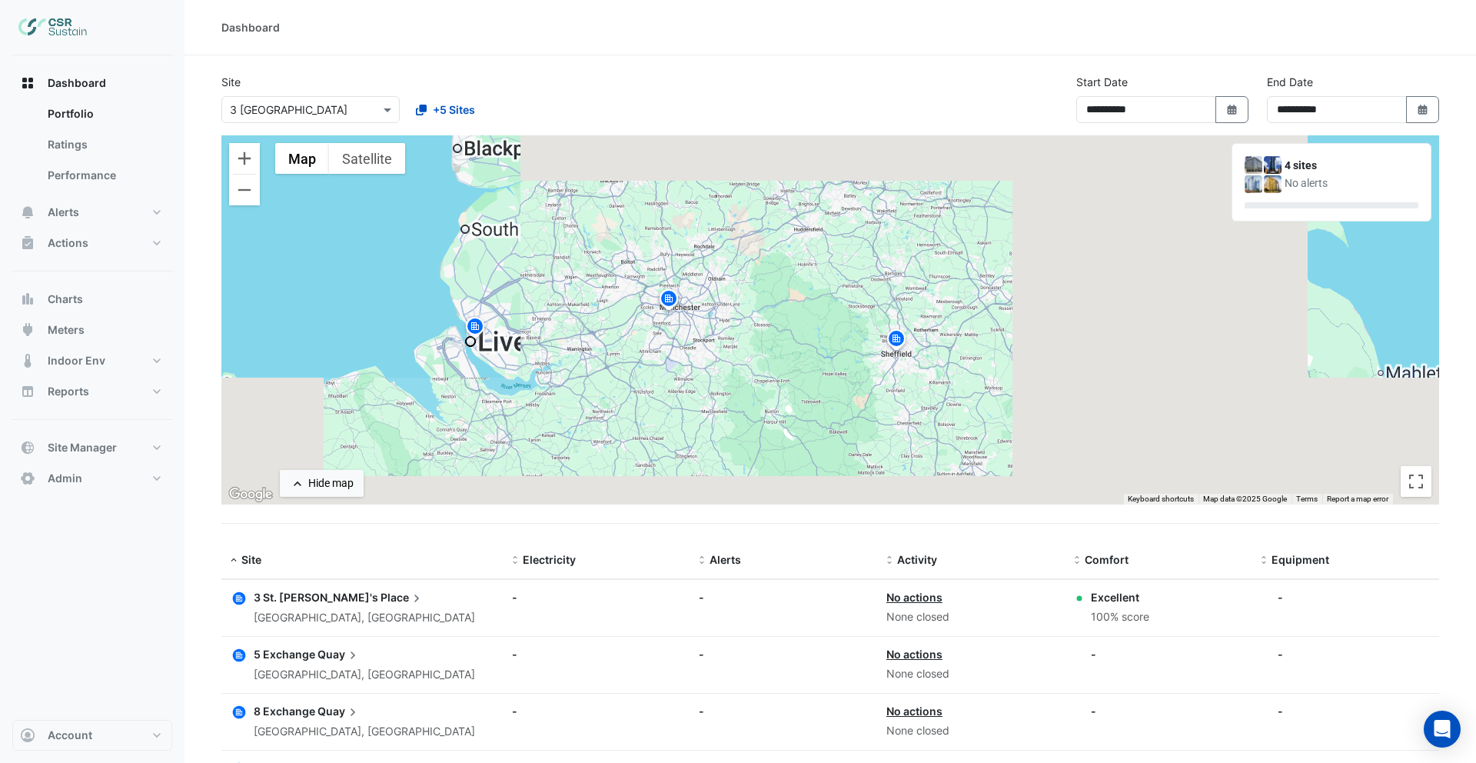
drag, startPoint x: 770, startPoint y: 354, endPoint x: 669, endPoint y: 354, distance: 100.7
click at [669, 354] on div "To activate drag with keyboard, press Alt + Enter. Once in keyboard drag state,…" at bounding box center [830, 319] width 1218 height 369
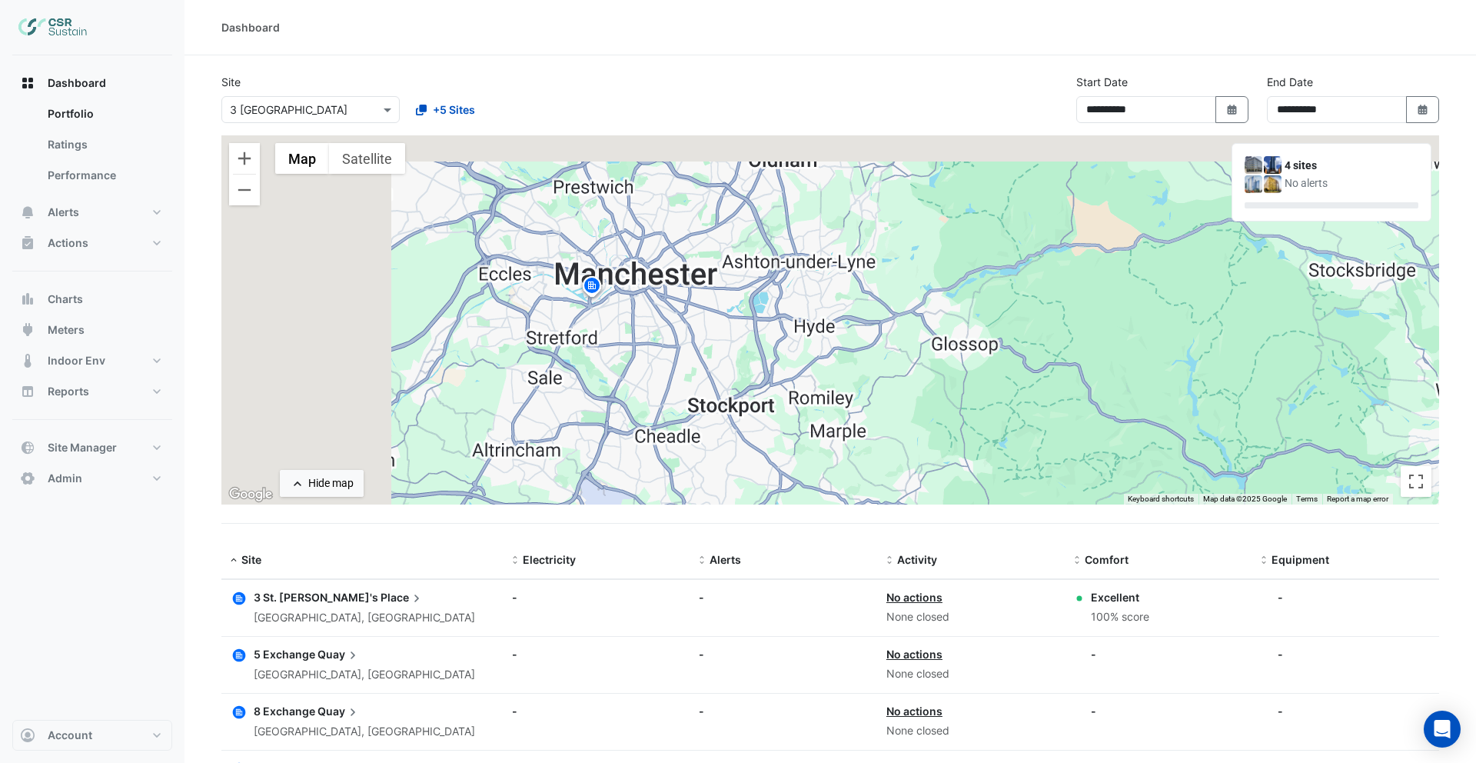
drag, startPoint x: 494, startPoint y: 281, endPoint x: 738, endPoint y: 388, distance: 266.5
click at [738, 394] on div "To activate drag with keyboard, press Alt + Enter. Once in keyboard drag state,…" at bounding box center [830, 319] width 1218 height 369
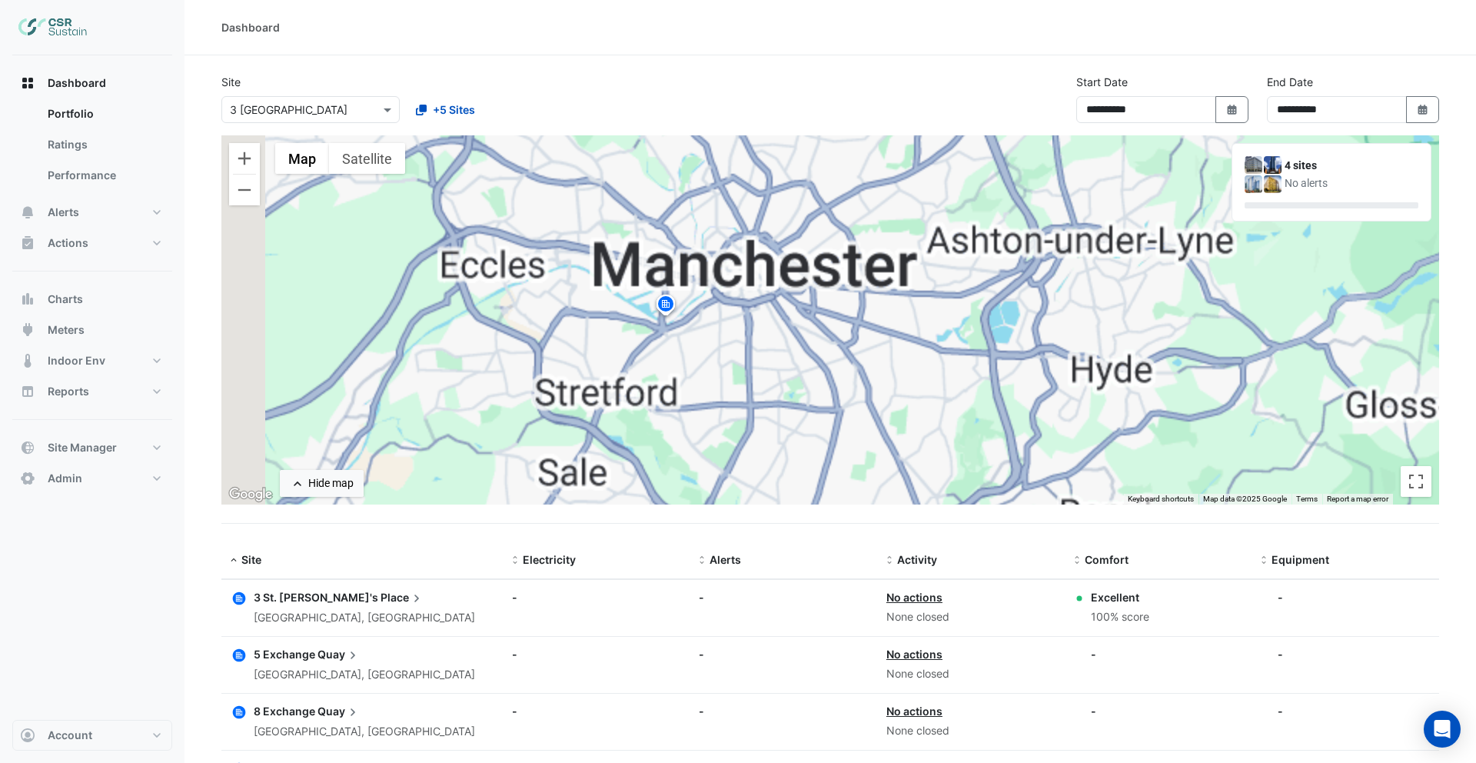
drag, startPoint x: 548, startPoint y: 308, endPoint x: 665, endPoint y: 344, distance: 122.1
click at [665, 344] on div "To activate drag with keyboard, press Alt + Enter. Once in keyboard drag state,…" at bounding box center [830, 319] width 1218 height 369
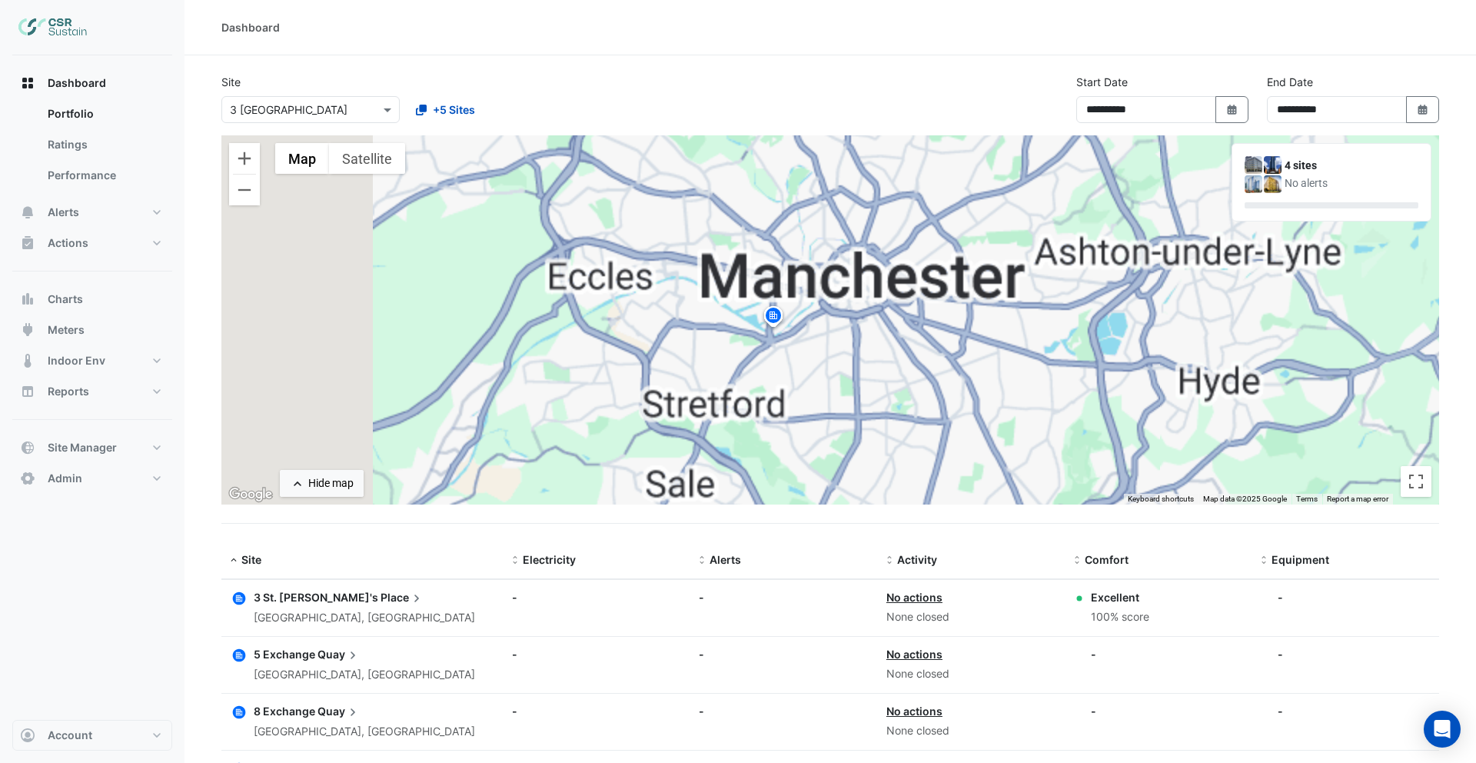
drag, startPoint x: 493, startPoint y: 293, endPoint x: 605, endPoint y: 305, distance: 112.9
click at [605, 305] on div "To activate drag with keyboard, press Alt + Enter. Once in keyboard drag state,…" at bounding box center [830, 319] width 1218 height 369
